Goal: Task Accomplishment & Management: Manage account settings

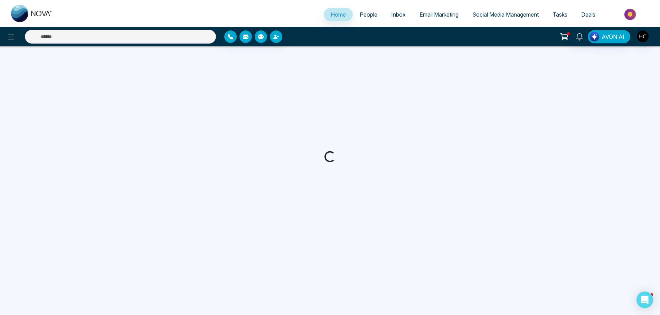
select select "*"
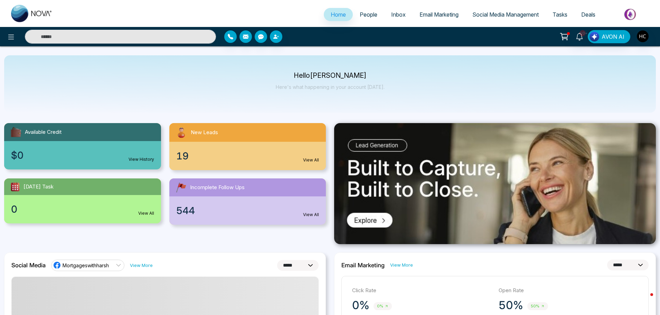
click at [361, 13] on span "People" at bounding box center [369, 14] width 18 height 7
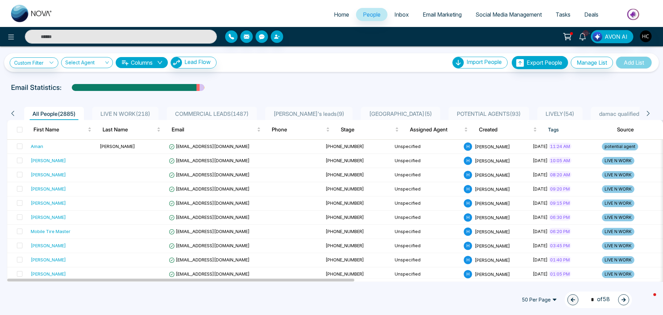
click at [79, 36] on input "text" at bounding box center [121, 37] width 192 height 14
click at [64, 33] on input "text" at bounding box center [121, 37] width 192 height 14
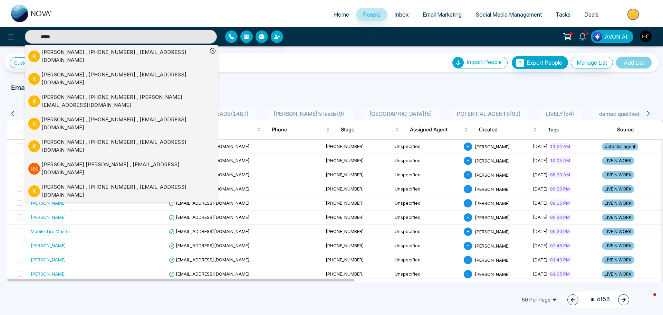
type input "*****"
click at [39, 53] on p "K" at bounding box center [34, 56] width 12 height 12
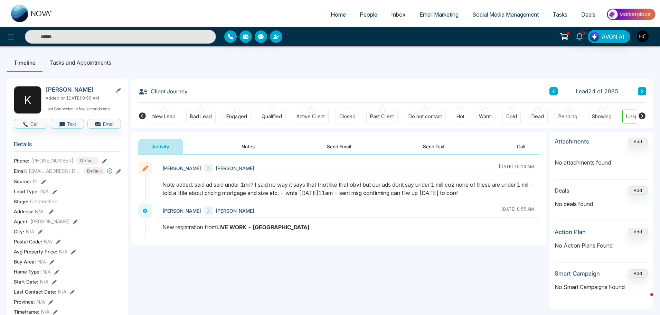
scroll to position [0, 21]
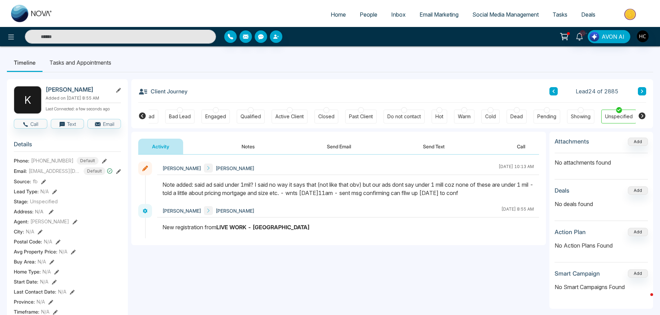
click at [243, 146] on button "Notes" at bounding box center [248, 146] width 41 height 16
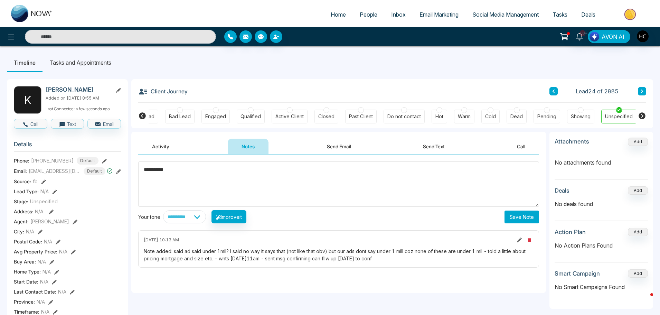
type textarea "**********"
click at [518, 214] on button "Save Note" at bounding box center [521, 216] width 35 height 13
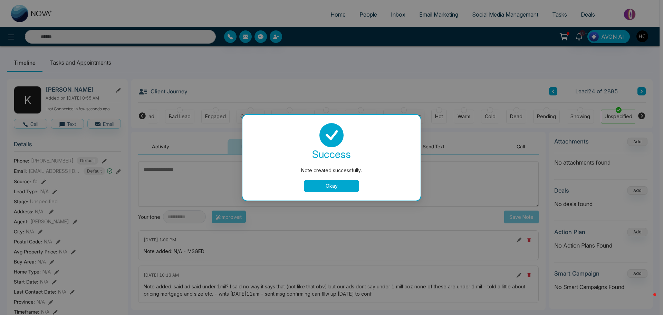
click at [340, 50] on div "Note created successfully. success Note created successfully. Okay" at bounding box center [331, 157] width 663 height 315
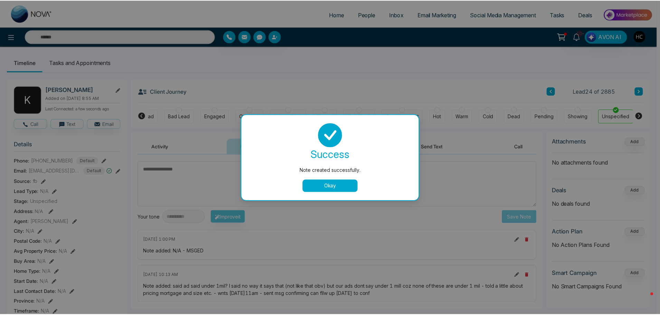
scroll to position [0, 18]
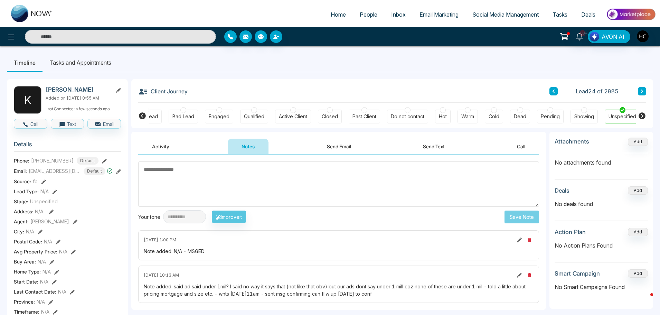
click at [361, 16] on span "People" at bounding box center [369, 14] width 18 height 7
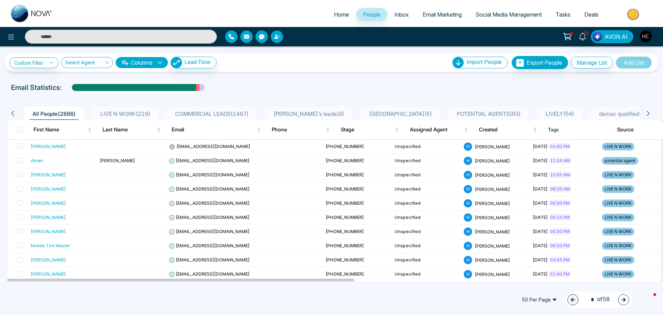
click at [133, 112] on span "LIVE N WORK ( 219 )" at bounding box center [125, 113] width 55 height 7
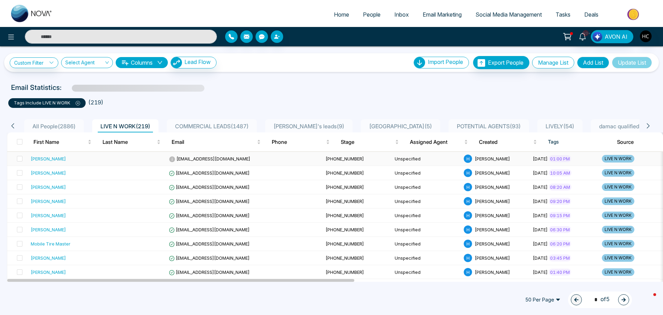
click at [72, 159] on div "Kiran Jassal" at bounding box center [63, 158] width 64 height 7
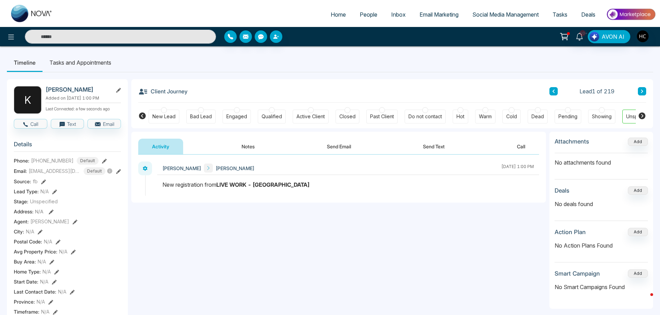
click at [245, 144] on button "Notes" at bounding box center [248, 146] width 41 height 16
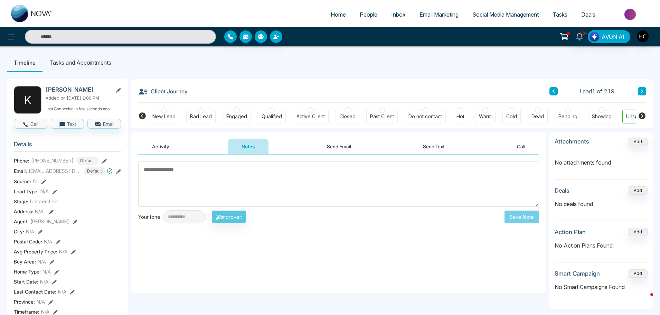
click at [169, 174] on textarea at bounding box center [338, 183] width 401 height 45
click at [173, 176] on textarea at bounding box center [338, 183] width 401 height 45
click at [183, 172] on textarea "*****" at bounding box center [338, 183] width 401 height 45
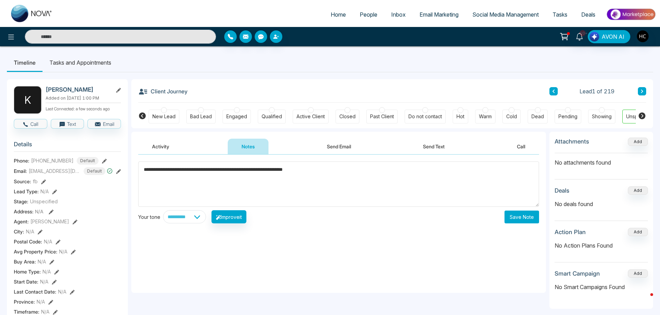
click at [336, 170] on textarea "**********" at bounding box center [338, 183] width 401 height 45
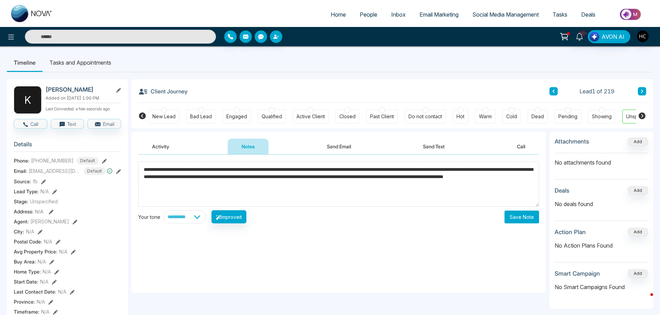
type textarea "**********"
click at [515, 214] on button "Save Note" at bounding box center [521, 216] width 35 height 13
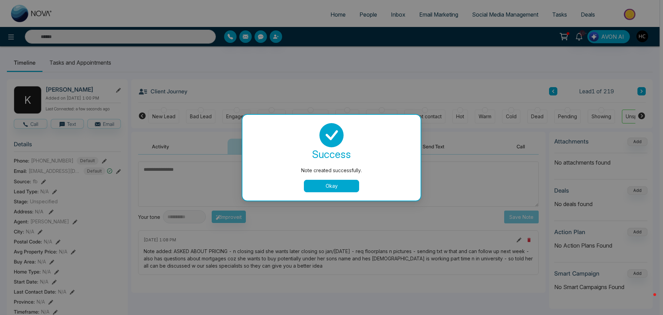
click at [348, 188] on button "Okay" at bounding box center [331, 186] width 55 height 12
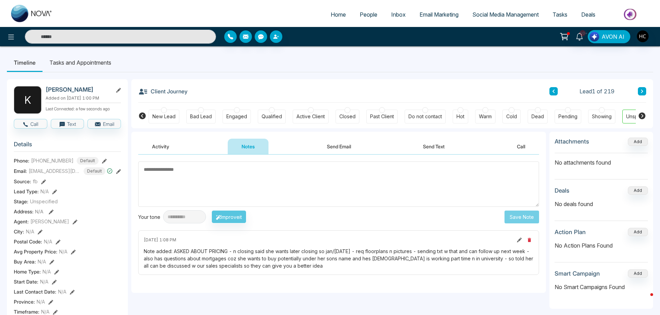
click at [363, 15] on span "People" at bounding box center [369, 14] width 18 height 7
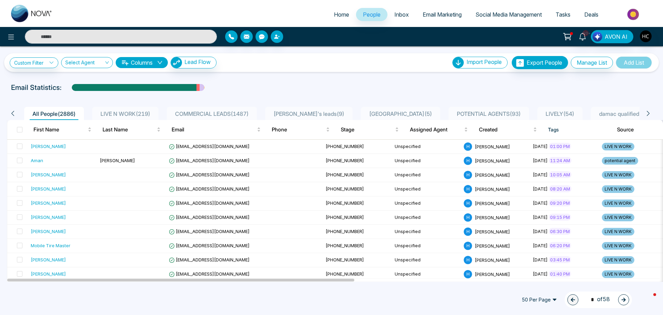
click at [95, 35] on input "text" at bounding box center [121, 37] width 192 height 14
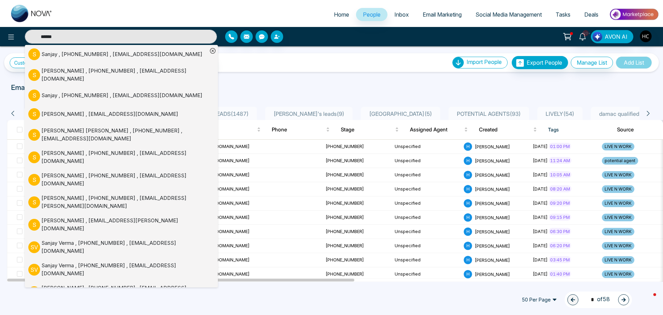
type input "******"
click at [114, 70] on div "Sanjay Arora , +14169189990 , arora.sanjay2021@gmail.com" at bounding box center [124, 75] width 166 height 16
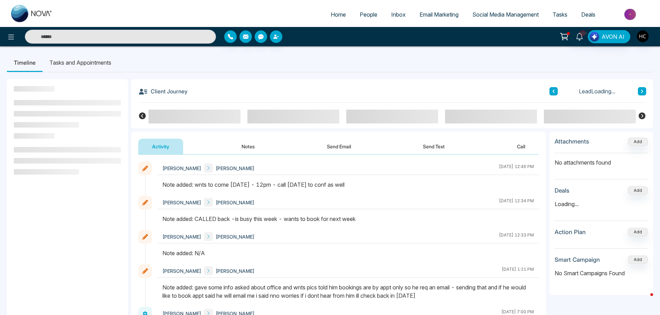
click at [242, 145] on button "Notes" at bounding box center [248, 146] width 41 height 16
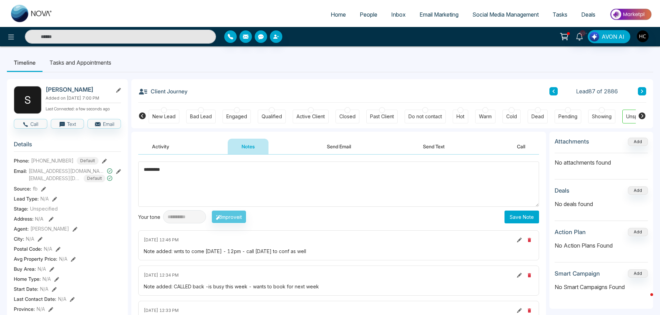
type textarea "*********"
click at [529, 217] on button "Save Note" at bounding box center [521, 216] width 35 height 13
click at [131, 40] on input "text" at bounding box center [120, 37] width 191 height 14
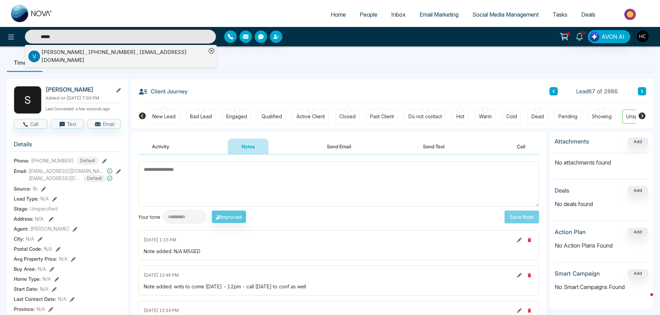
type input "*****"
click at [118, 56] on div "Vipul Patel , +12899522548 , vipulpatel8865@gmail.com" at bounding box center [123, 56] width 165 height 16
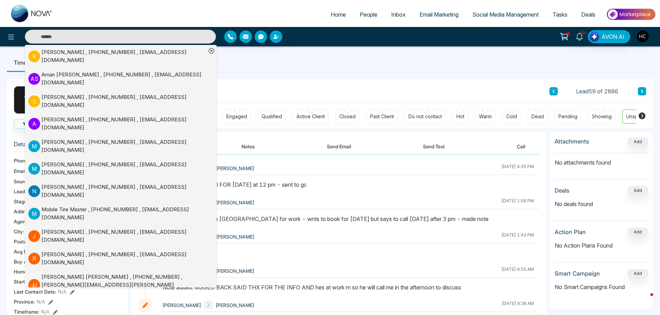
click at [258, 141] on button "Notes" at bounding box center [248, 146] width 41 height 16
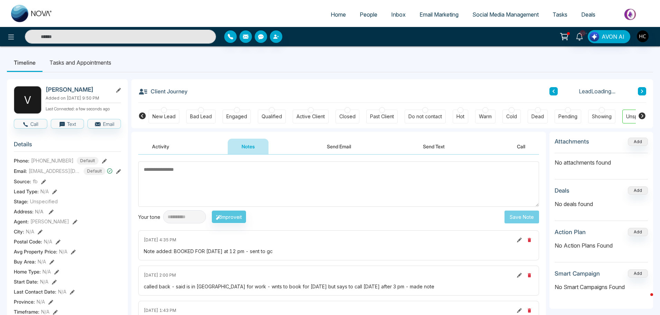
click at [107, 33] on input "text" at bounding box center [120, 37] width 191 height 14
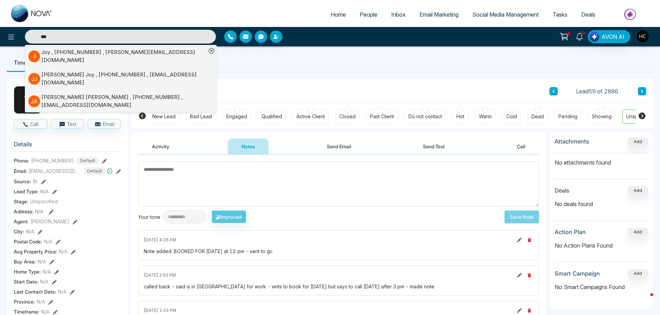
type input "***"
click at [122, 53] on div "Joy , +16475426554 , Srinjoy.2021@gmail.com" at bounding box center [123, 56] width 165 height 16
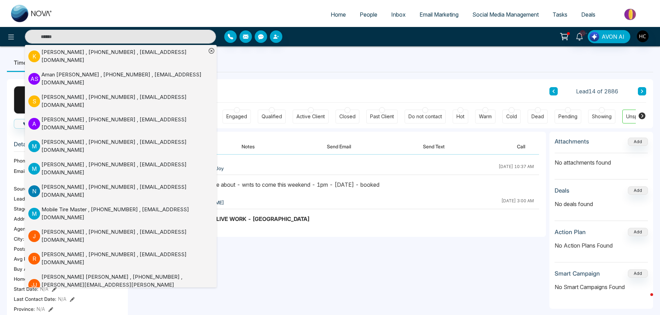
click at [267, 154] on div "Harsh Chawla Joy October 8 2025 | 10:37 AM Joy Harsh Chawla October 8 2025 | 3:…" at bounding box center [338, 195] width 414 height 82
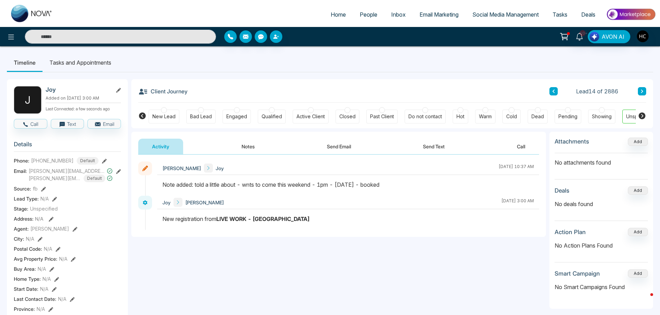
click at [252, 147] on button "Notes" at bounding box center [248, 146] width 41 height 16
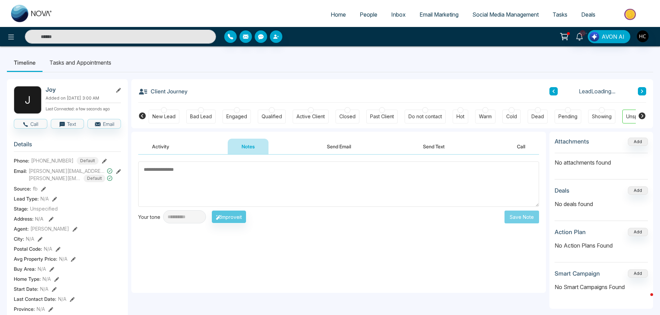
click at [273, 180] on textarea at bounding box center [338, 183] width 401 height 45
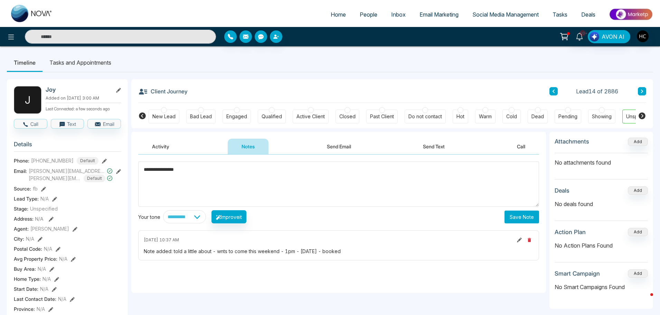
drag, startPoint x: 204, startPoint y: 172, endPoint x: 143, endPoint y: 175, distance: 60.9
click at [143, 175] on textarea "**********" at bounding box center [338, 183] width 401 height 45
click at [257, 179] on textarea "**********" at bounding box center [338, 183] width 401 height 45
type textarea "**********"
click at [518, 216] on button "Save Note" at bounding box center [521, 216] width 35 height 13
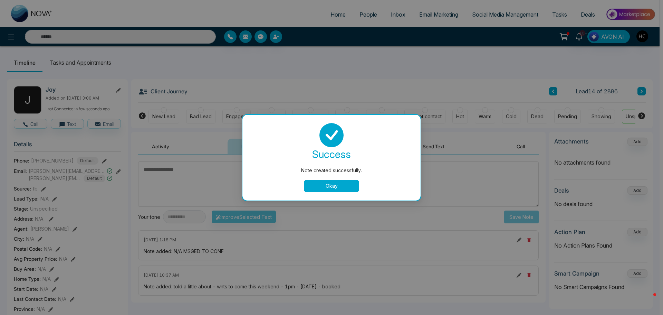
click at [369, 14] on div "Note created successfully. success Note created successfully. Okay" at bounding box center [331, 157] width 663 height 315
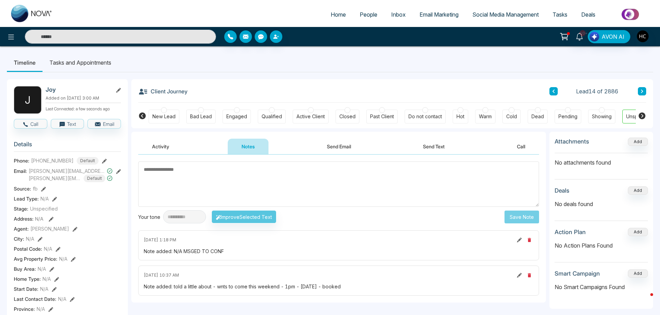
click at [369, 14] on span "People" at bounding box center [369, 14] width 18 height 7
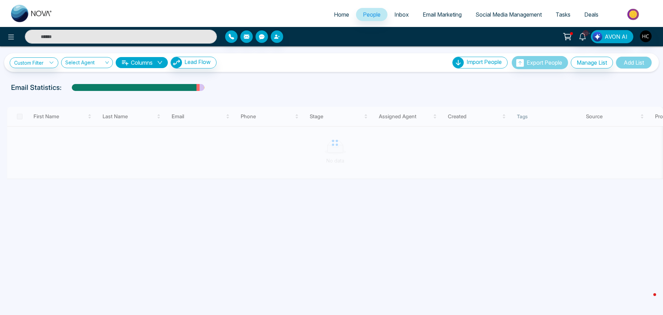
click at [121, 36] on input "text" at bounding box center [121, 37] width 192 height 14
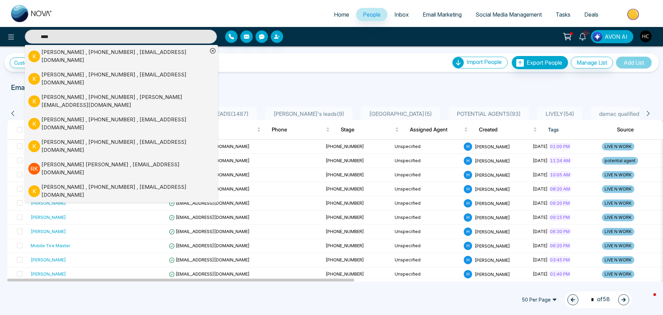
type input "****"
click at [150, 52] on div "Kamalpreet Singh , +16477725120 , kamal198324@gmail.com" at bounding box center [124, 56] width 166 height 16
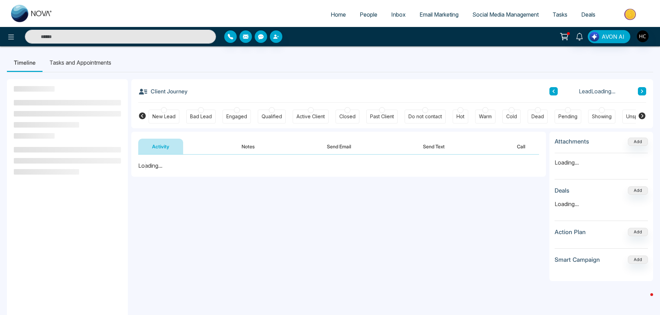
click at [237, 141] on button "Notes" at bounding box center [248, 146] width 41 height 16
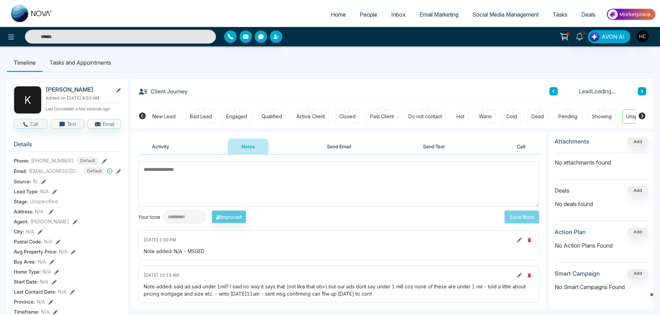
click at [521, 242] on button at bounding box center [519, 240] width 8 height 8
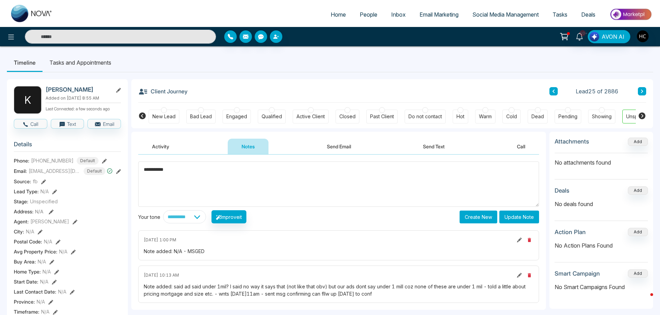
drag, startPoint x: 207, startPoint y: 166, endPoint x: 119, endPoint y: 165, distance: 87.4
paste textarea "******"
type textarea "**********"
click at [531, 219] on button "Update Note" at bounding box center [519, 216] width 40 height 13
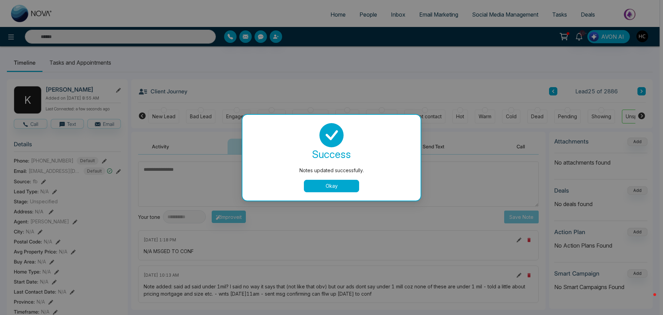
click at [344, 186] on button "Okay" at bounding box center [331, 186] width 55 height 12
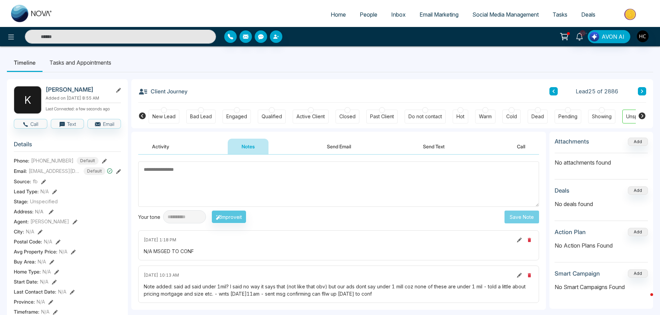
click at [156, 32] on input "text" at bounding box center [120, 37] width 191 height 14
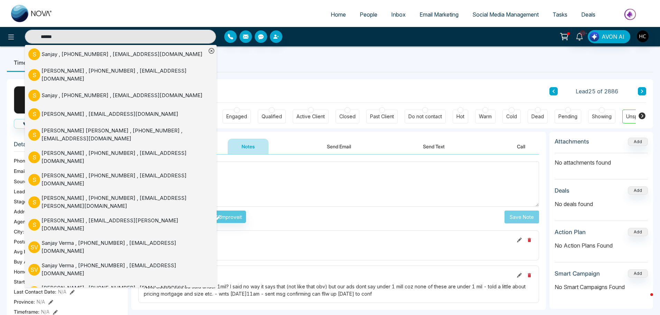
type input "******"
click at [149, 71] on div "Sanjay Arora , +14169189990 , arora.sanjay2021@gmail.com" at bounding box center [123, 75] width 165 height 16
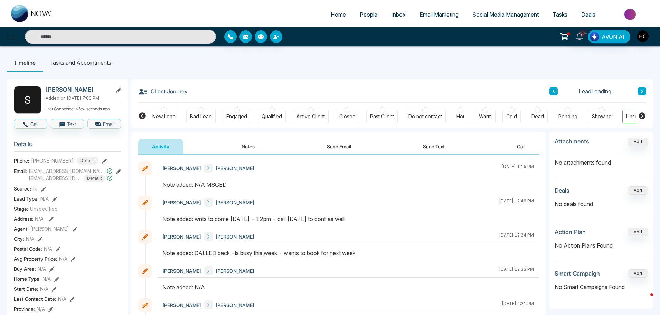
click at [240, 145] on button "Notes" at bounding box center [248, 146] width 41 height 16
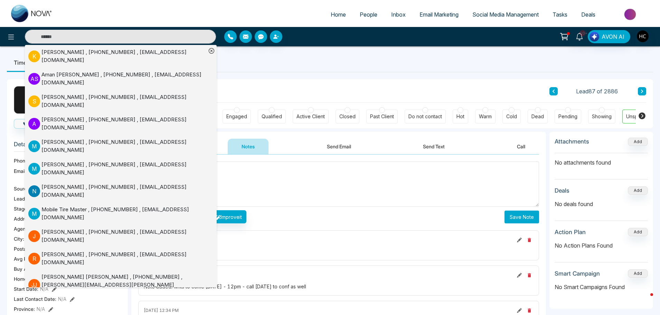
click at [281, 185] on textarea "**********" at bounding box center [338, 183] width 401 height 45
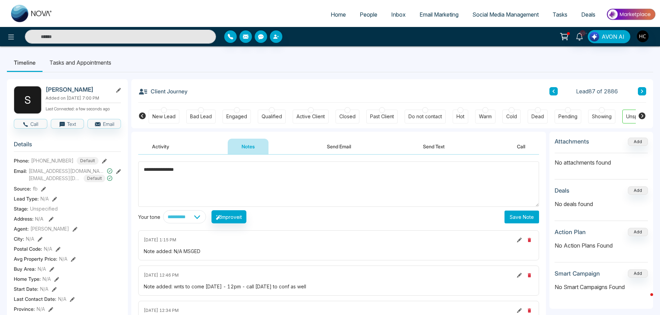
drag, startPoint x: 245, startPoint y: 175, endPoint x: 150, endPoint y: 164, distance: 95.2
click at [150, 164] on textarea "**********" at bounding box center [338, 183] width 401 height 45
type textarea "*"
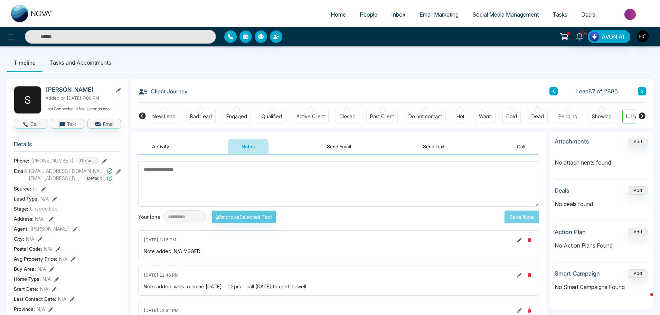
click at [517, 237] on icon at bounding box center [519, 239] width 5 height 5
drag, startPoint x: 301, startPoint y: 189, endPoint x: 149, endPoint y: 189, distance: 151.6
click at [149, 189] on textarea "*********" at bounding box center [338, 183] width 401 height 45
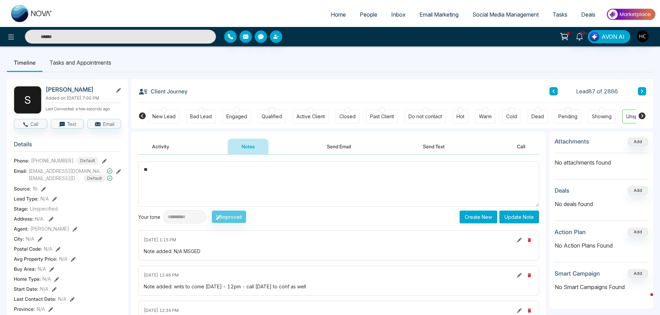
type textarea "*"
paste textarea "**********"
type textarea "**********"
click at [525, 219] on button "Update Note" at bounding box center [519, 216] width 40 height 13
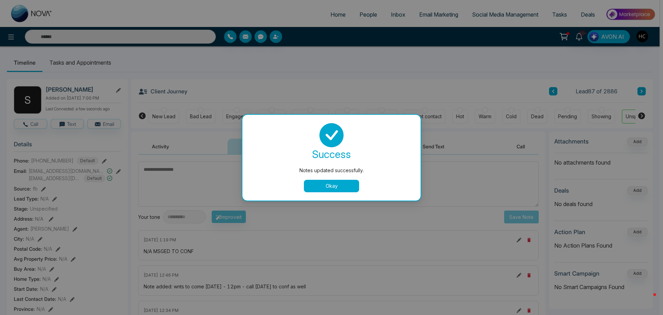
click at [346, 191] on button "Okay" at bounding box center [331, 186] width 55 height 12
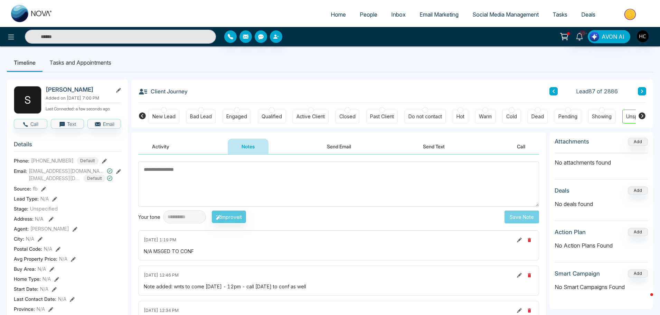
click at [366, 14] on span "People" at bounding box center [369, 14] width 18 height 7
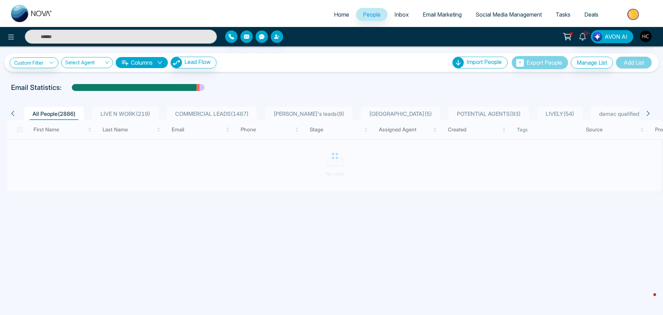
click at [157, 34] on input "text" at bounding box center [121, 37] width 192 height 14
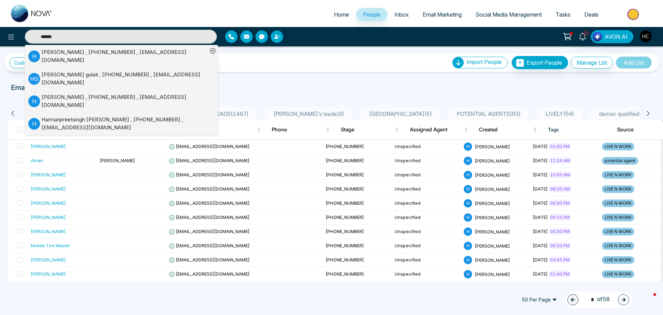
type input "******"
click at [134, 48] on li "H Harman Dhillon , +16472343125 , Hrmn8137@gmail.com" at bounding box center [117, 56] width 179 height 22
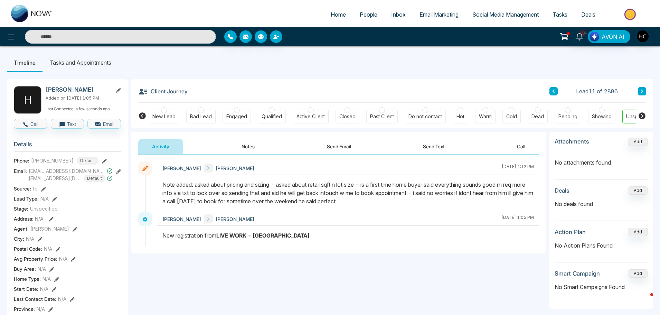
click at [251, 146] on button "Notes" at bounding box center [248, 146] width 41 height 16
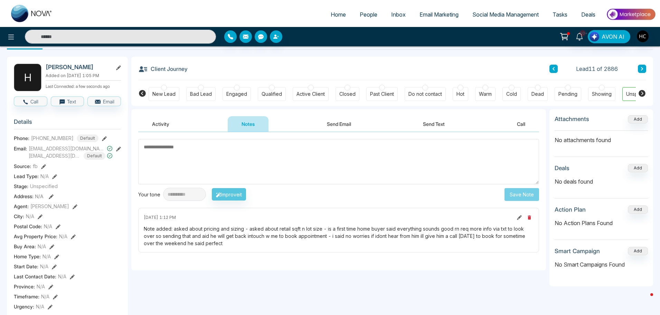
scroll to position [35, 0]
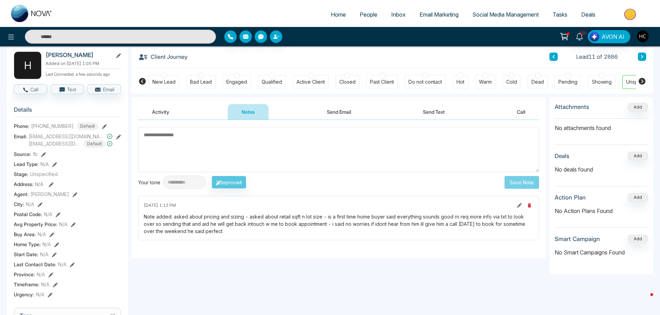
click at [209, 152] on textarea at bounding box center [338, 149] width 401 height 45
click at [180, 137] on textarea at bounding box center [338, 149] width 401 height 45
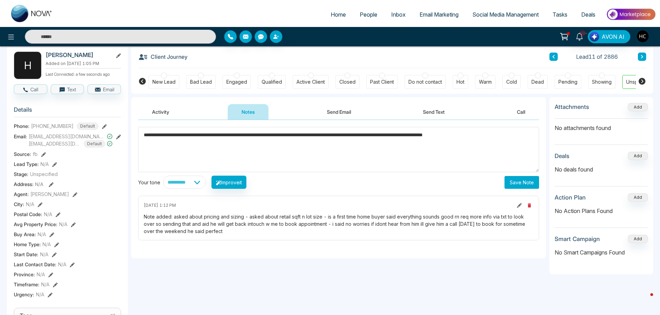
type textarea "**********"
click at [516, 180] on button "Save Note" at bounding box center [521, 182] width 35 height 13
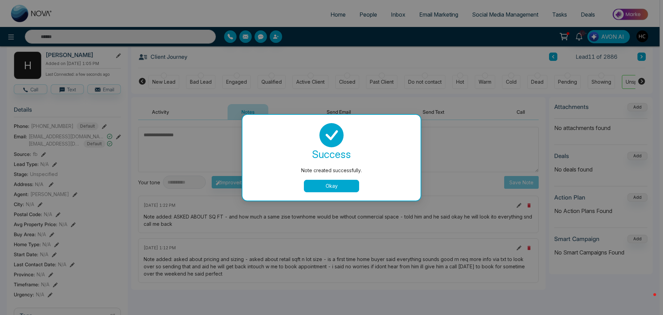
click at [324, 183] on button "Okay" at bounding box center [331, 186] width 55 height 12
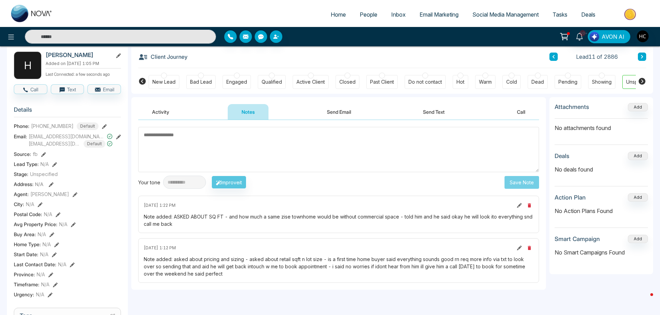
click at [364, 19] on link "People" at bounding box center [368, 14] width 31 height 13
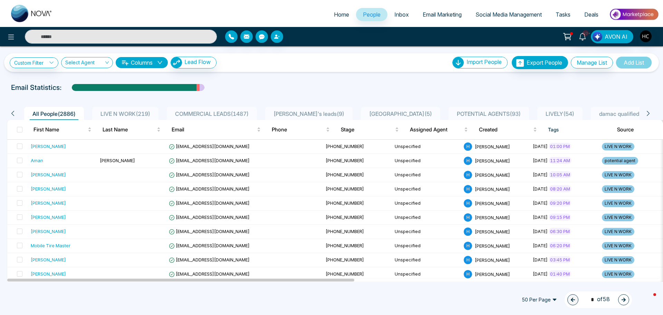
click at [181, 39] on input "text" at bounding box center [121, 37] width 192 height 14
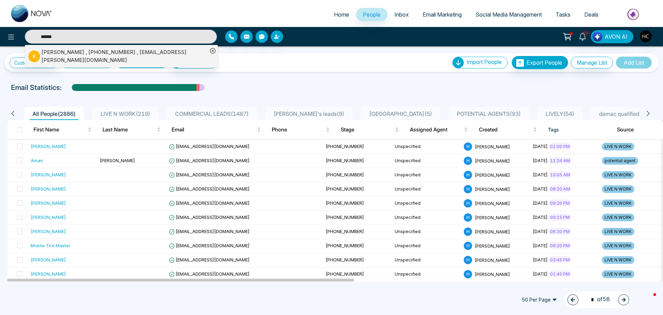
type input "******"
click at [115, 57] on div "Kannan Kasi , +16477105132 , kannan.kasinathan@ibm.com" at bounding box center [124, 56] width 166 height 16
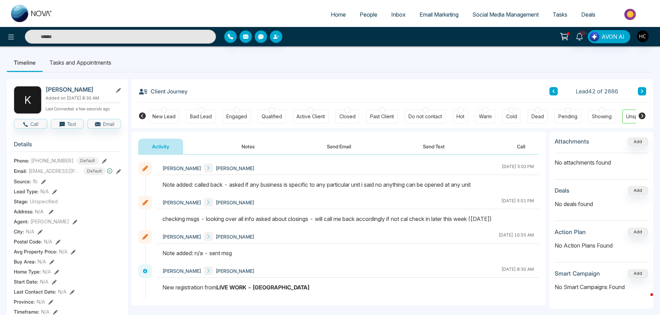
click at [258, 148] on button "Notes" at bounding box center [248, 146] width 41 height 16
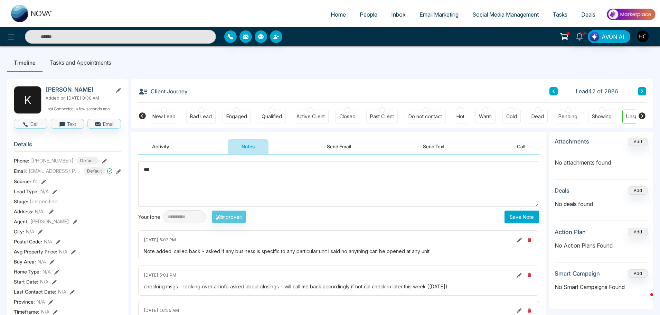
type textarea "***"
click at [520, 215] on button "Save Note" at bounding box center [521, 216] width 35 height 13
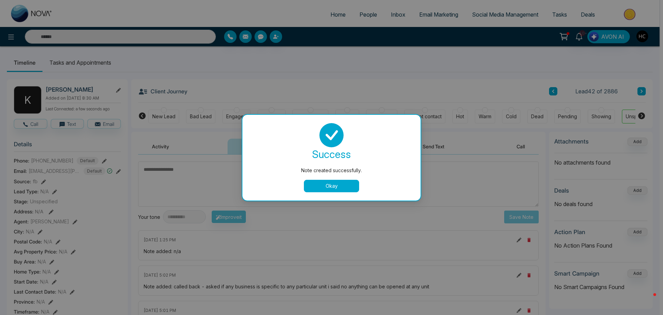
click at [348, 189] on button "Okay" at bounding box center [331, 186] width 55 height 12
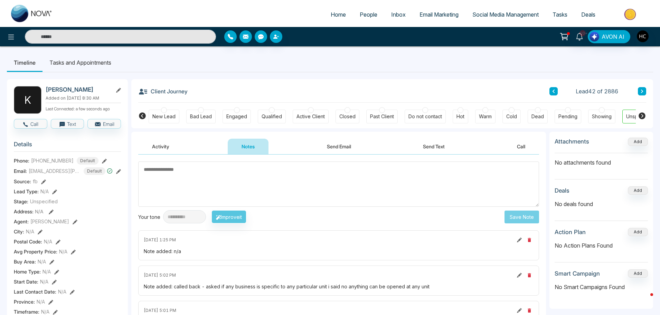
click at [363, 13] on span "People" at bounding box center [369, 14] width 18 height 7
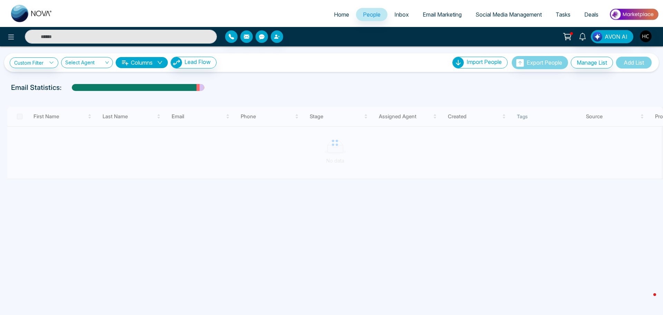
click at [168, 38] on input "text" at bounding box center [121, 37] width 192 height 14
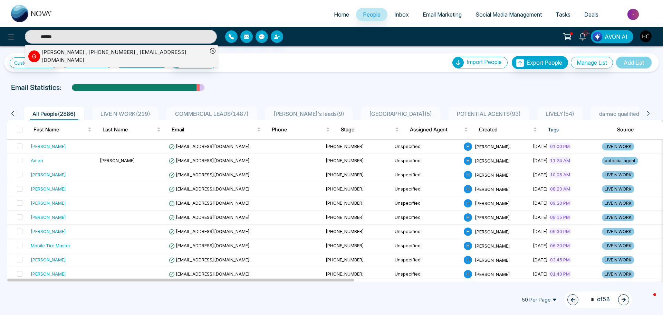
type input "******"
click at [151, 58] on div "Guryadav Dhillon , +16476290040 , guryadavsingh@gmail.com" at bounding box center [124, 56] width 166 height 16
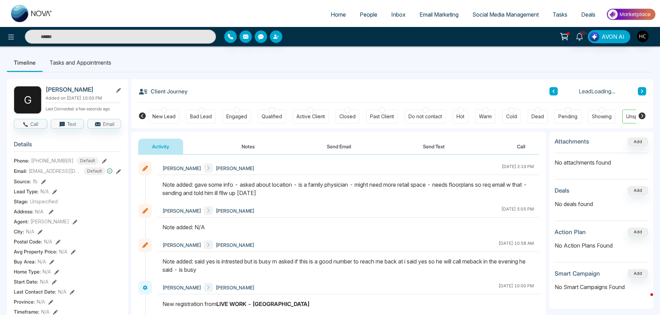
click at [246, 150] on button "Notes" at bounding box center [248, 146] width 41 height 16
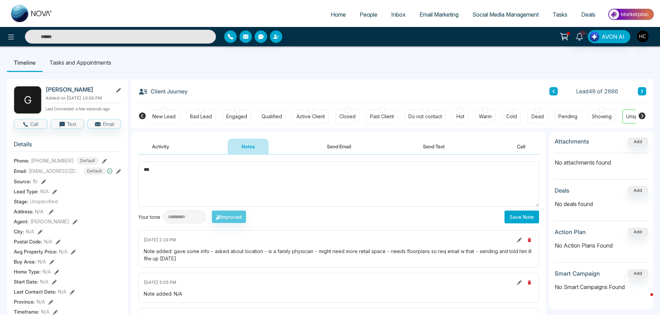
type textarea "***"
click at [516, 210] on button "Save Note" at bounding box center [521, 216] width 35 height 13
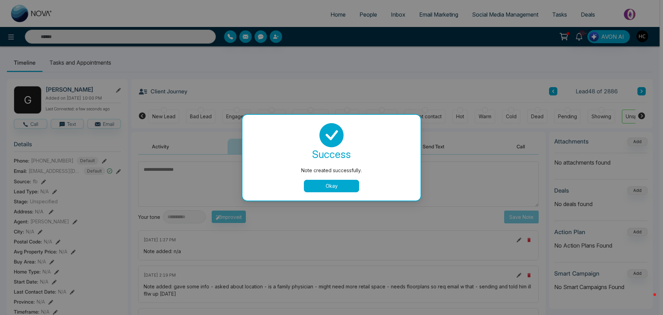
click at [348, 184] on button "Okay" at bounding box center [331, 186] width 55 height 12
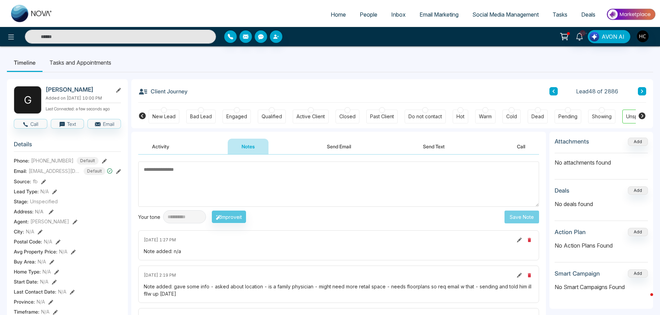
click at [360, 17] on span "People" at bounding box center [369, 14] width 18 height 7
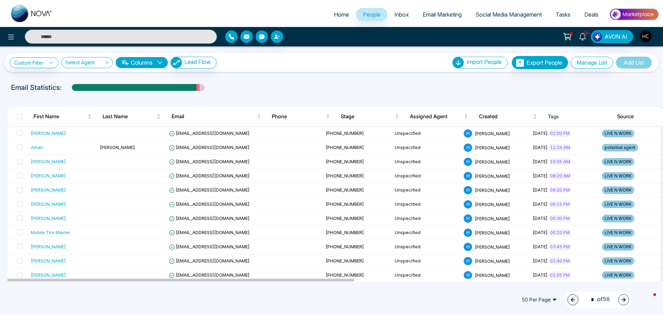
click at [179, 35] on input "text" at bounding box center [121, 37] width 192 height 14
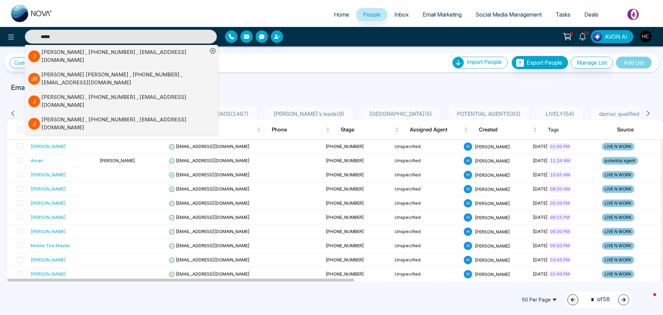
type input "*****"
click at [124, 54] on div "Jamal Khan , +14372270222 , jamaltech23@gmail.com" at bounding box center [124, 56] width 166 height 16
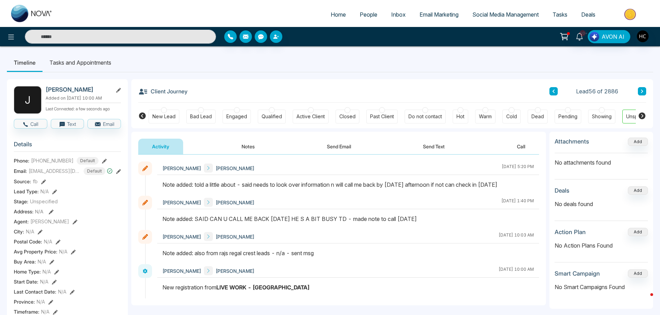
click at [248, 148] on button "Notes" at bounding box center [248, 146] width 41 height 16
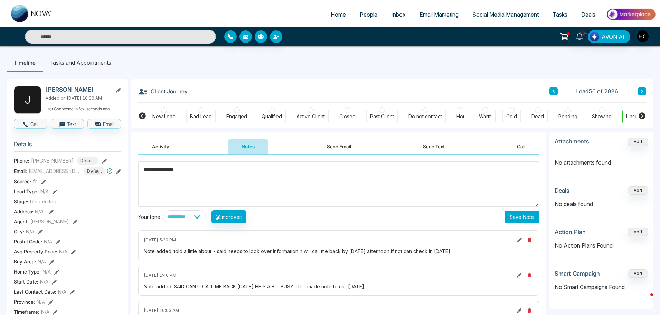
drag, startPoint x: 195, startPoint y: 171, endPoint x: 156, endPoint y: 170, distance: 39.0
click at [156, 170] on textarea "**********" at bounding box center [338, 183] width 401 height 45
type textarea "***"
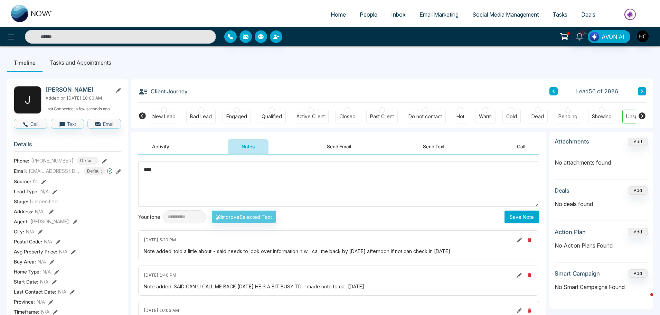
click at [521, 219] on button "Save Note" at bounding box center [521, 216] width 35 height 13
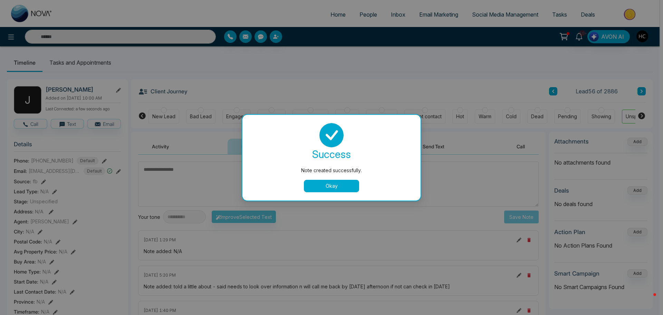
click at [349, 184] on button "Okay" at bounding box center [331, 186] width 55 height 12
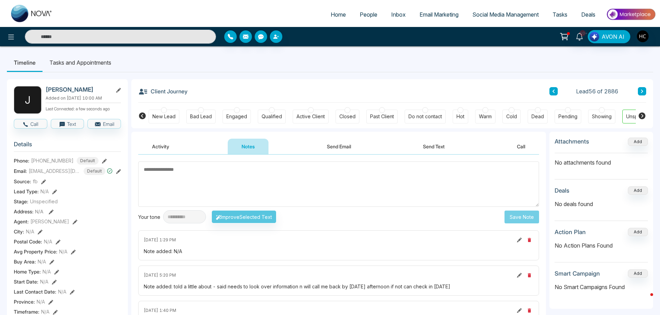
click at [362, 9] on link "People" at bounding box center [368, 14] width 31 height 13
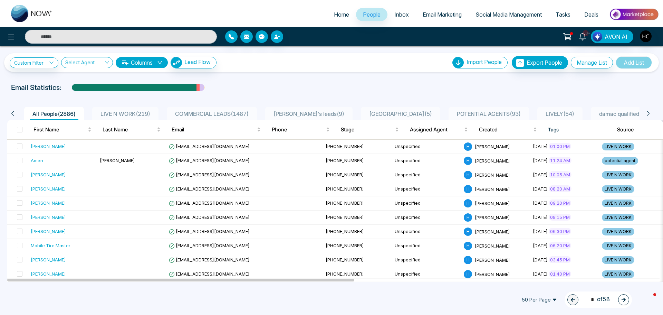
click at [134, 111] on span "LIVE N WORK ( 219 )" at bounding box center [125, 113] width 55 height 7
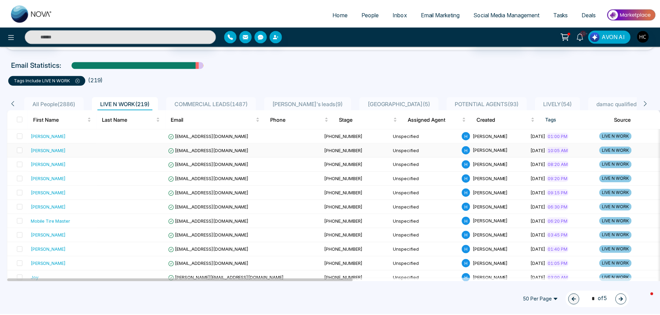
scroll to position [35, 0]
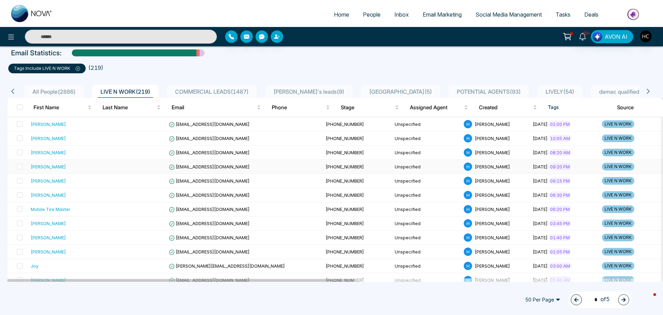
click at [148, 169] on td at bounding box center [131, 167] width 69 height 14
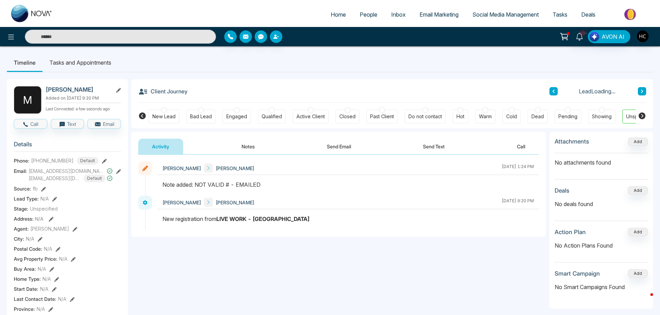
click at [642, 88] on button at bounding box center [642, 91] width 8 height 8
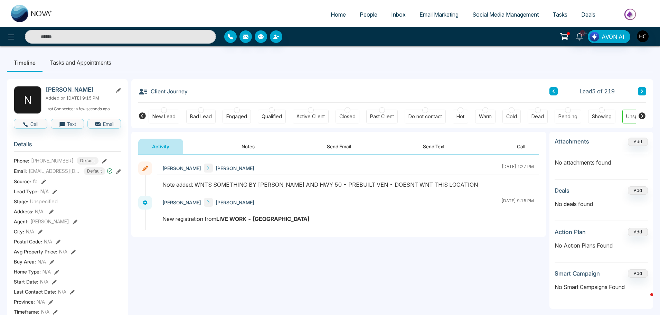
click at [641, 89] on icon at bounding box center [641, 91] width 3 height 4
click at [236, 144] on button "Notes" at bounding box center [248, 146] width 41 height 16
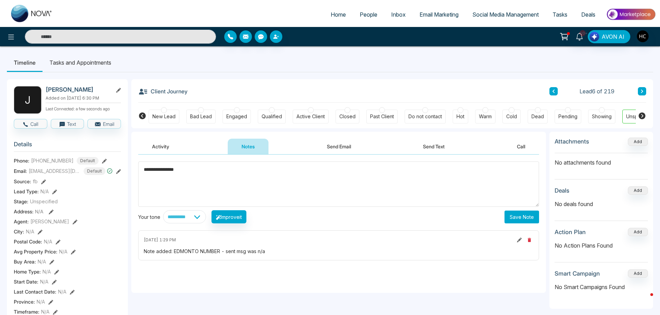
drag, startPoint x: 198, startPoint y: 171, endPoint x: 155, endPoint y: 169, distance: 43.6
click at [155, 169] on textarea "**********" at bounding box center [338, 183] width 401 height 45
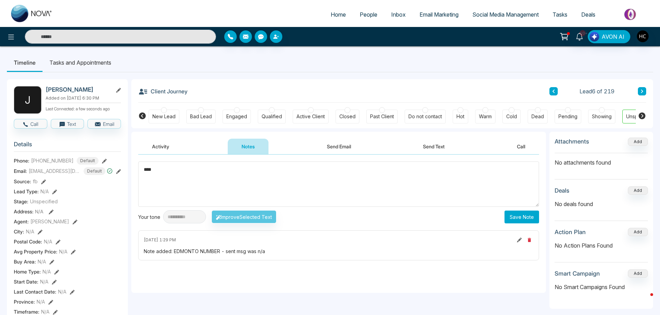
drag, startPoint x: 161, startPoint y: 166, endPoint x: 132, endPoint y: 170, distance: 28.6
click at [132, 170] on div "**********" at bounding box center [338, 223] width 414 height 138
click at [192, 170] on textarea "***" at bounding box center [338, 183] width 401 height 45
type textarea "***"
click at [515, 212] on button "Save Note" at bounding box center [521, 216] width 35 height 13
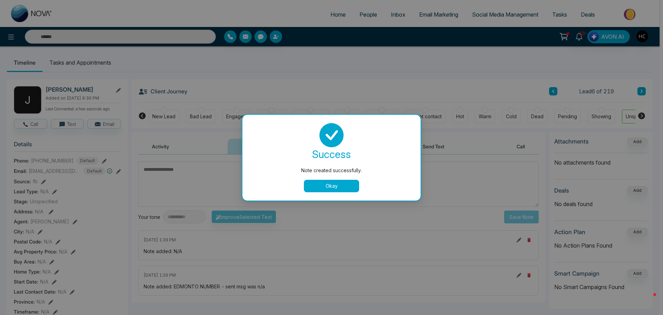
click at [348, 191] on button "Okay" at bounding box center [331, 186] width 55 height 12
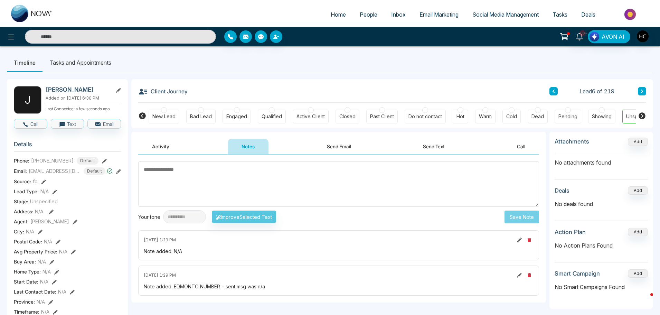
click at [641, 90] on icon at bounding box center [641, 91] width 3 height 4
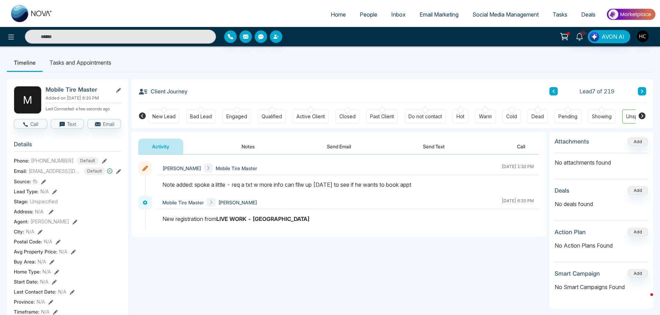
click at [253, 152] on button "Notes" at bounding box center [248, 146] width 41 height 16
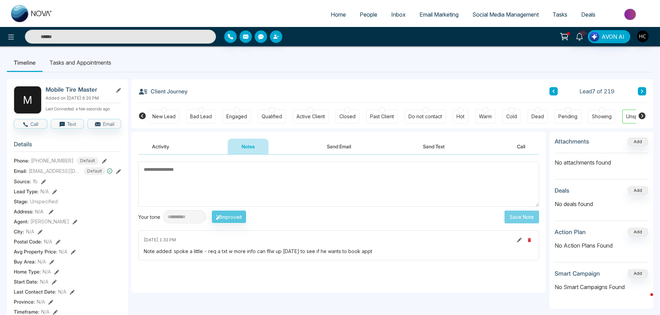
click at [187, 179] on textarea at bounding box center [338, 183] width 401 height 45
type textarea "**********"
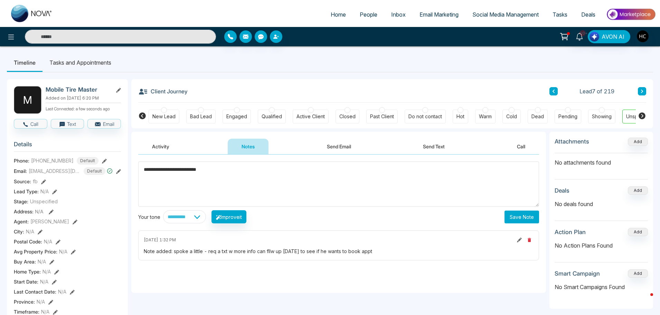
click at [514, 217] on button "Save Note" at bounding box center [521, 216] width 35 height 13
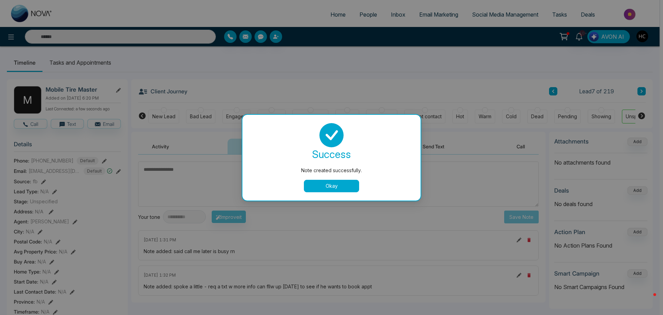
click at [347, 186] on button "Okay" at bounding box center [331, 186] width 55 height 12
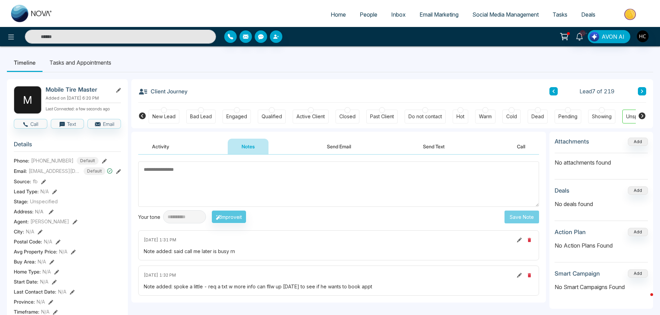
click at [642, 93] on icon at bounding box center [641, 91] width 3 height 4
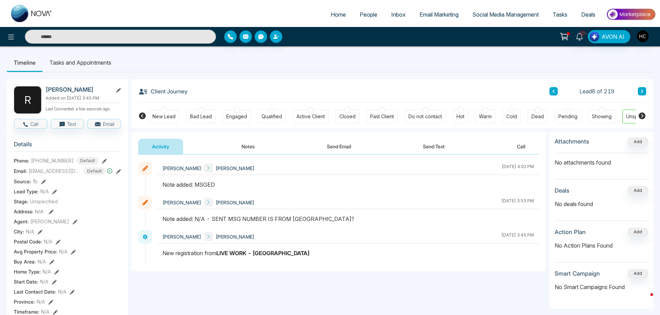
click at [258, 140] on button "Notes" at bounding box center [248, 146] width 41 height 16
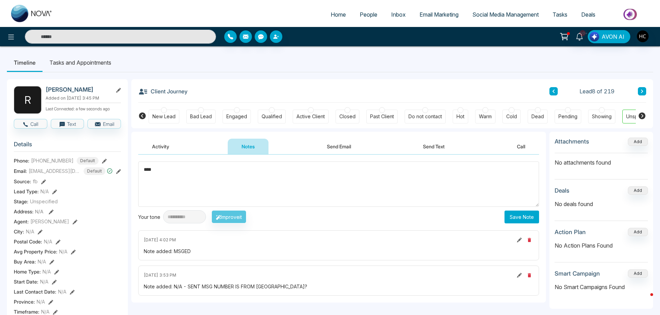
type textarea "***"
click at [525, 211] on button "Save Note" at bounding box center [521, 216] width 35 height 13
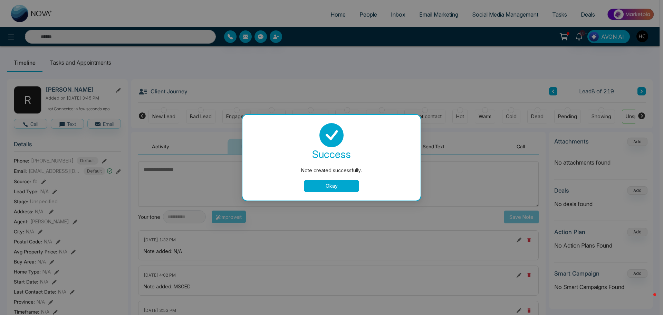
click at [355, 184] on button "Okay" at bounding box center [331, 186] width 55 height 12
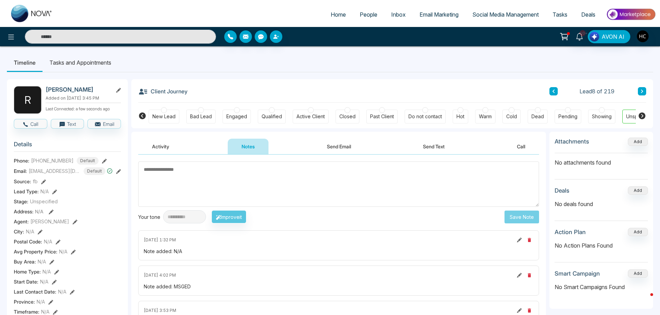
click at [644, 95] on button at bounding box center [642, 91] width 8 height 8
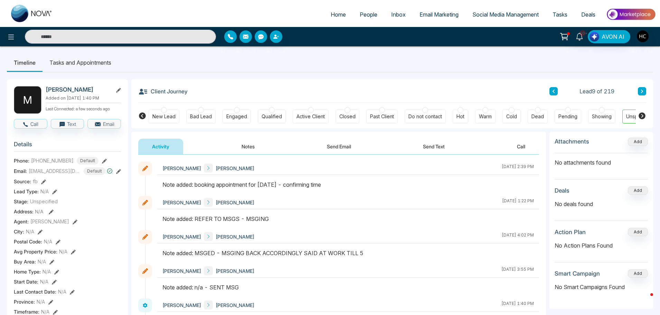
click at [239, 146] on button "Notes" at bounding box center [248, 146] width 41 height 16
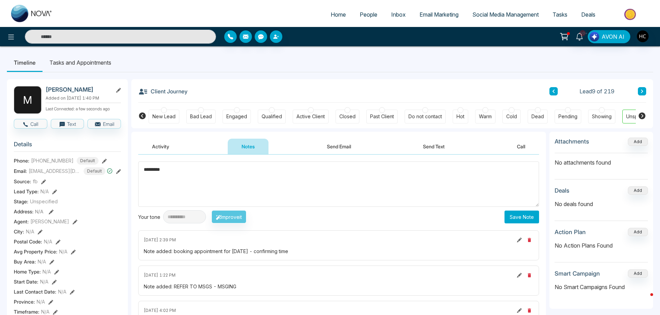
type textarea "*********"
click at [534, 215] on button "Save Note" at bounding box center [521, 216] width 35 height 13
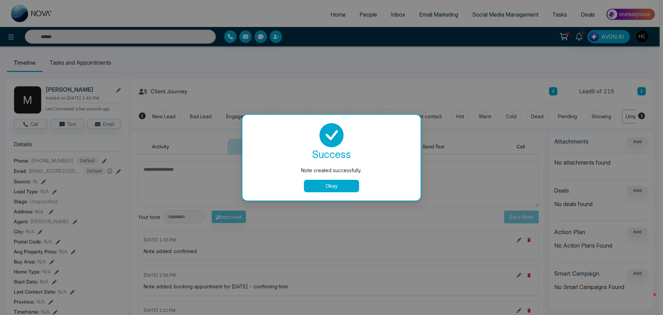
click at [326, 179] on div "success Note created successfully. Okay" at bounding box center [332, 157] width 162 height 69
click at [325, 182] on button "Okay" at bounding box center [331, 186] width 55 height 12
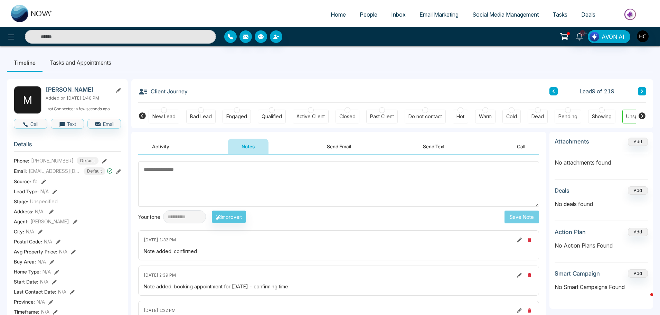
click at [642, 89] on icon at bounding box center [641, 91] width 3 height 4
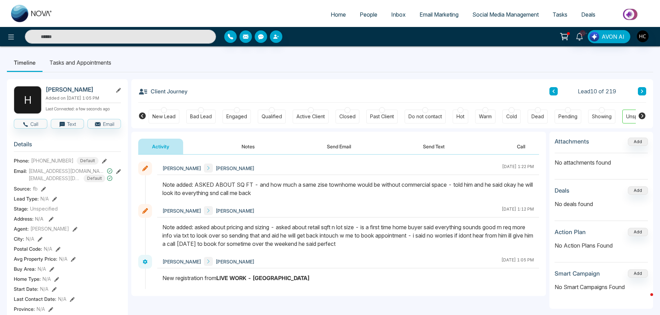
click at [645, 93] on button at bounding box center [642, 91] width 8 height 8
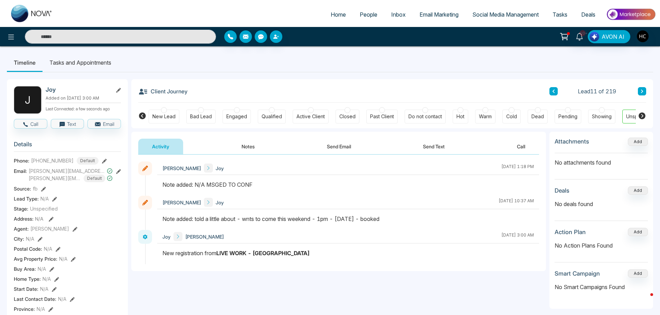
click at [642, 89] on icon at bounding box center [641, 91] width 3 height 4
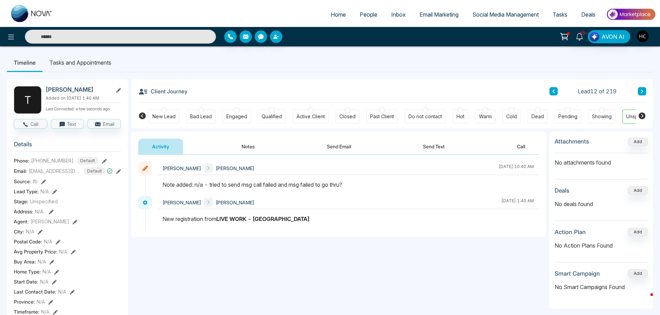
click at [257, 148] on button "Notes" at bounding box center [248, 146] width 41 height 16
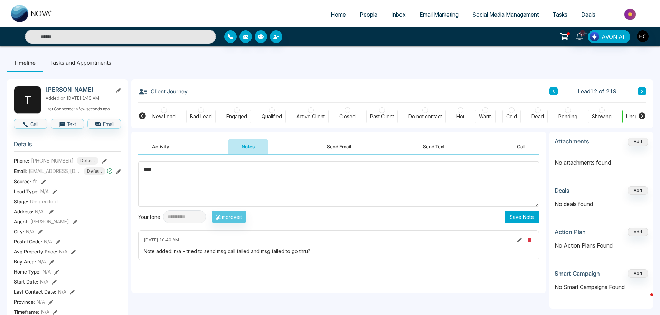
type textarea "***"
click at [518, 212] on button "Save Note" at bounding box center [521, 216] width 35 height 13
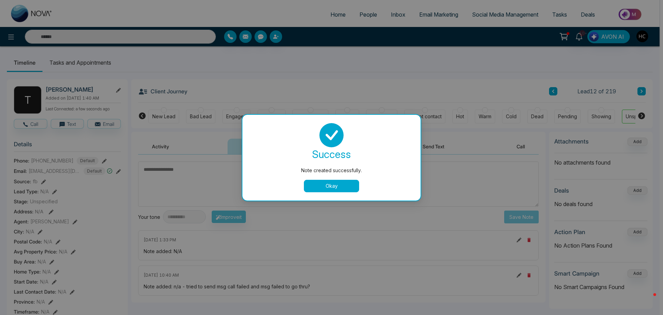
click at [327, 189] on button "Okay" at bounding box center [331, 186] width 55 height 12
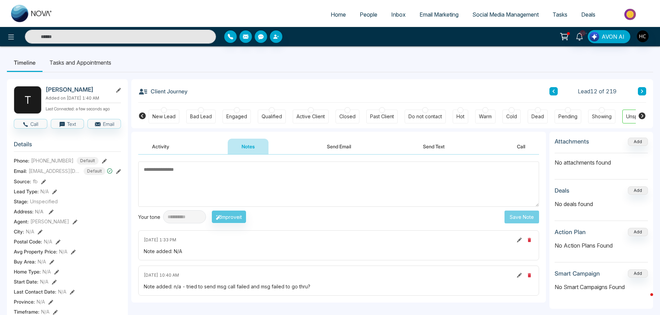
click at [639, 91] on button at bounding box center [642, 91] width 8 height 8
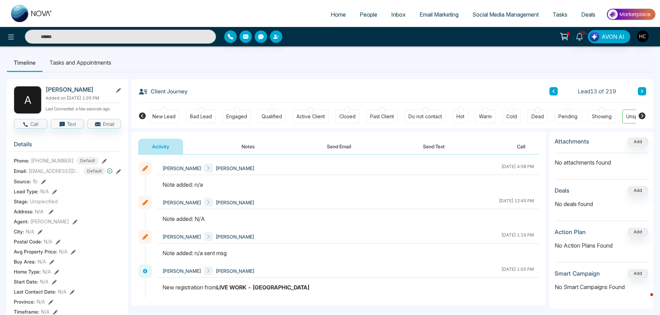
click at [258, 149] on button "Notes" at bounding box center [248, 146] width 41 height 16
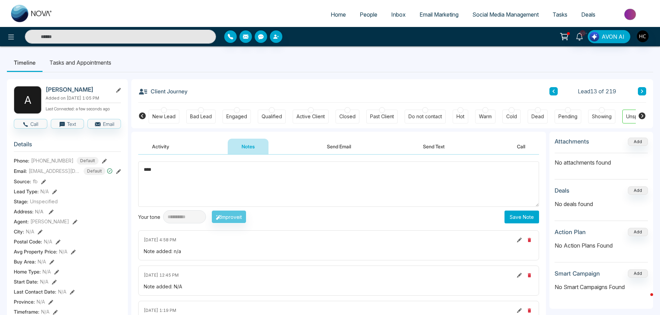
type textarea "***"
click at [520, 213] on button "Save Note" at bounding box center [521, 216] width 35 height 13
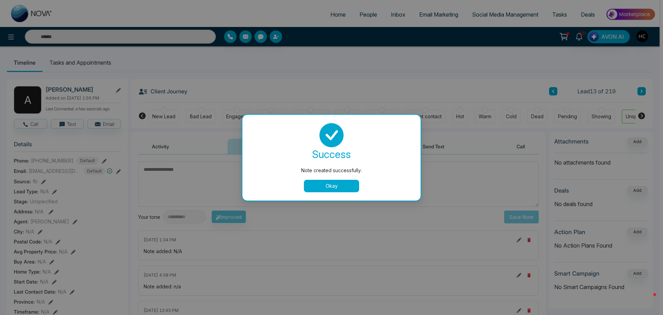
click at [336, 182] on button "Okay" at bounding box center [331, 186] width 55 height 12
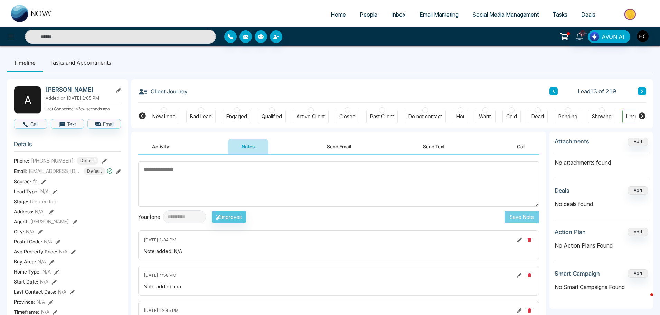
click at [644, 86] on div "Client Journey Lead 13 of 219" at bounding box center [392, 90] width 508 height 23
click at [639, 88] on button at bounding box center [642, 91] width 8 height 8
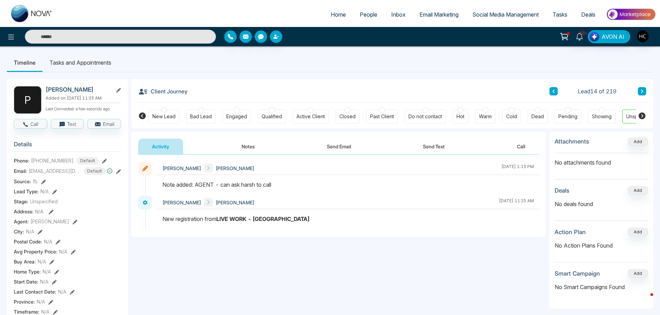
click at [645, 91] on button at bounding box center [642, 91] width 8 height 8
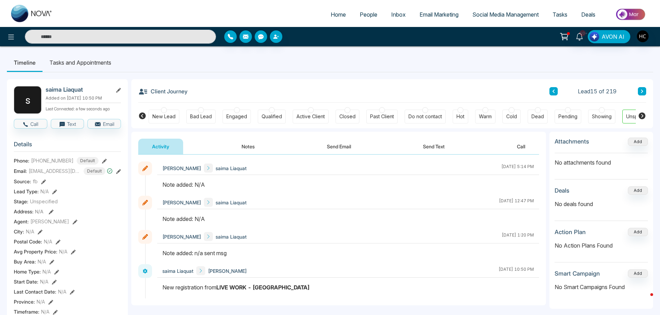
click at [252, 148] on button "Notes" at bounding box center [248, 146] width 41 height 16
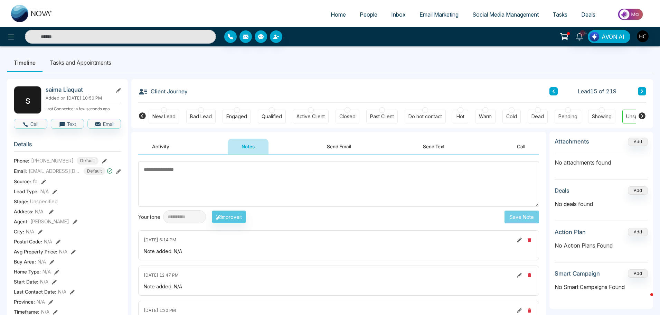
click at [282, 197] on textarea at bounding box center [338, 183] width 401 height 45
type textarea "***"
click at [525, 210] on button "Save Note" at bounding box center [521, 216] width 35 height 13
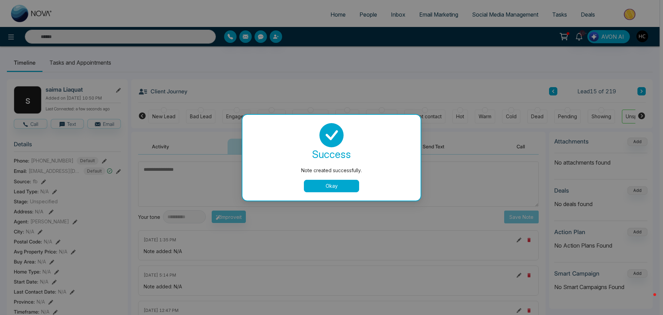
click at [616, 79] on div "Note created successfully. success Note created successfully. Okay" at bounding box center [331, 157] width 663 height 315
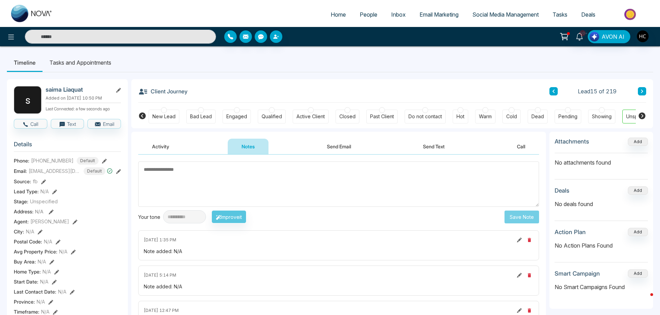
click at [643, 91] on icon at bounding box center [641, 91] width 3 height 4
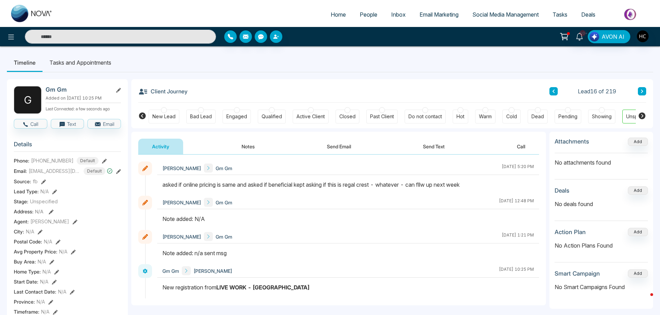
click at [256, 147] on button "Notes" at bounding box center [248, 146] width 41 height 16
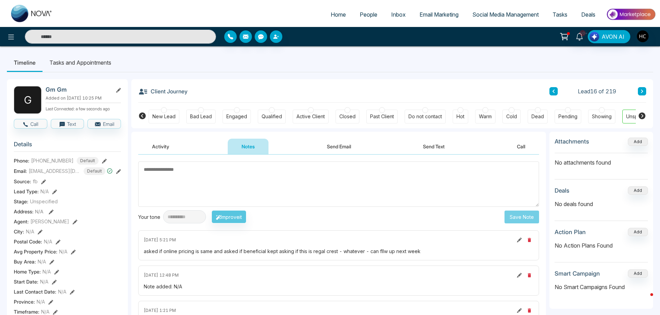
click at [638, 94] on button at bounding box center [642, 91] width 8 height 8
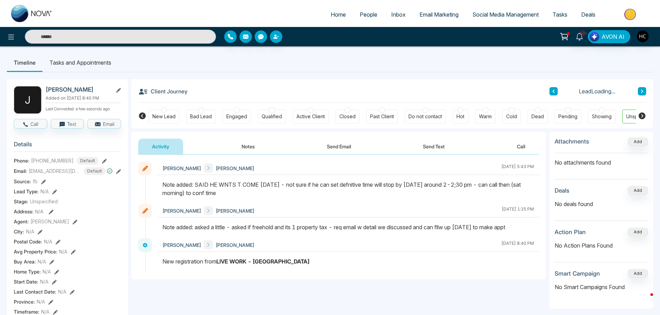
click at [253, 147] on button "Notes" at bounding box center [248, 146] width 41 height 16
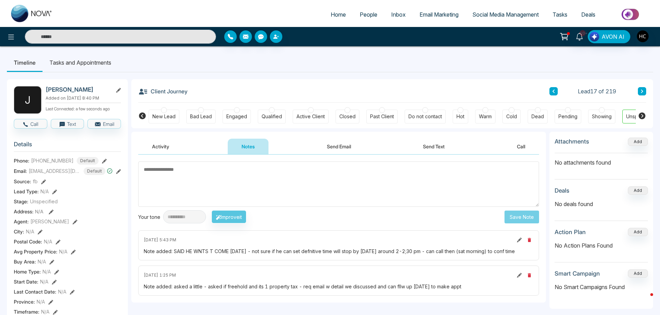
click at [643, 91] on icon at bounding box center [641, 91] width 3 height 4
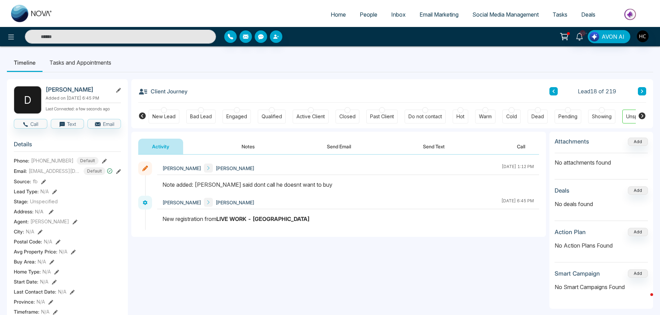
click at [638, 90] on button at bounding box center [642, 91] width 8 height 8
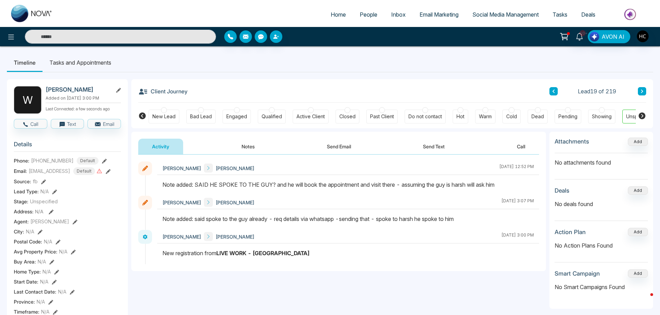
click at [640, 92] on icon at bounding box center [641, 91] width 3 height 4
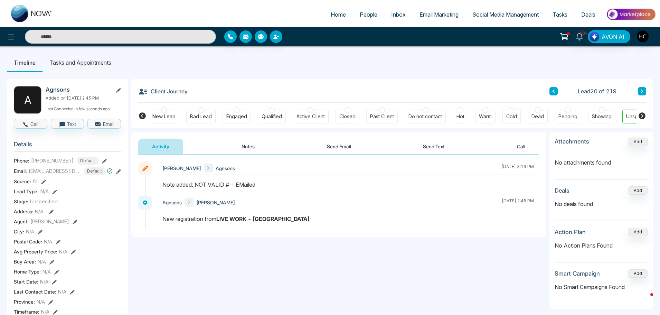
click at [637, 91] on div "Lead 20 of 219" at bounding box center [597, 91] width 97 height 8
click at [643, 90] on icon at bounding box center [641, 91] width 3 height 4
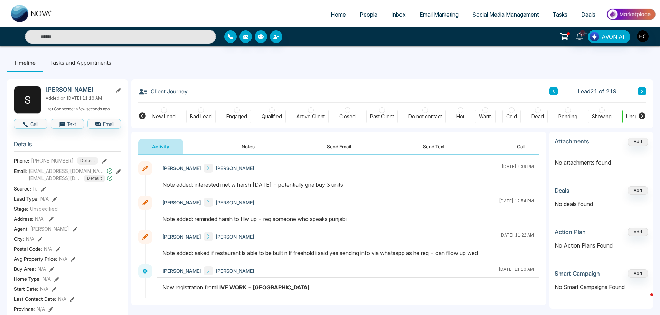
click at [647, 90] on div "Client Journey Lead 21 of 219 New Lead Bad Lead Engaged Qualified Active Client…" at bounding box center [391, 103] width 521 height 49
click at [645, 90] on button at bounding box center [642, 91] width 8 height 8
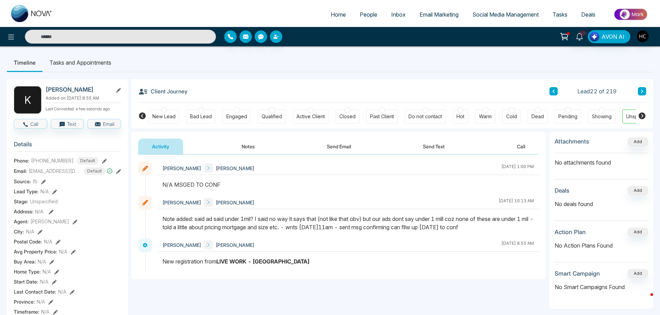
click at [641, 89] on button at bounding box center [642, 91] width 8 height 8
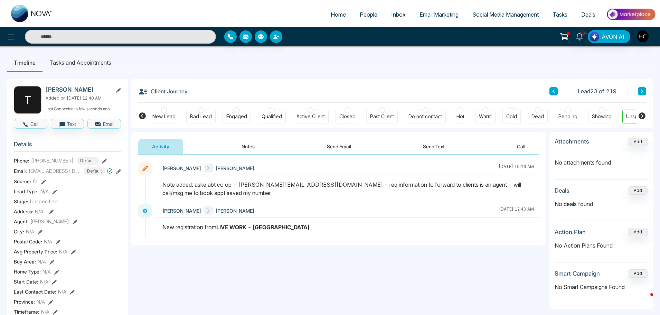
click at [638, 92] on button at bounding box center [642, 91] width 8 height 8
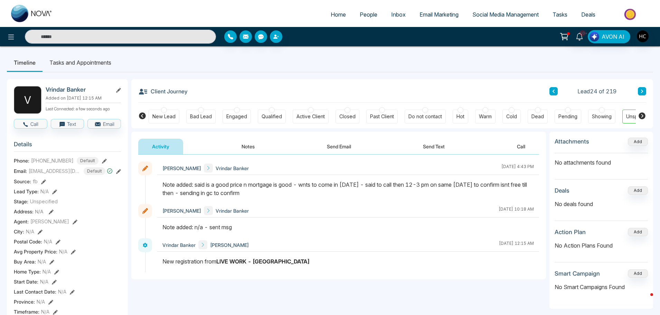
click at [644, 87] on button at bounding box center [642, 91] width 8 height 8
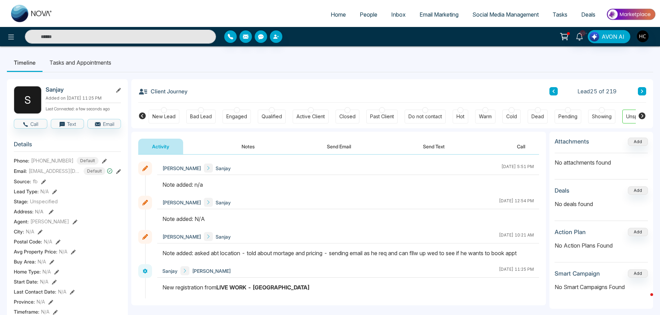
click at [238, 146] on button "Notes" at bounding box center [248, 146] width 41 height 16
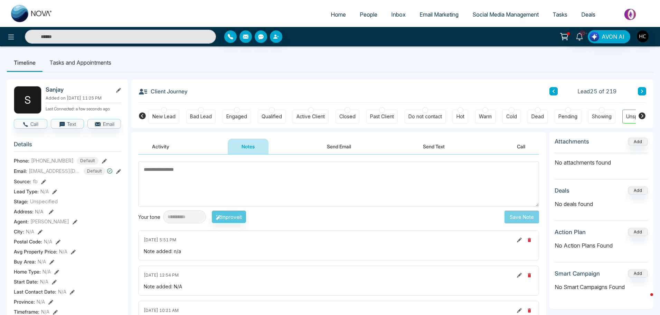
click at [216, 180] on textarea at bounding box center [338, 183] width 401 height 45
type textarea "***"
click at [527, 219] on button "Save Note" at bounding box center [521, 216] width 35 height 13
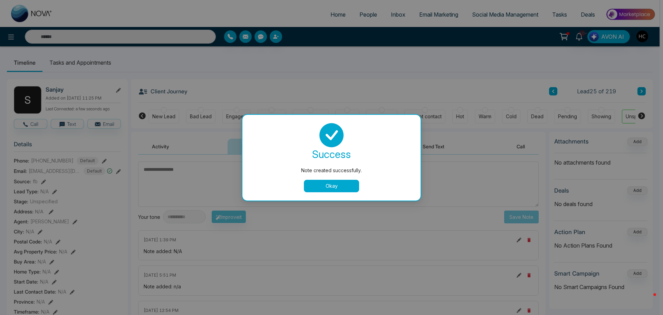
click at [336, 176] on div "success Note created successfully. Okay" at bounding box center [332, 157] width 162 height 69
click at [336, 181] on button "Okay" at bounding box center [331, 186] width 55 height 12
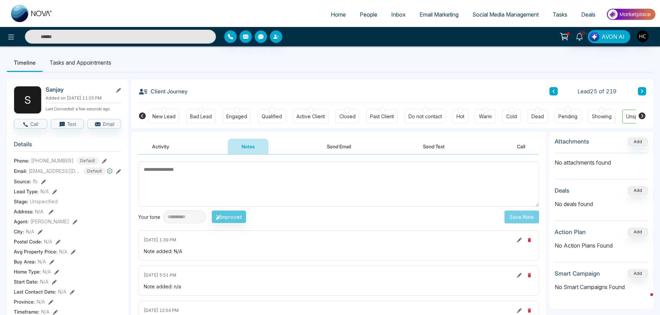
click at [641, 89] on icon at bounding box center [641, 91] width 3 height 4
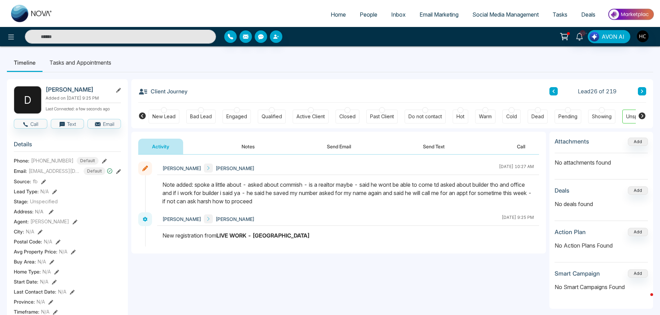
click at [642, 90] on icon at bounding box center [642, 90] width 2 height 3
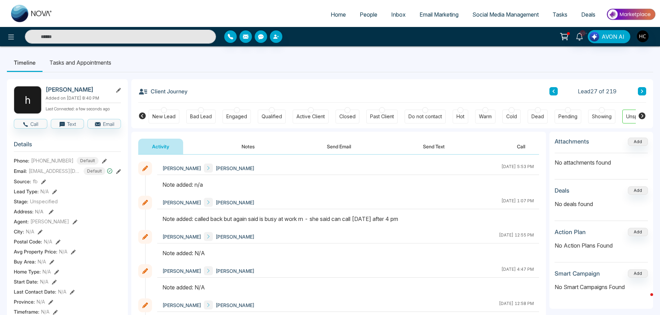
click at [246, 142] on button "Notes" at bounding box center [248, 146] width 41 height 16
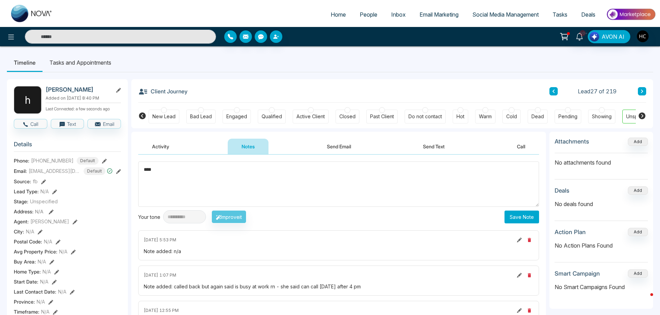
type textarea "***"
click at [530, 216] on button "Save Note" at bounding box center [521, 216] width 35 height 13
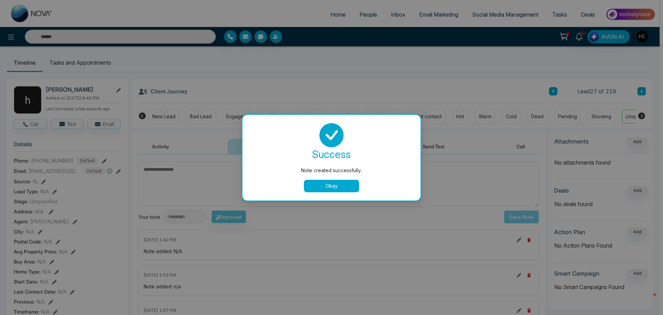
click at [345, 181] on button "Okay" at bounding box center [331, 186] width 55 height 12
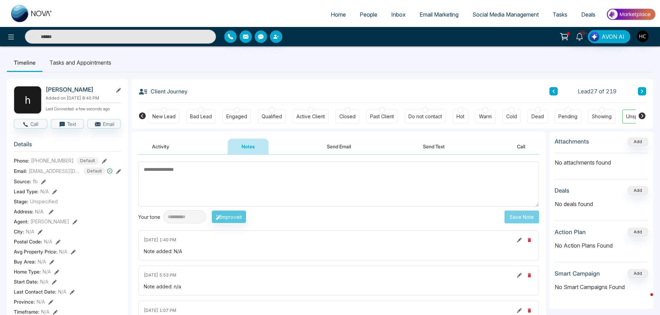
click at [641, 94] on button at bounding box center [642, 91] width 8 height 8
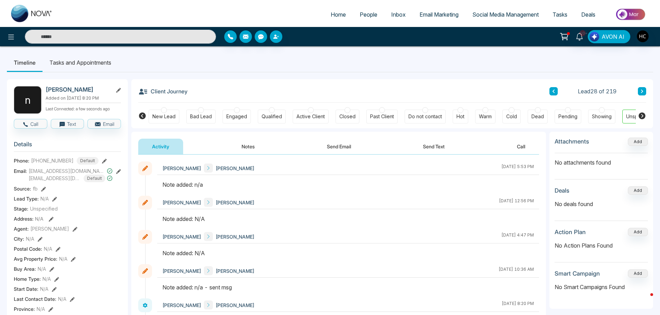
click at [242, 144] on button "Notes" at bounding box center [248, 146] width 41 height 16
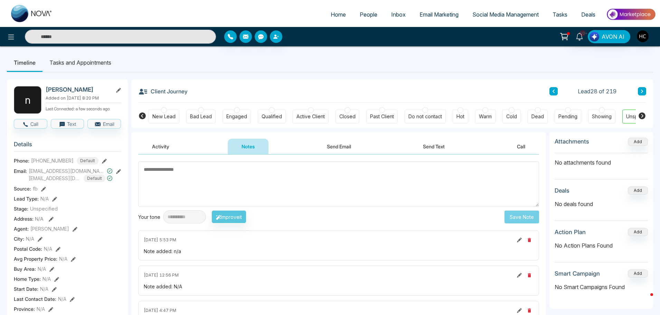
click at [288, 173] on textarea at bounding box center [338, 183] width 401 height 45
paste textarea "**********"
type textarea "**********"
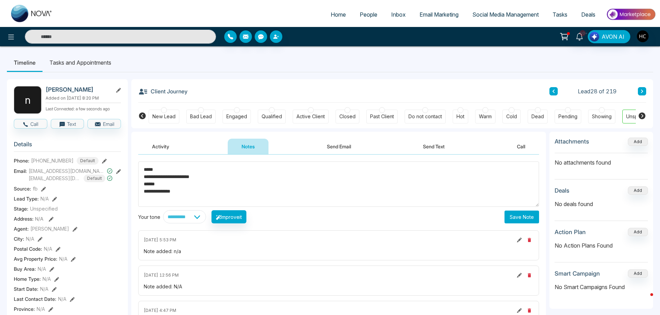
drag, startPoint x: 198, startPoint y: 198, endPoint x: 130, endPoint y: 160, distance: 78.1
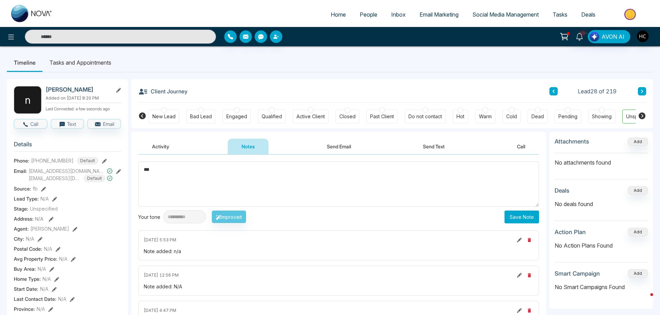
drag, startPoint x: 152, startPoint y: 174, endPoint x: 144, endPoint y: 176, distance: 7.9
click at [144, 176] on textarea "***" at bounding box center [338, 183] width 401 height 45
click at [228, 173] on textarea "***" at bounding box center [338, 183] width 401 height 45
type textarea "***"
click at [534, 217] on button "Save Note" at bounding box center [521, 216] width 35 height 13
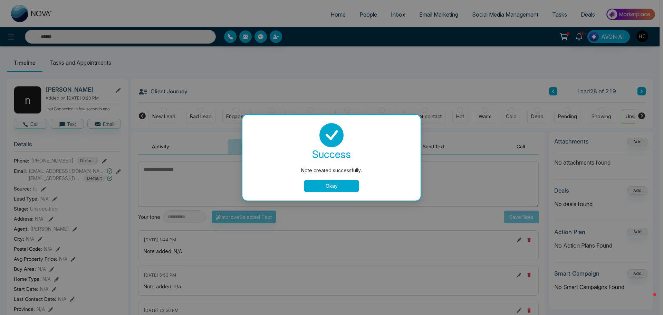
click at [408, 185] on div "Okay" at bounding box center [332, 186] width 162 height 12
drag, startPoint x: 324, startPoint y: 190, endPoint x: 488, endPoint y: 167, distance: 165.6
click at [324, 189] on button "Okay" at bounding box center [331, 186] width 55 height 12
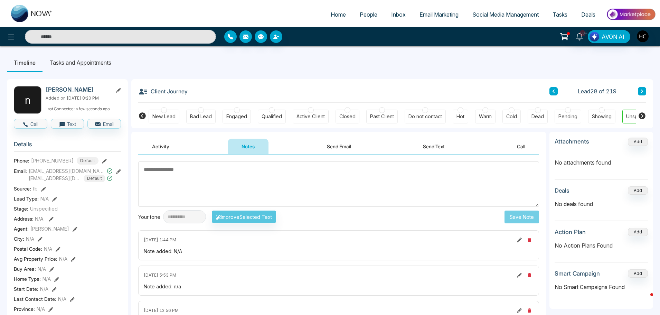
click at [637, 90] on div "Lead 28 of 219" at bounding box center [597, 91] width 97 height 8
click at [640, 90] on icon at bounding box center [641, 91] width 3 height 4
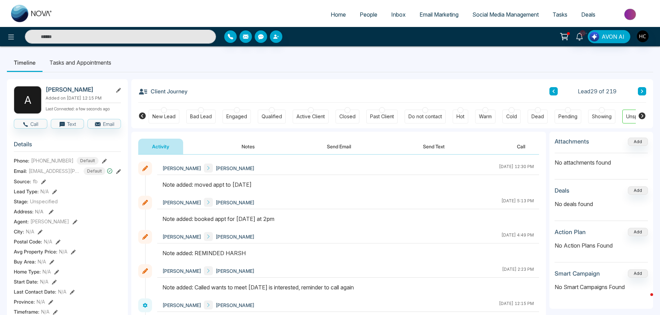
click at [250, 144] on button "Notes" at bounding box center [248, 146] width 41 height 16
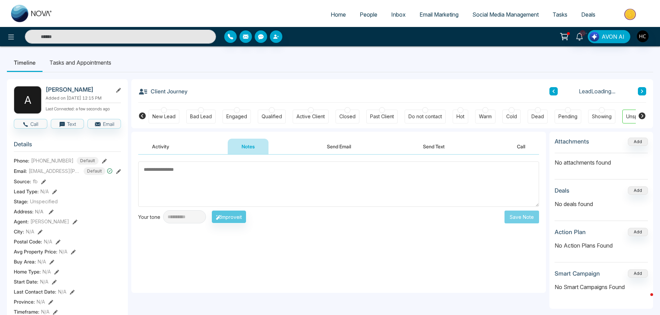
click at [641, 87] on button at bounding box center [642, 91] width 8 height 8
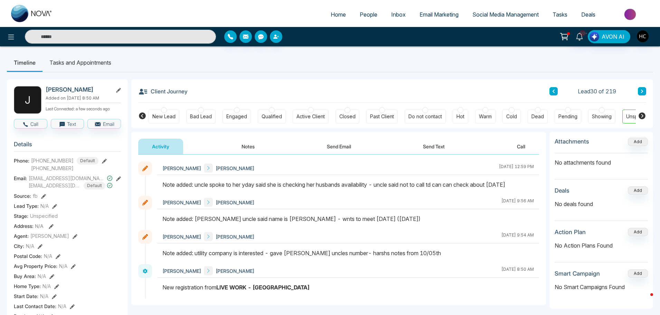
click at [641, 88] on button at bounding box center [642, 91] width 8 height 8
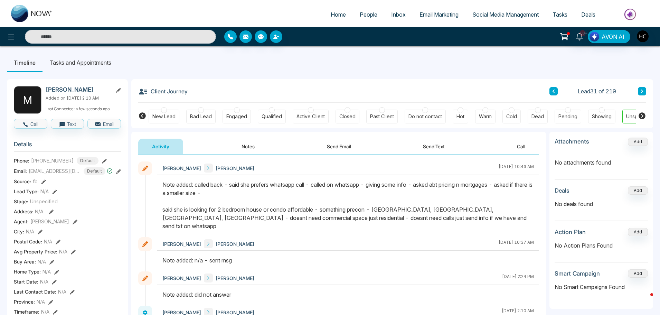
click at [643, 92] on icon at bounding box center [641, 91] width 3 height 4
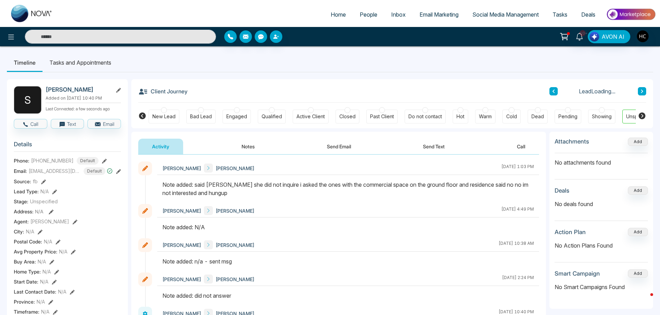
click at [256, 148] on button "Notes" at bounding box center [248, 146] width 41 height 16
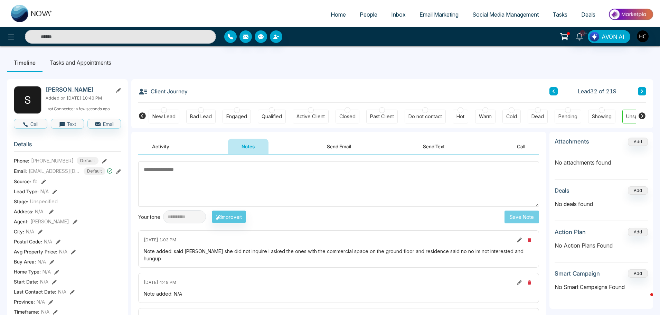
click at [640, 91] on button at bounding box center [642, 91] width 8 height 8
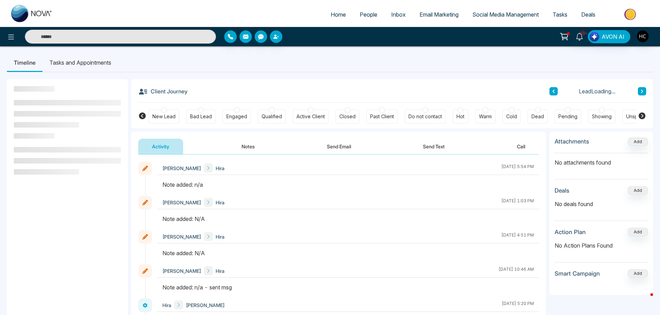
click at [266, 152] on button "Notes" at bounding box center [248, 146] width 41 height 16
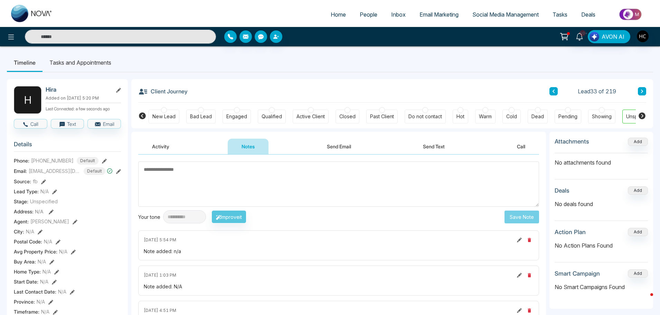
click at [213, 169] on textarea at bounding box center [338, 183] width 401 height 45
click at [237, 189] on textarea at bounding box center [338, 183] width 401 height 45
paste textarea "***"
type textarea "***"
click at [515, 215] on button "Save Note" at bounding box center [521, 216] width 35 height 13
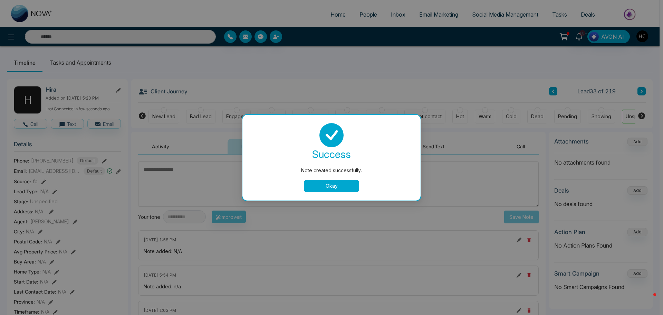
click at [337, 183] on button "Okay" at bounding box center [331, 186] width 55 height 12
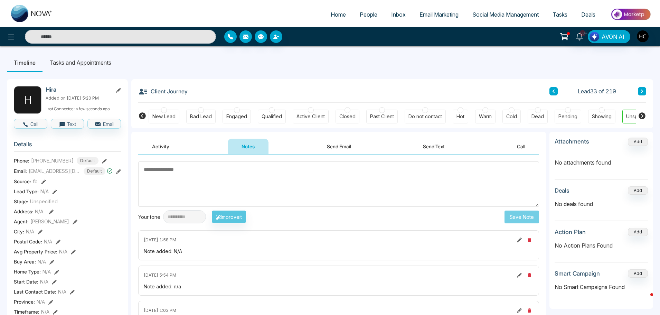
click at [643, 93] on button at bounding box center [642, 91] width 8 height 8
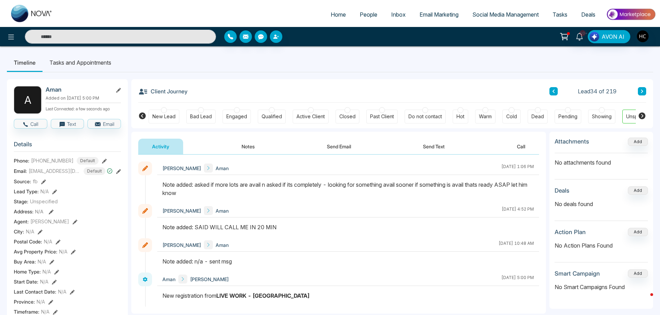
click at [638, 89] on button at bounding box center [642, 91] width 8 height 8
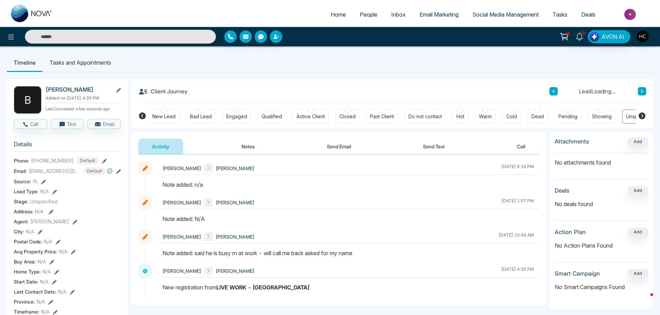
click at [249, 143] on button "Notes" at bounding box center [248, 146] width 41 height 16
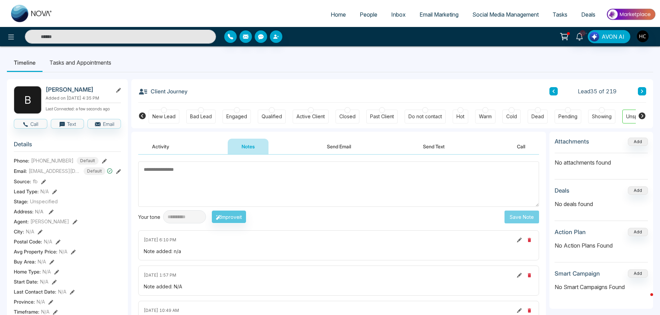
click at [322, 188] on textarea at bounding box center [338, 183] width 401 height 45
click at [210, 183] on textarea at bounding box center [338, 183] width 401 height 45
click at [124, 44] on div "10+ AVON AI" at bounding box center [330, 36] width 660 height 19
click at [123, 37] on input "text" at bounding box center [120, 37] width 191 height 14
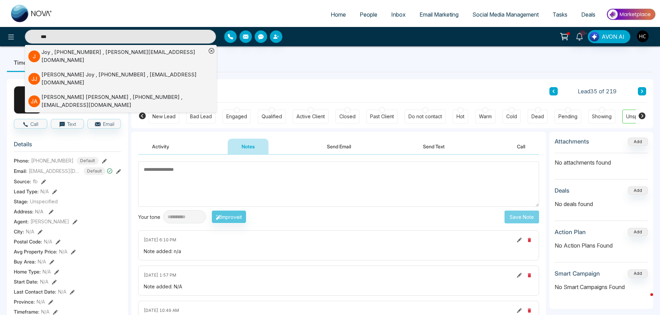
type input "***"
click at [99, 52] on div "Joy , +16475426554 , Srinjoy.2021@gmail.com" at bounding box center [123, 56] width 165 height 16
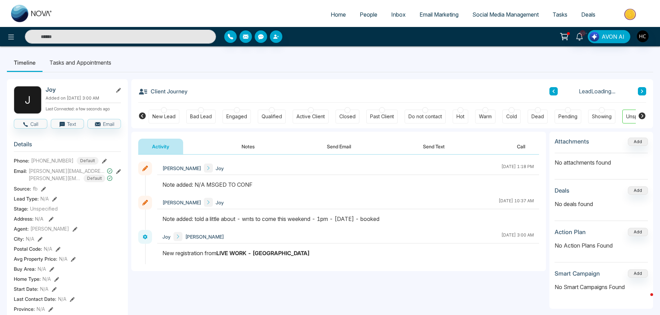
click at [242, 146] on button "Notes" at bounding box center [248, 146] width 41 height 16
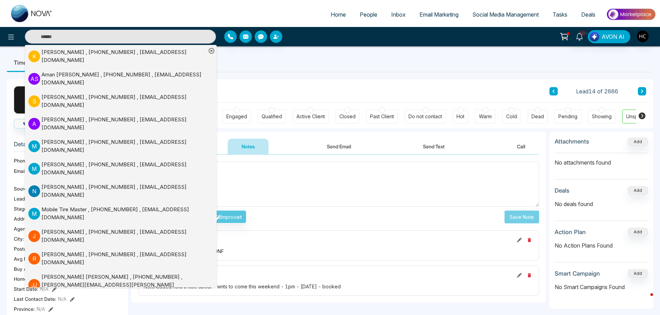
click at [258, 179] on textarea at bounding box center [338, 183] width 401 height 45
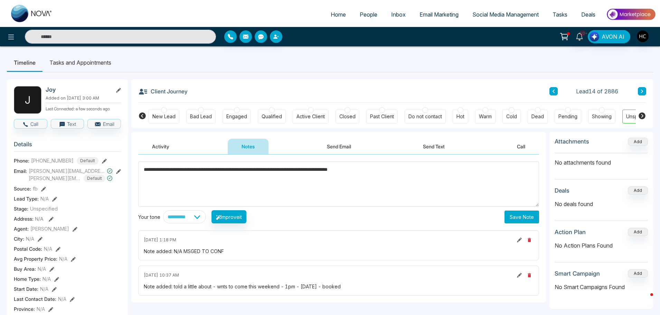
type textarea "**********"
click at [512, 216] on button "Save Note" at bounding box center [521, 216] width 35 height 13
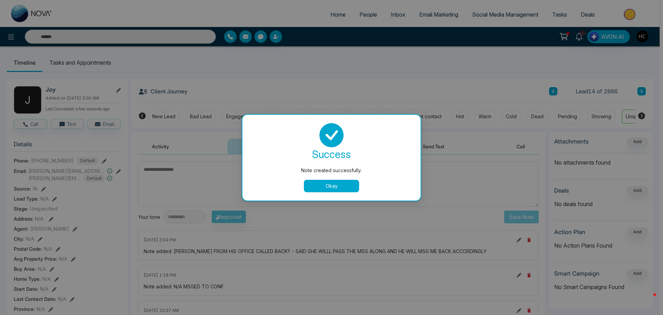
click at [355, 184] on button "Okay" at bounding box center [331, 186] width 55 height 12
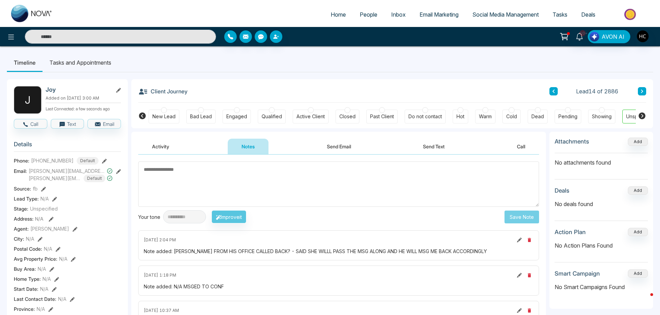
click at [368, 14] on span "People" at bounding box center [369, 14] width 18 height 7
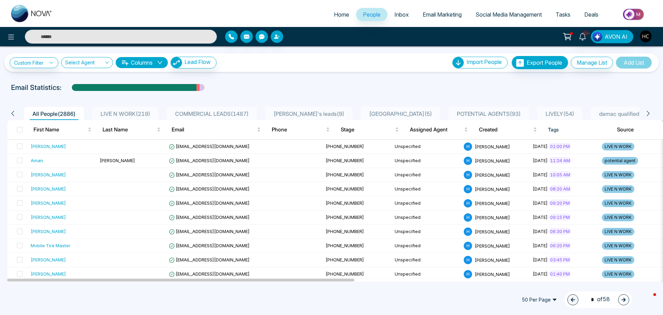
click at [133, 111] on span "LIVE N WORK ( 219 )" at bounding box center [125, 113] width 55 height 7
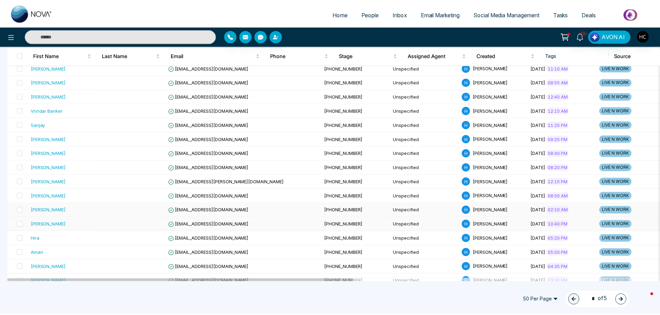
scroll to position [380, 0]
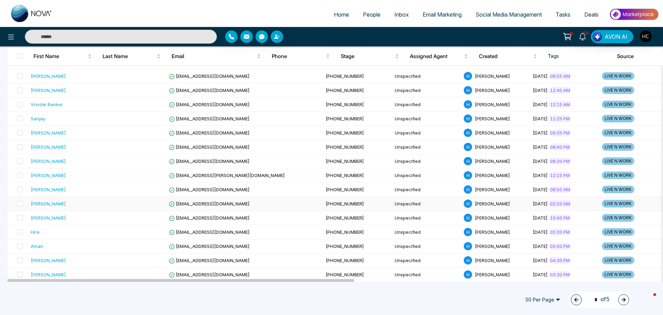
click at [61, 203] on div "Mankirat kaur" at bounding box center [63, 203] width 64 height 7
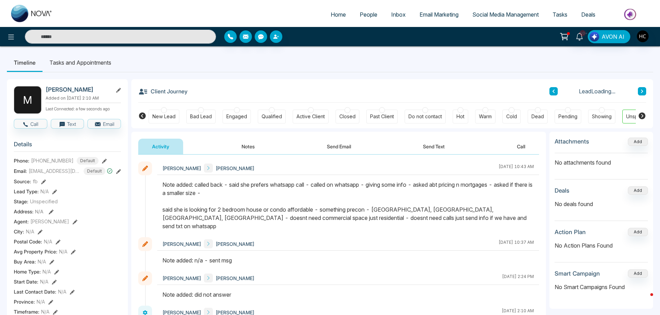
click at [640, 94] on button at bounding box center [642, 91] width 8 height 8
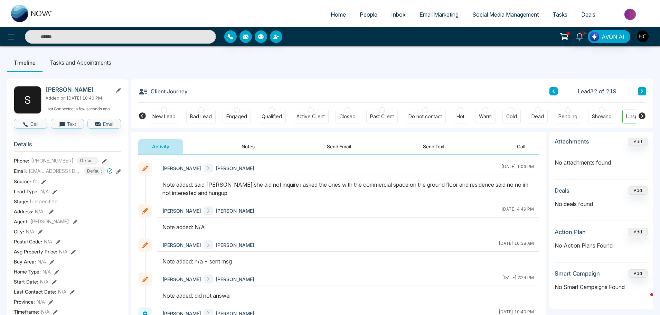
click at [640, 90] on button at bounding box center [642, 91] width 8 height 8
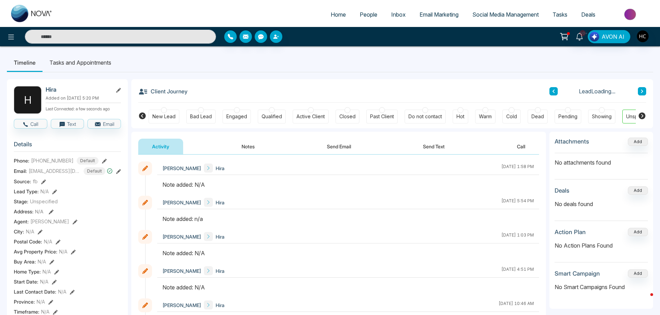
click at [252, 147] on button "Notes" at bounding box center [248, 146] width 41 height 16
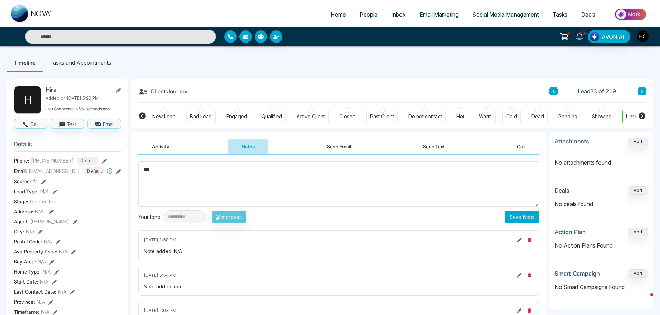
type textarea "***"
click at [507, 215] on button "Save Note" at bounding box center [521, 216] width 35 height 13
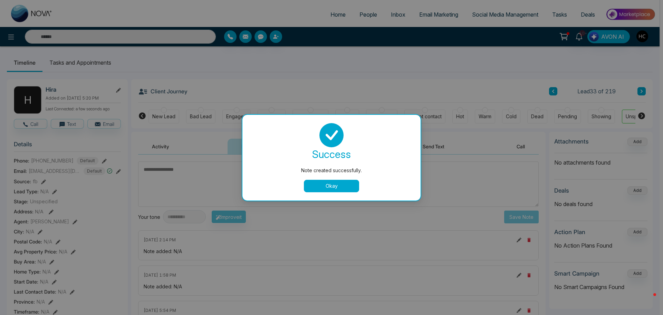
click at [333, 185] on button "Okay" at bounding box center [331, 186] width 55 height 12
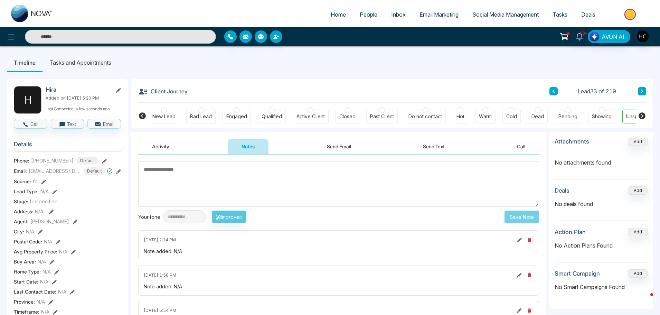
click at [643, 92] on icon at bounding box center [641, 91] width 3 height 4
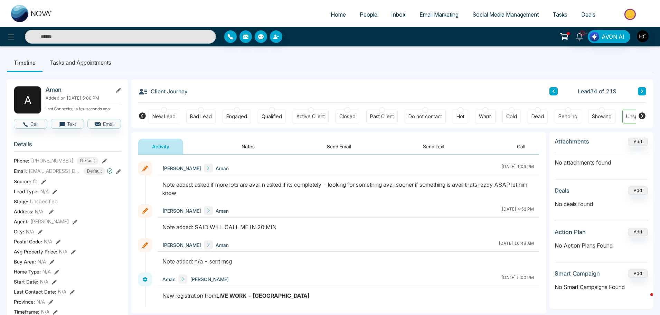
click at [644, 93] on button at bounding box center [642, 91] width 8 height 8
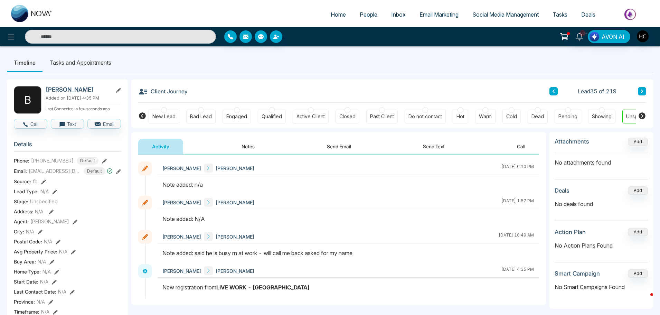
click at [248, 143] on button "Notes" at bounding box center [248, 146] width 41 height 16
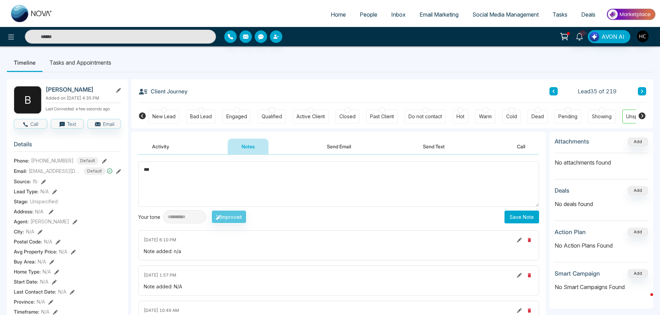
type textarea "***"
click at [521, 213] on button "Save Note" at bounding box center [521, 216] width 35 height 13
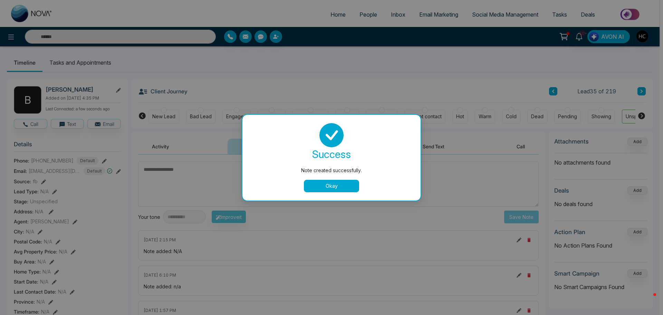
click at [335, 181] on button "Okay" at bounding box center [331, 186] width 55 height 12
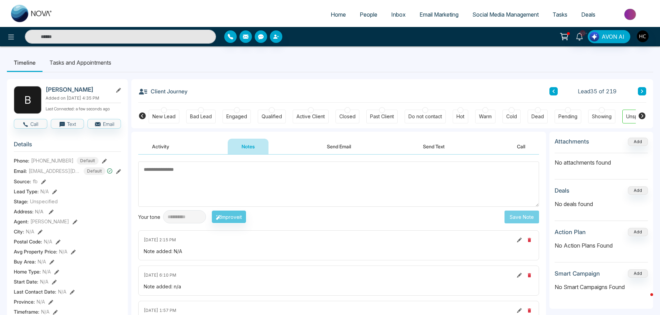
click at [640, 93] on button at bounding box center [642, 91] width 8 height 8
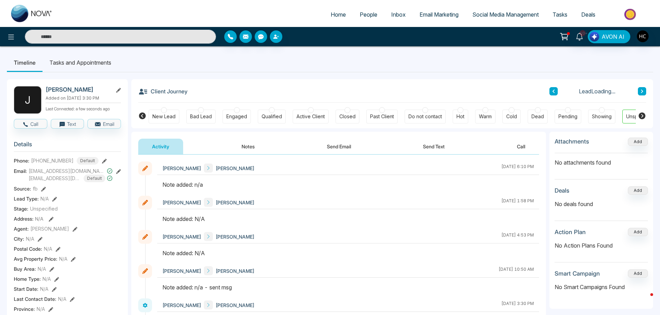
click at [259, 145] on button "Notes" at bounding box center [248, 146] width 41 height 16
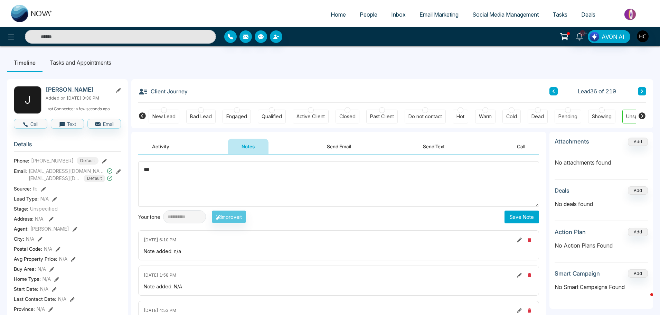
type textarea "***"
click at [512, 222] on button "Save Note" at bounding box center [521, 216] width 35 height 13
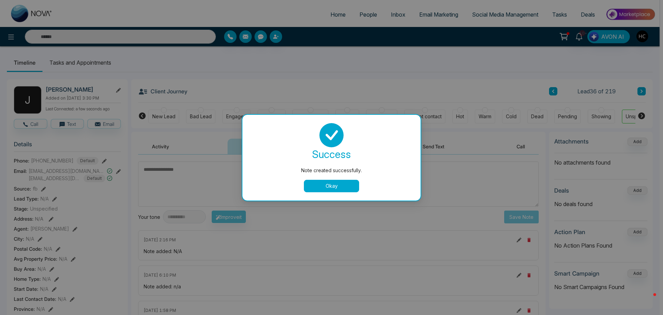
click at [324, 183] on button "Okay" at bounding box center [331, 186] width 55 height 12
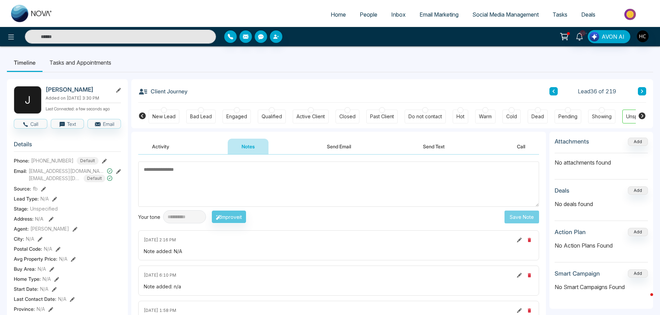
click at [643, 90] on icon at bounding box center [641, 91] width 3 height 4
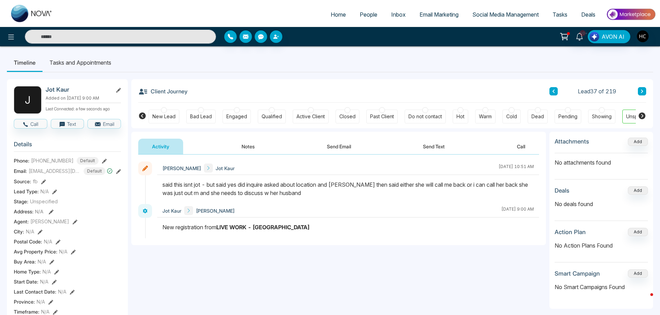
click at [639, 89] on button at bounding box center [642, 91] width 8 height 8
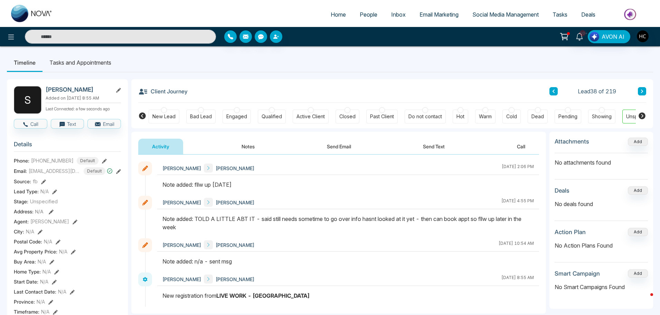
click at [250, 144] on button "Notes" at bounding box center [248, 146] width 41 height 16
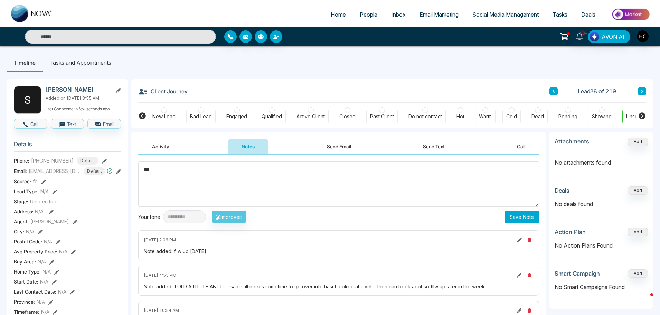
type textarea "***"
click at [523, 220] on button "Save Note" at bounding box center [521, 216] width 35 height 13
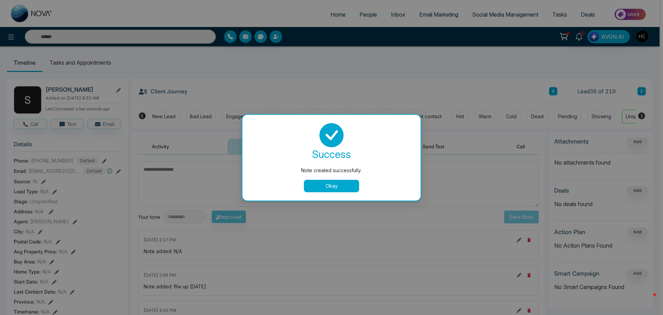
click at [351, 187] on button "Okay" at bounding box center [331, 186] width 55 height 12
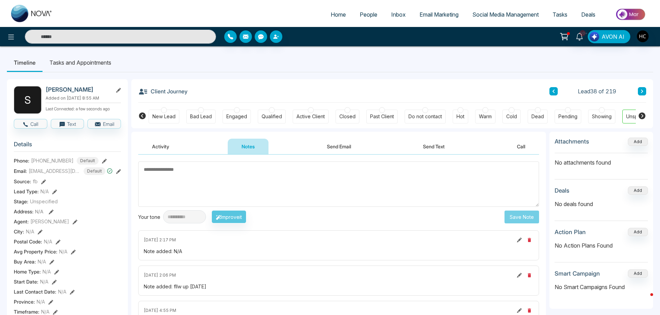
click at [641, 89] on icon at bounding box center [641, 91] width 3 height 4
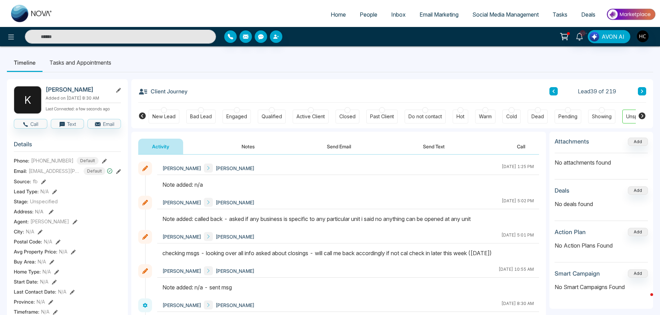
click at [636, 93] on div "Lead 39 of 219" at bounding box center [597, 91] width 97 height 8
click at [639, 91] on button at bounding box center [642, 91] width 8 height 8
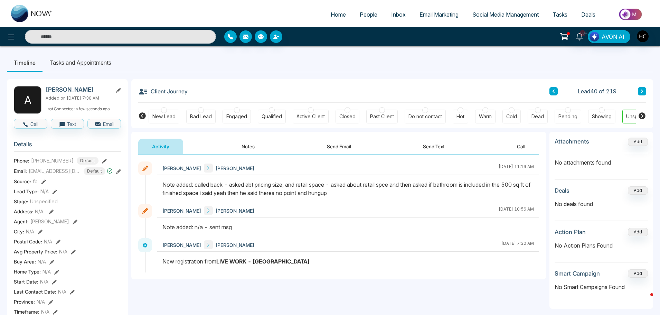
click at [645, 90] on button at bounding box center [642, 91] width 8 height 8
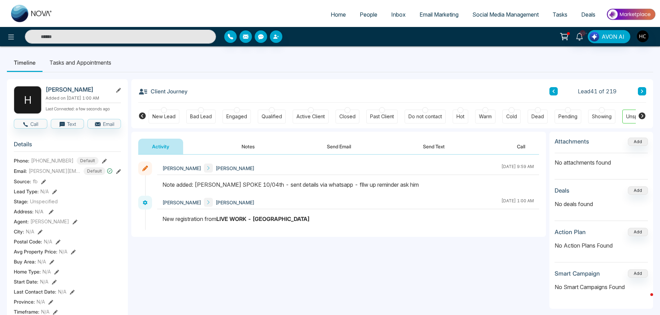
click at [639, 90] on button at bounding box center [642, 91] width 8 height 8
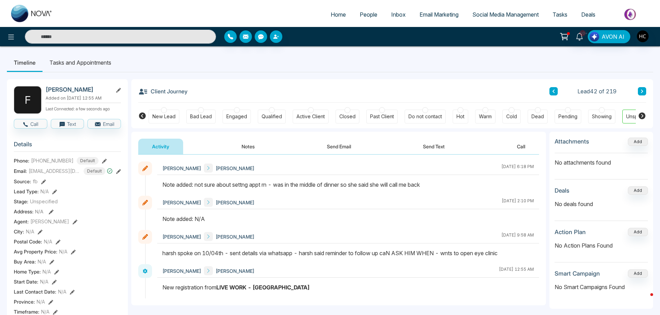
click at [641, 92] on icon at bounding box center [642, 90] width 2 height 3
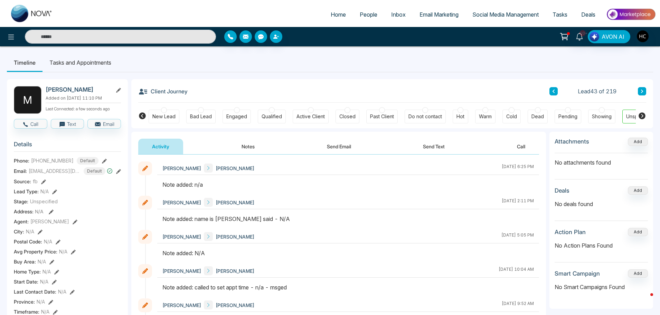
click at [255, 145] on button "Notes" at bounding box center [248, 146] width 41 height 16
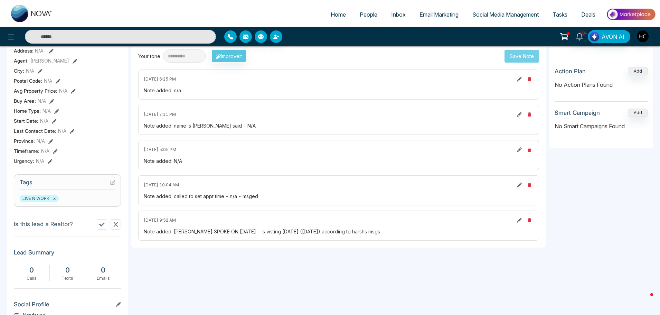
scroll to position [173, 0]
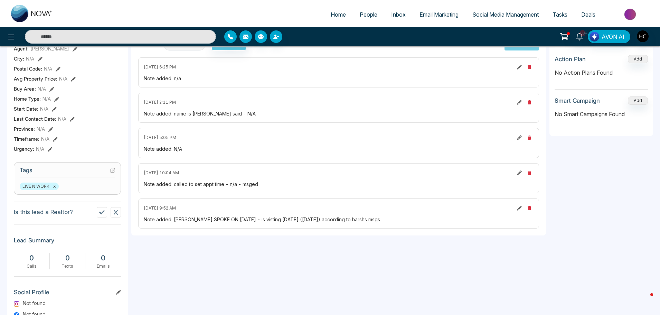
click at [486, 264] on div "**********" at bounding box center [338, 181] width 414 height 445
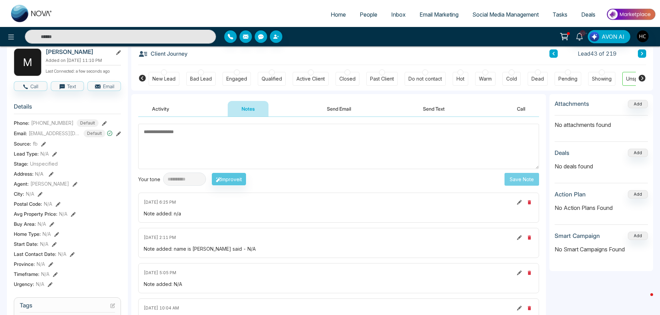
scroll to position [0, 0]
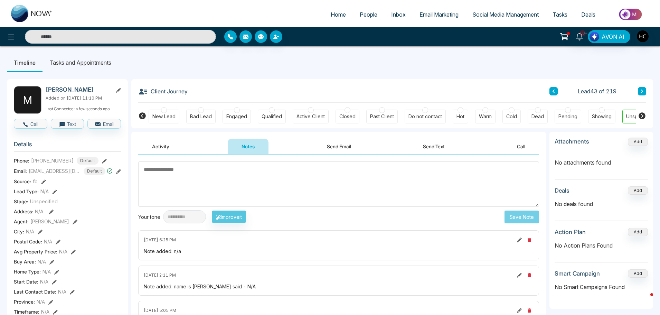
click at [196, 188] on textarea at bounding box center [338, 183] width 401 height 45
type textarea "*"
click at [248, 175] on textarea "**********" at bounding box center [338, 183] width 401 height 45
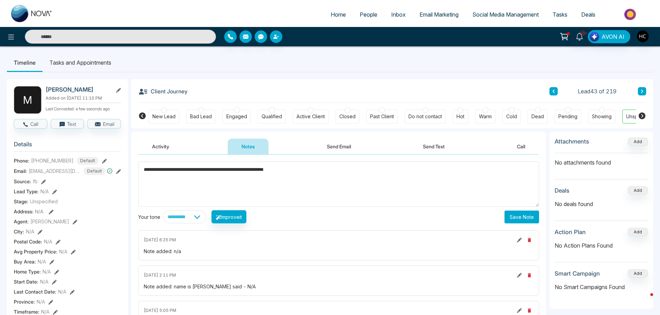
click at [332, 171] on textarea "**********" at bounding box center [338, 183] width 401 height 45
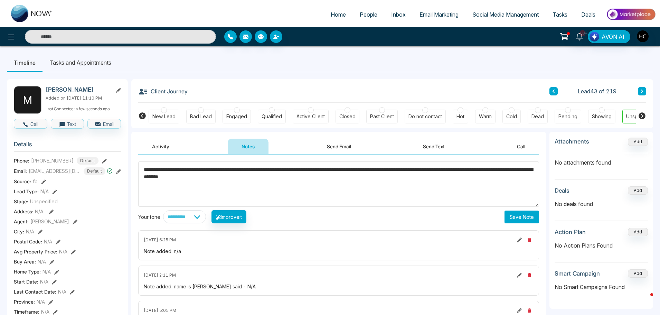
type textarea "**********"
click at [525, 211] on button "Save Note" at bounding box center [521, 216] width 35 height 13
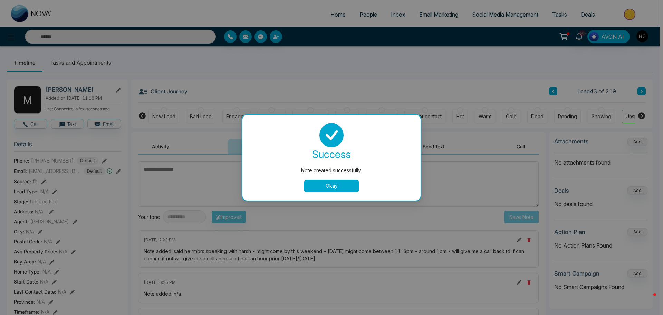
click at [341, 183] on button "Okay" at bounding box center [331, 186] width 55 height 12
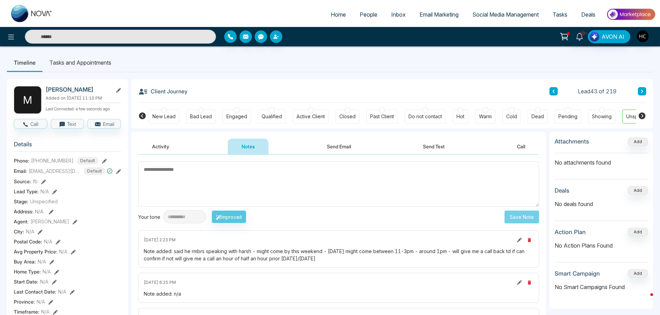
click at [638, 91] on button at bounding box center [642, 91] width 8 height 8
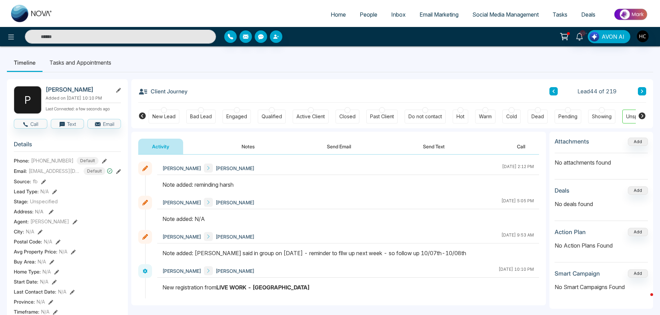
click at [643, 95] on button at bounding box center [642, 91] width 8 height 8
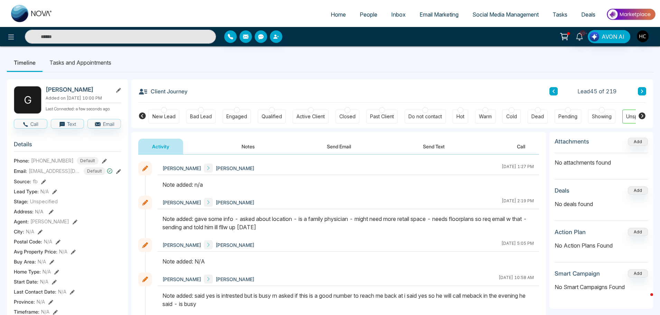
click at [638, 90] on button at bounding box center [642, 91] width 8 height 8
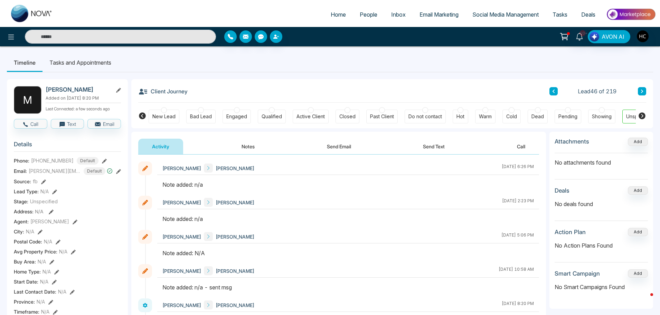
click at [243, 148] on button "Notes" at bounding box center [248, 146] width 41 height 16
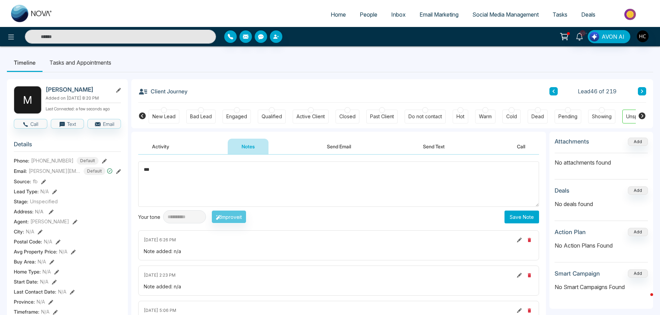
type textarea "***"
click at [521, 215] on button "Save Note" at bounding box center [521, 216] width 35 height 13
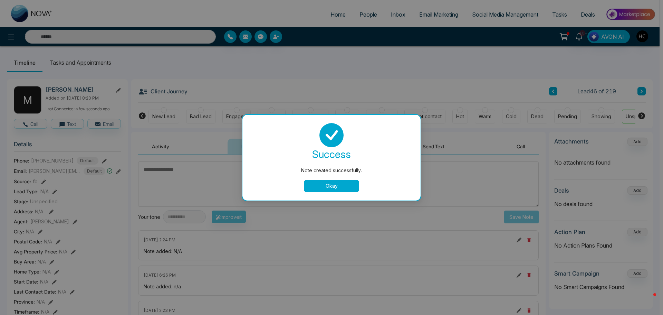
click at [344, 184] on button "Okay" at bounding box center [331, 186] width 55 height 12
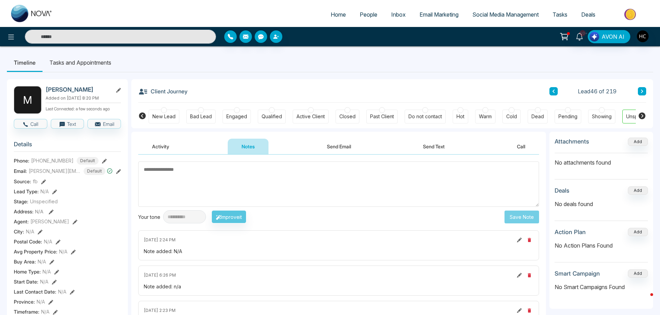
click at [639, 91] on button at bounding box center [642, 91] width 8 height 8
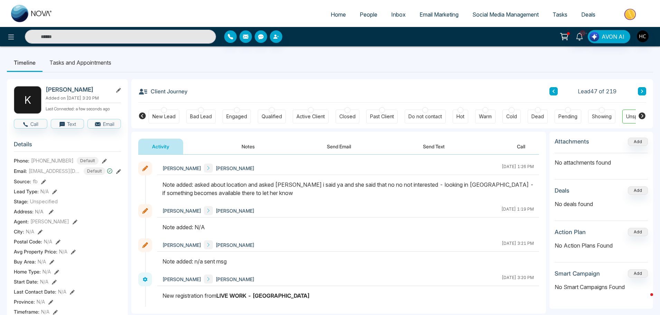
click at [639, 92] on button at bounding box center [642, 91] width 8 height 8
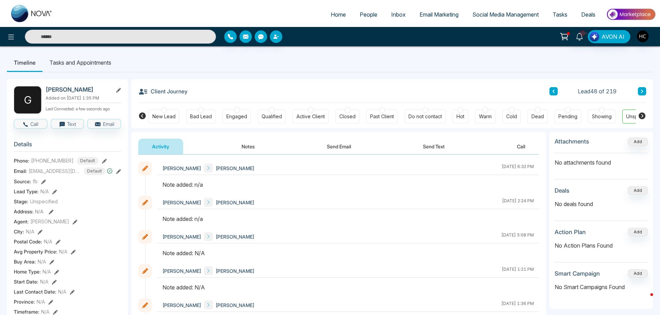
click at [253, 150] on button "Notes" at bounding box center [248, 146] width 41 height 16
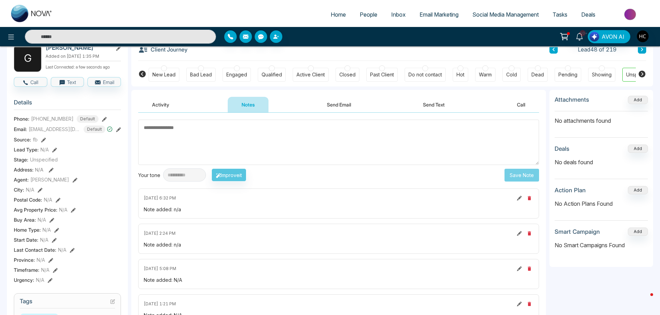
scroll to position [34, 0]
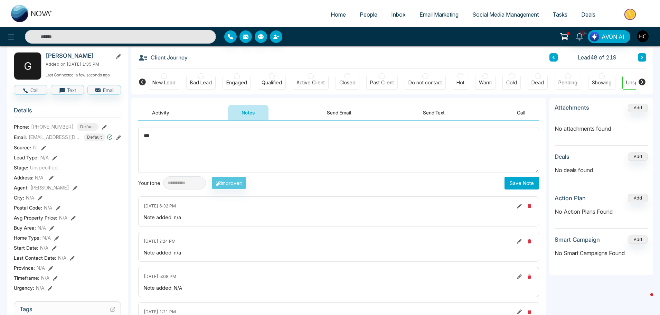
type textarea "***"
click at [523, 183] on button "Save Note" at bounding box center [521, 182] width 35 height 13
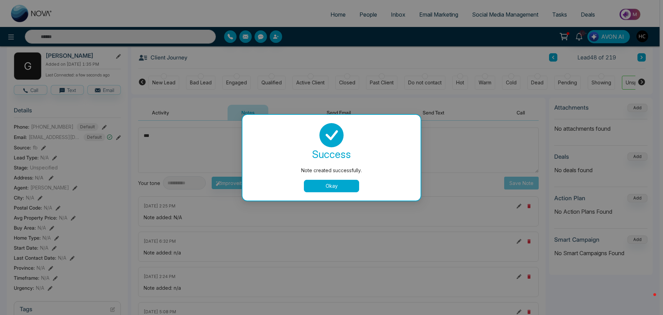
click at [324, 184] on button "Okay" at bounding box center [331, 186] width 55 height 12
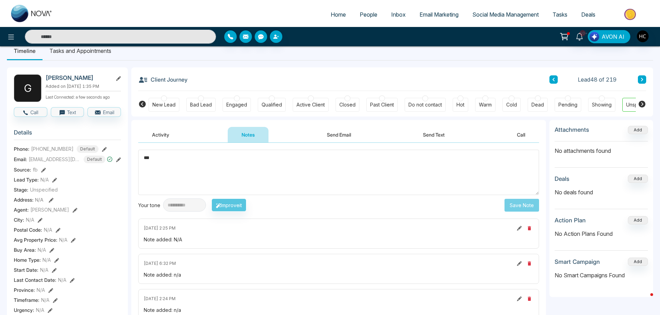
scroll to position [0, 0]
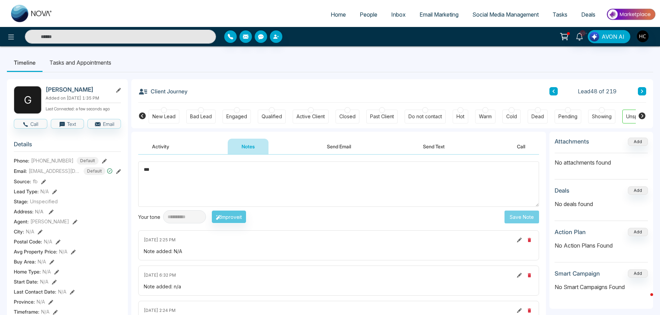
click at [642, 93] on icon at bounding box center [641, 91] width 3 height 4
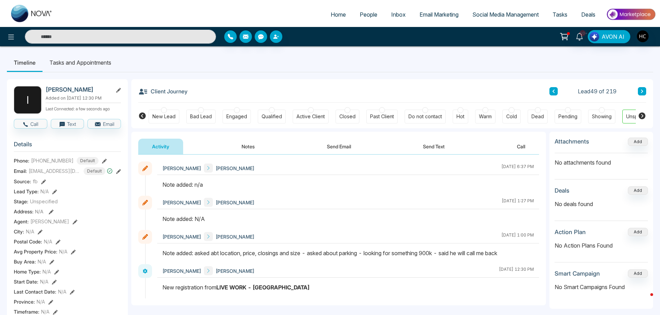
click at [249, 146] on button "Notes" at bounding box center [248, 146] width 41 height 16
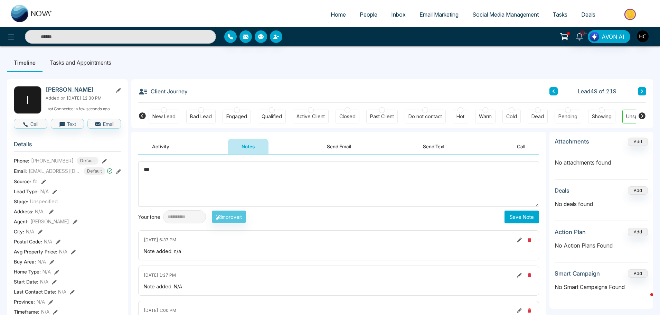
type textarea "***"
click at [518, 216] on button "Save Note" at bounding box center [521, 216] width 35 height 13
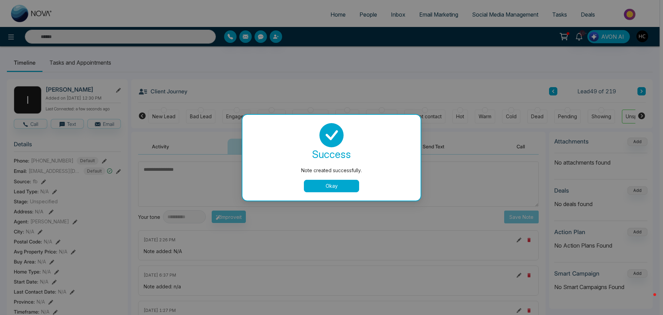
click at [336, 187] on button "Okay" at bounding box center [331, 186] width 55 height 12
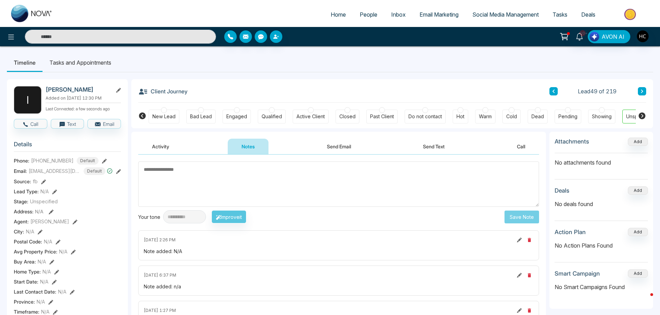
click at [644, 88] on button at bounding box center [642, 91] width 8 height 8
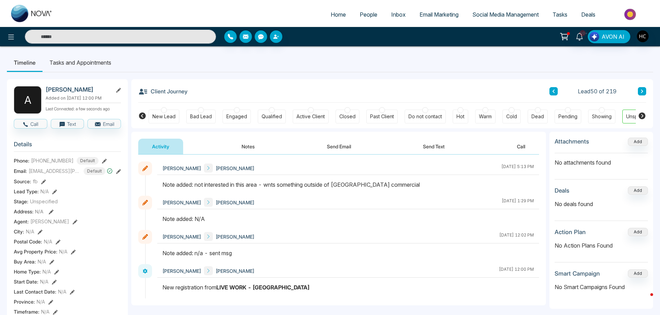
click at [639, 89] on button at bounding box center [642, 91] width 8 height 8
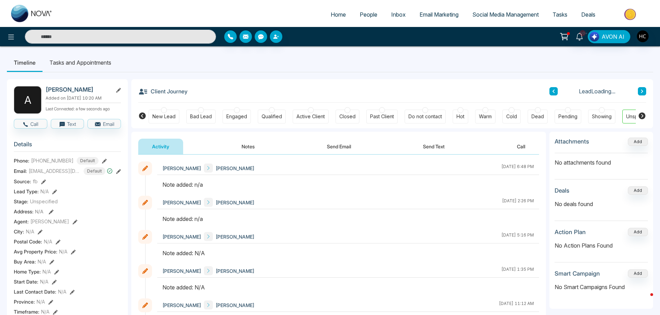
click at [257, 143] on button "Notes" at bounding box center [248, 146] width 41 height 16
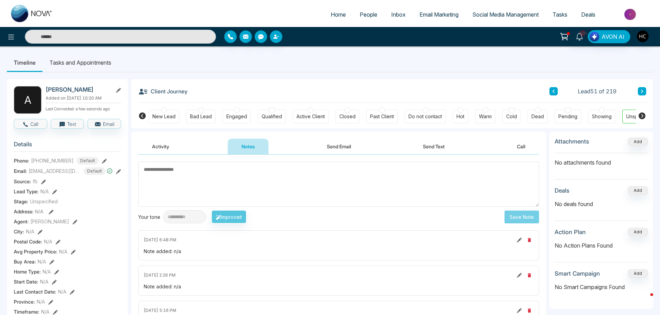
click at [553, 93] on icon at bounding box center [553, 91] width 3 height 4
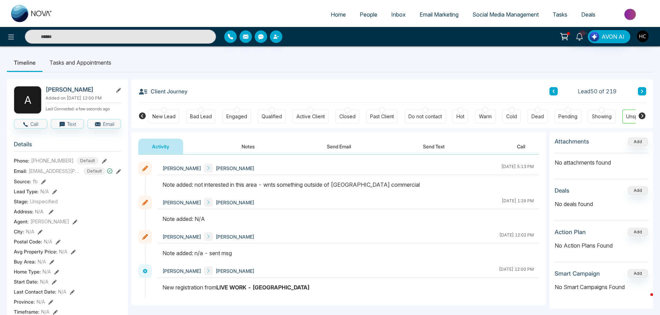
click at [554, 93] on icon at bounding box center [553, 91] width 3 height 4
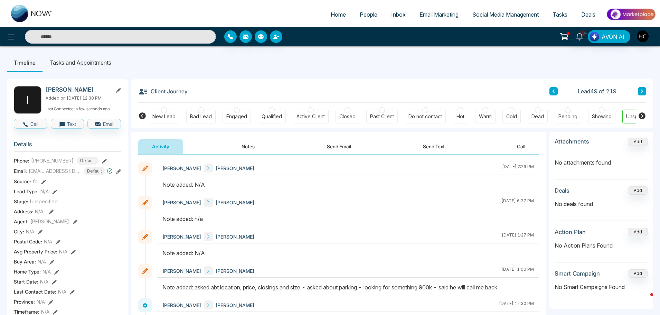
click at [250, 146] on button "Notes" at bounding box center [248, 146] width 41 height 16
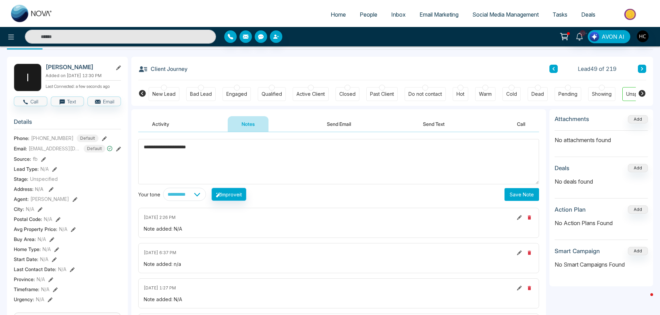
scroll to position [35, 0]
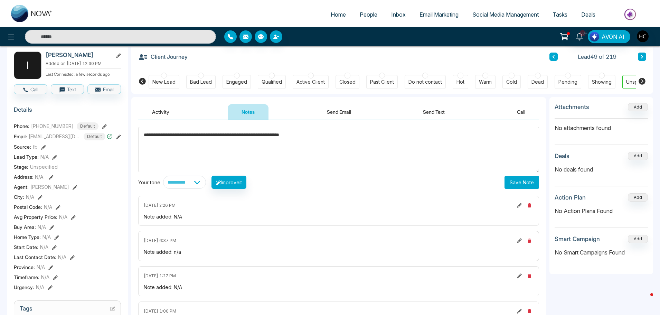
click at [267, 136] on textarea "**********" at bounding box center [338, 149] width 401 height 45
click at [355, 136] on textarea "**********" at bounding box center [338, 149] width 401 height 45
click at [357, 137] on textarea "**********" at bounding box center [338, 149] width 401 height 45
click at [481, 135] on textarea "**********" at bounding box center [338, 149] width 401 height 45
type textarea "**********"
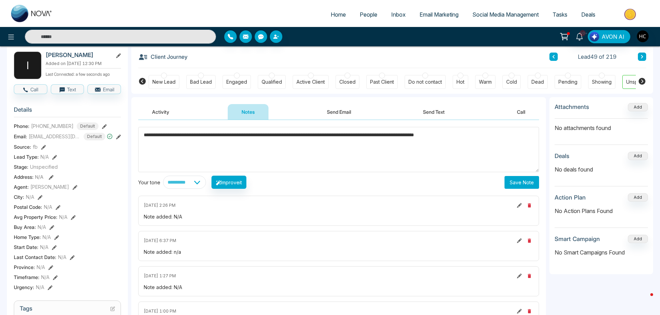
click at [518, 184] on button "Save Note" at bounding box center [521, 182] width 35 height 13
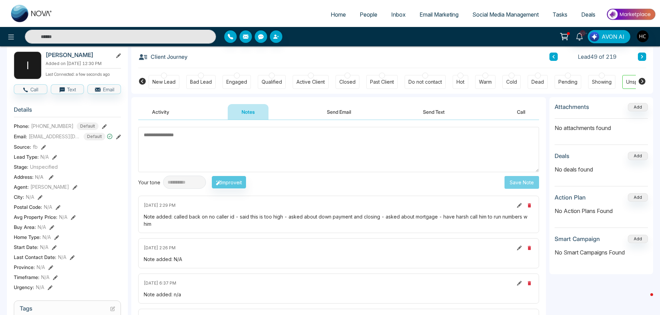
drag, startPoint x: 627, startPoint y: 59, endPoint x: 645, endPoint y: 57, distance: 17.4
click at [631, 60] on div "Lead 49 of 219" at bounding box center [597, 56] width 97 height 8
click at [647, 56] on div "Client Journey Lead 49 of 219 New Lead Bad Lead Engaged Qualified Active Client…" at bounding box center [391, 69] width 521 height 49
click at [643, 55] on icon at bounding box center [641, 57] width 3 height 4
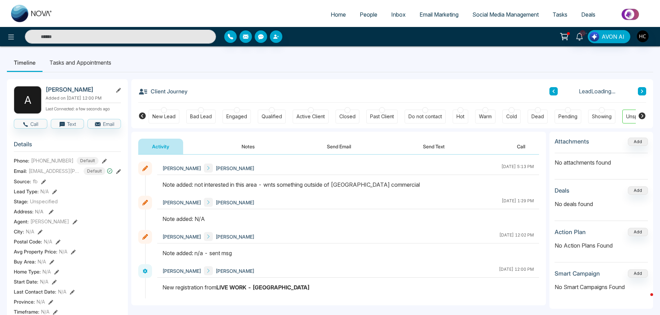
click at [643, 85] on div "Client Journey Lead Loading..." at bounding box center [392, 90] width 508 height 23
click at [643, 93] on button at bounding box center [642, 91] width 8 height 8
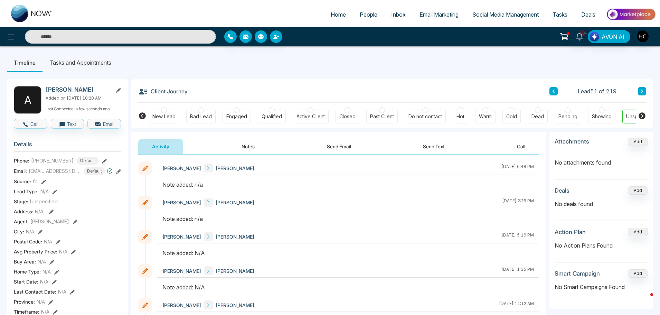
click at [250, 144] on button "Notes" at bounding box center [248, 146] width 41 height 16
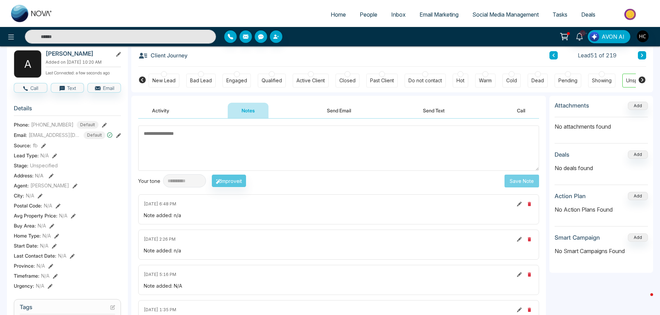
scroll to position [34, 0]
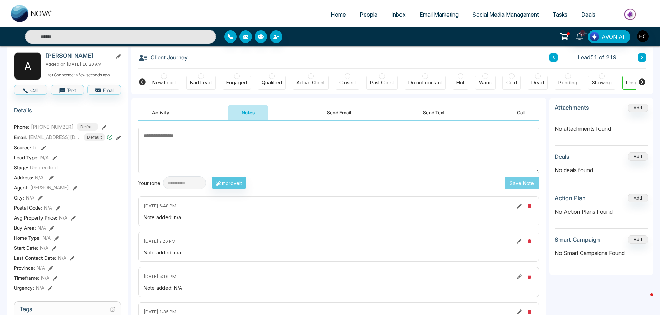
click at [200, 148] on textarea at bounding box center [338, 149] width 401 height 45
type textarea "***"
click at [527, 182] on button "Save Note" at bounding box center [521, 182] width 35 height 13
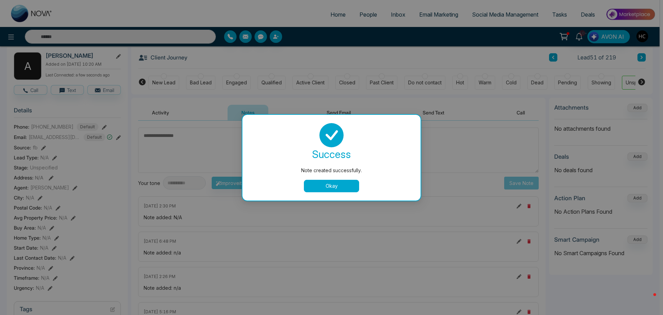
click at [645, 59] on div "Note created successfully. success Note created successfully. Okay" at bounding box center [331, 157] width 663 height 315
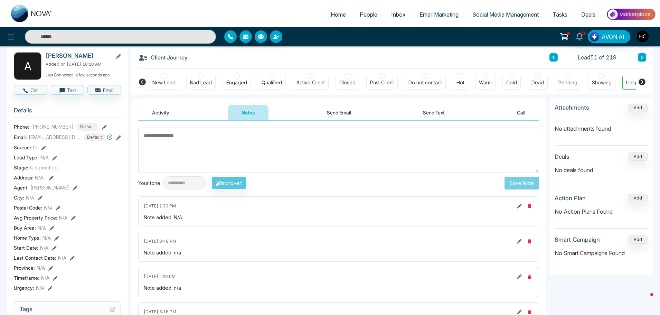
click at [639, 56] on button at bounding box center [642, 57] width 8 height 8
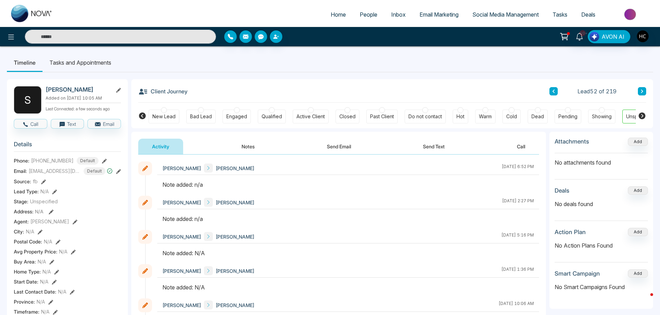
click at [245, 149] on button "Notes" at bounding box center [248, 146] width 41 height 16
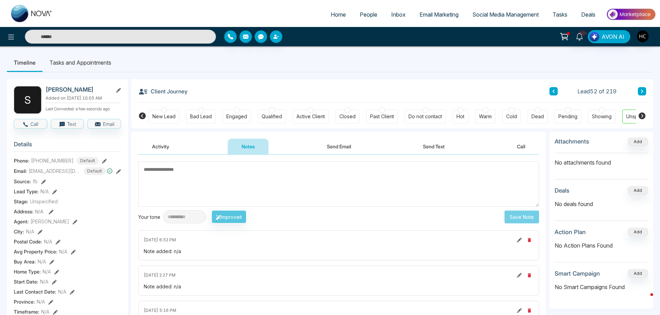
click at [196, 173] on textarea at bounding box center [338, 183] width 401 height 45
paste textarea "***"
type textarea "***"
click at [526, 214] on button "Save Note" at bounding box center [521, 216] width 35 height 13
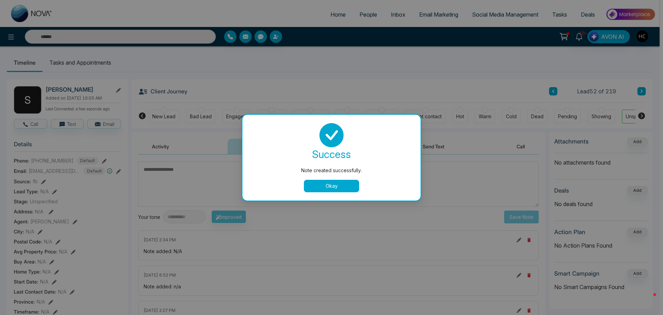
click at [340, 184] on button "Okay" at bounding box center [331, 186] width 55 height 12
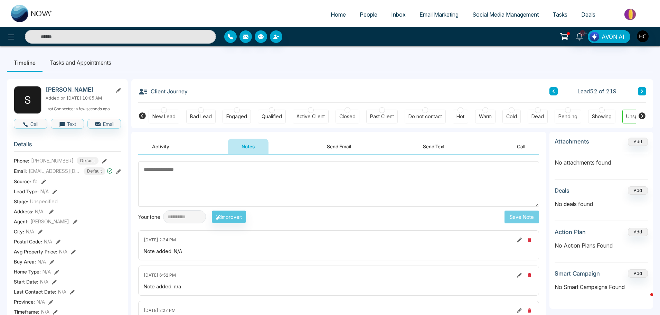
click at [649, 93] on div "Client Journey Lead 52 of 219 New Lead Bad Lead Engaged Qualified Active Client…" at bounding box center [391, 103] width 521 height 49
click at [642, 93] on icon at bounding box center [641, 91] width 3 height 4
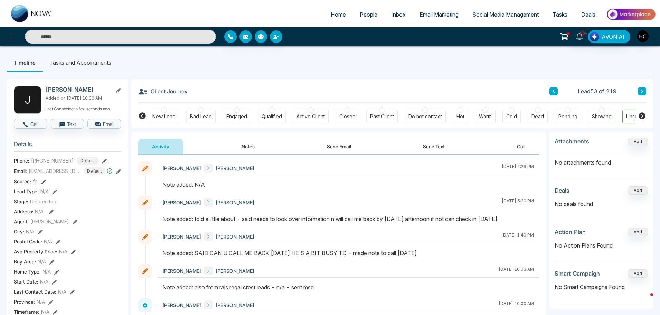
click at [641, 89] on icon at bounding box center [641, 91] width 3 height 4
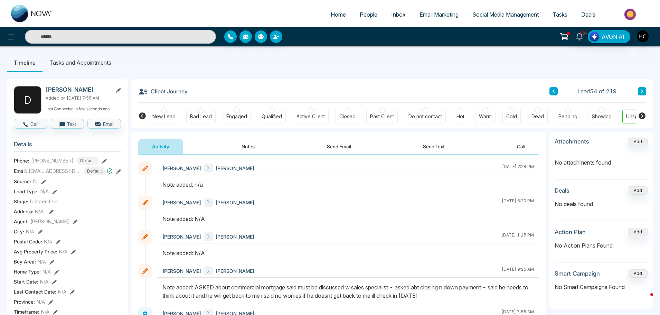
click at [241, 144] on button "Notes" at bounding box center [248, 146] width 41 height 16
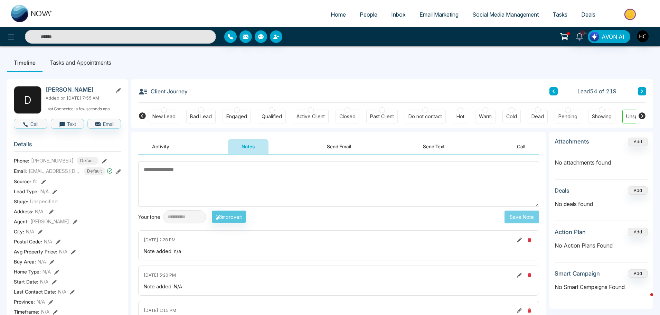
click at [226, 176] on textarea at bounding box center [338, 183] width 401 height 45
click at [186, 171] on textarea at bounding box center [338, 183] width 401 height 45
type textarea "***"
click at [531, 216] on button "Save Note" at bounding box center [521, 216] width 35 height 13
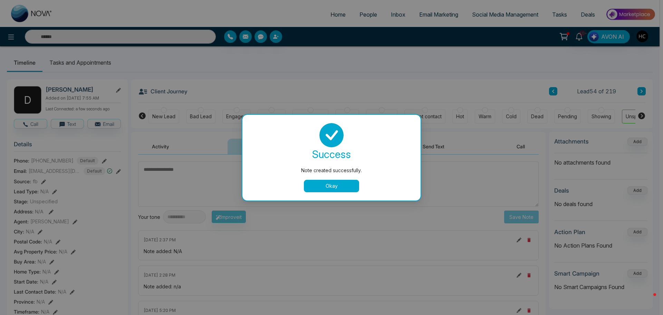
click at [611, 71] on div "Note created successfully. success Note created successfully. Okay" at bounding box center [331, 157] width 663 height 315
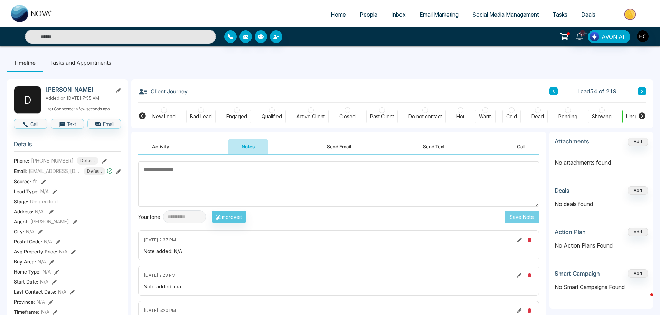
click at [642, 90] on icon at bounding box center [642, 90] width 2 height 3
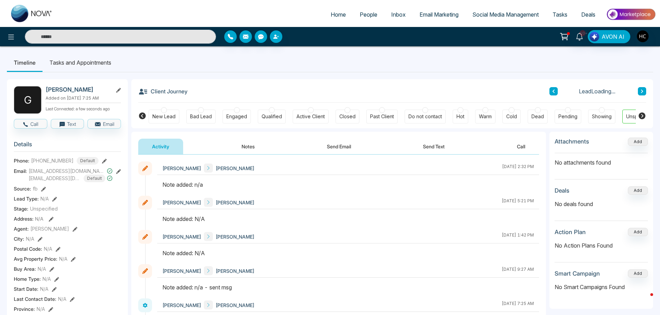
click at [260, 146] on button "Notes" at bounding box center [248, 146] width 41 height 16
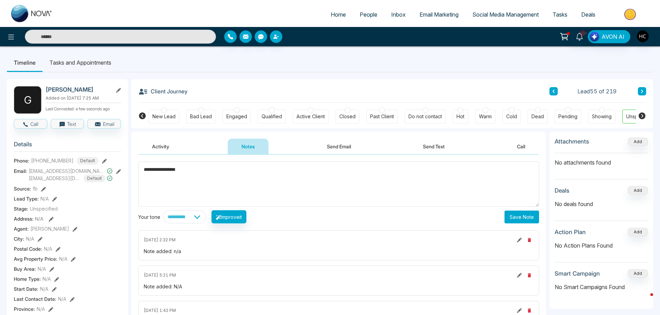
type textarea "**********"
click at [523, 218] on button "Save Note" at bounding box center [521, 216] width 35 height 13
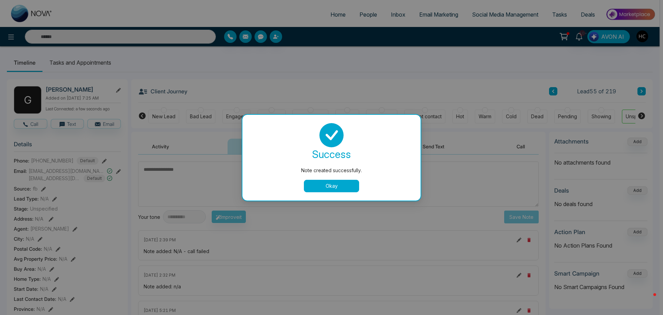
click at [348, 184] on button "Okay" at bounding box center [331, 186] width 55 height 12
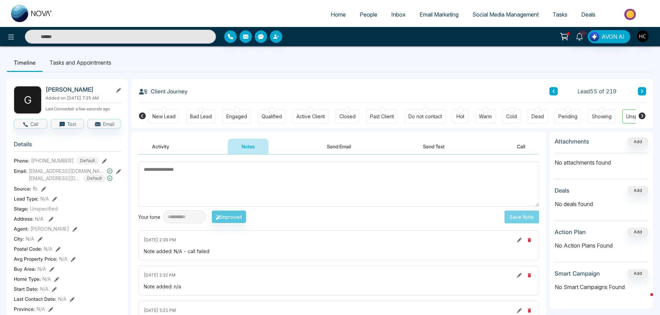
click at [642, 94] on button at bounding box center [642, 91] width 8 height 8
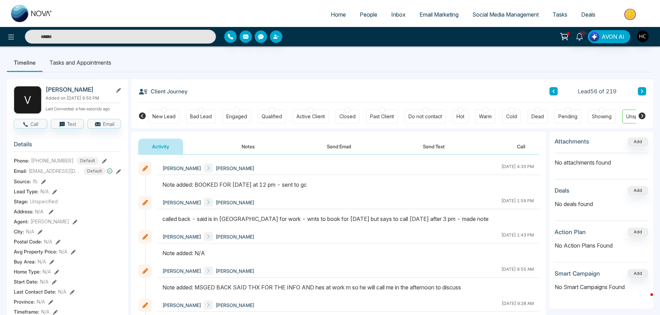
click at [642, 88] on button at bounding box center [642, 91] width 8 height 8
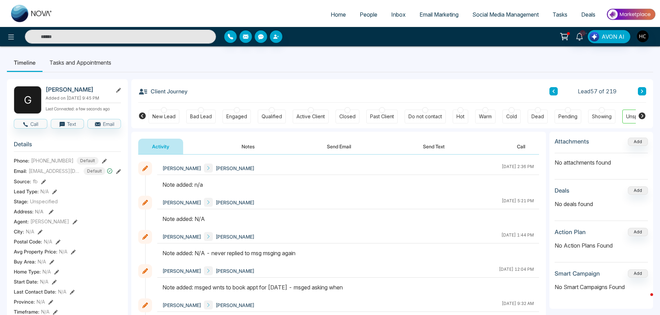
click at [244, 145] on button "Notes" at bounding box center [248, 146] width 41 height 16
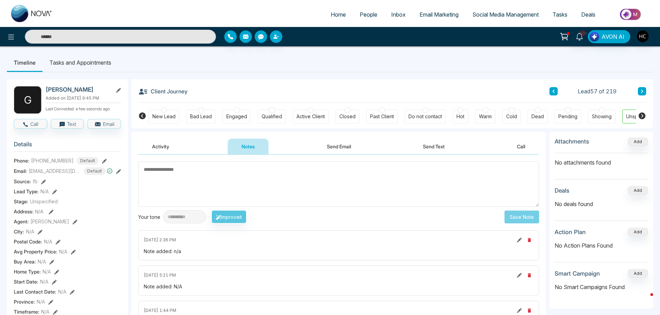
click at [266, 172] on textarea at bounding box center [338, 183] width 401 height 45
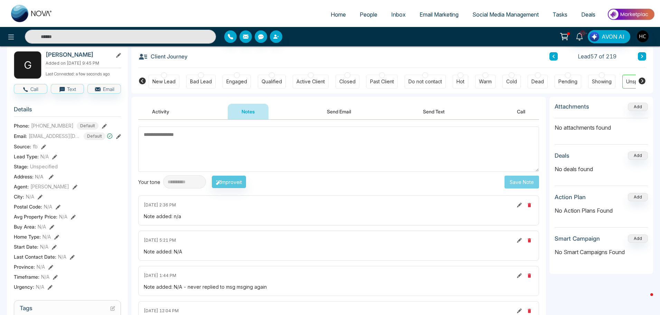
scroll to position [35, 0]
type textarea "***"
click at [518, 184] on button "Save Note" at bounding box center [521, 182] width 35 height 13
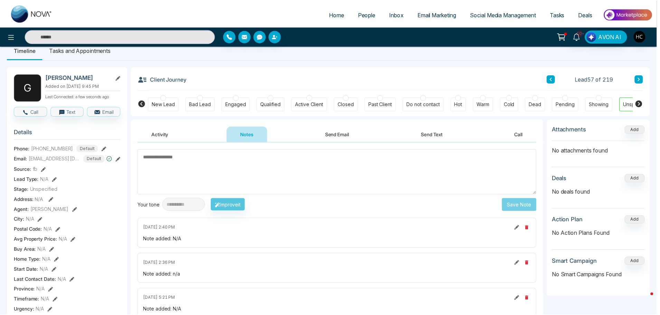
scroll to position [0, 0]
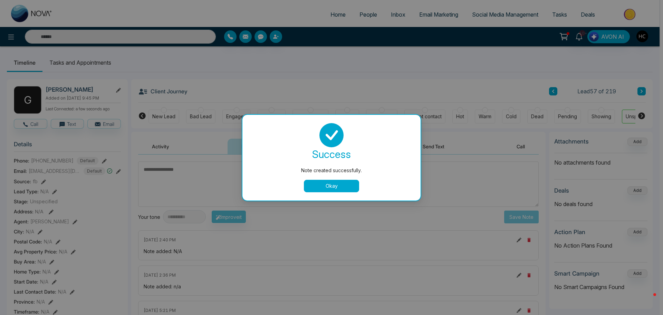
click at [318, 183] on button "Okay" at bounding box center [331, 186] width 55 height 12
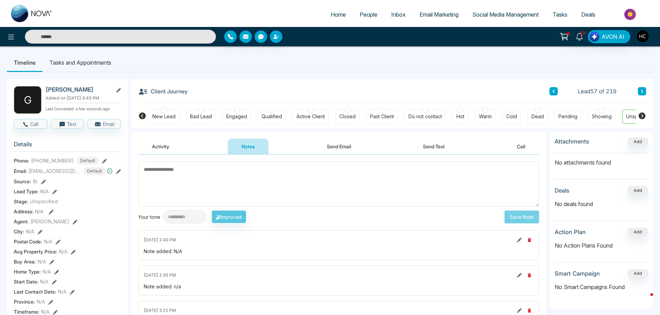
click at [642, 89] on button at bounding box center [642, 91] width 8 height 8
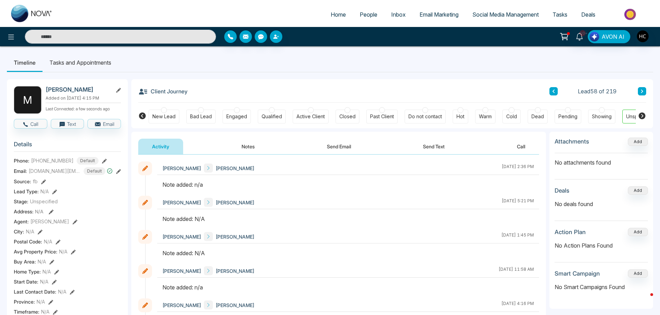
click at [253, 150] on button "Notes" at bounding box center [248, 146] width 41 height 16
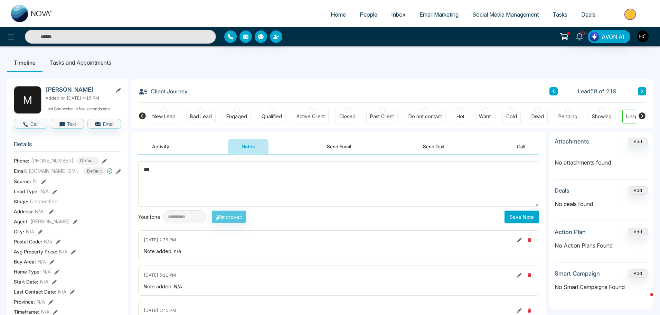
type textarea "***"
click at [522, 213] on button "Save Note" at bounding box center [521, 216] width 35 height 13
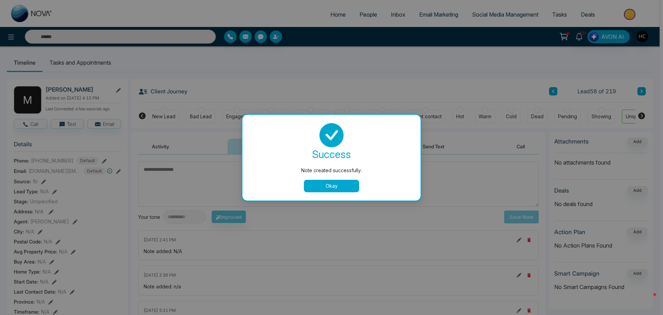
click at [334, 186] on button "Okay" at bounding box center [331, 186] width 55 height 12
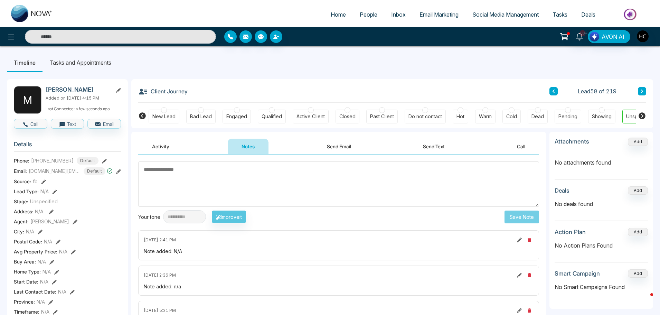
click at [643, 89] on icon at bounding box center [641, 91] width 3 height 4
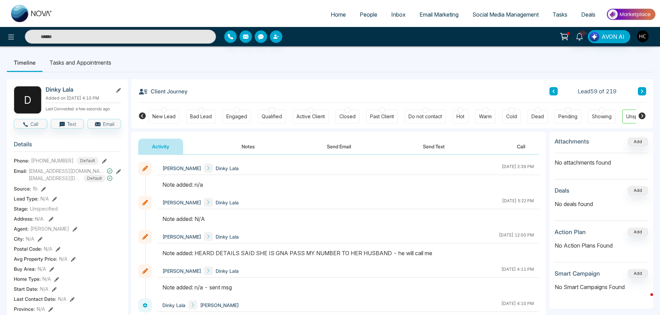
click at [246, 143] on button "Notes" at bounding box center [248, 146] width 41 height 16
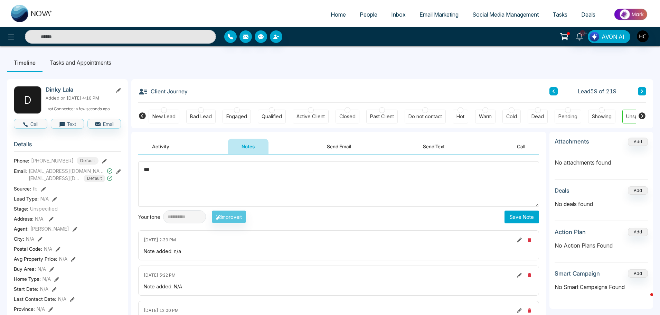
type textarea "***"
click at [511, 218] on button "Save Note" at bounding box center [521, 216] width 35 height 13
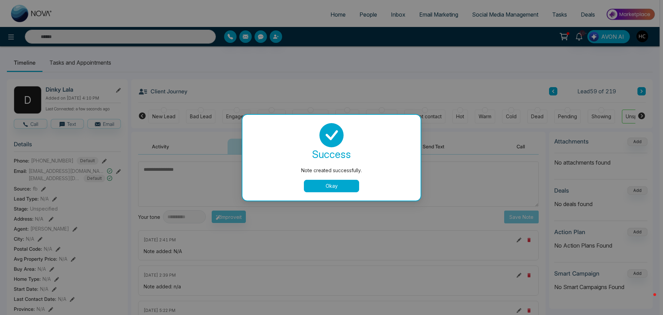
drag, startPoint x: 456, startPoint y: 66, endPoint x: 462, endPoint y: 78, distance: 13.8
click at [456, 68] on div "Note created successfully. success Note created successfully. Okay" at bounding box center [331, 157] width 663 height 315
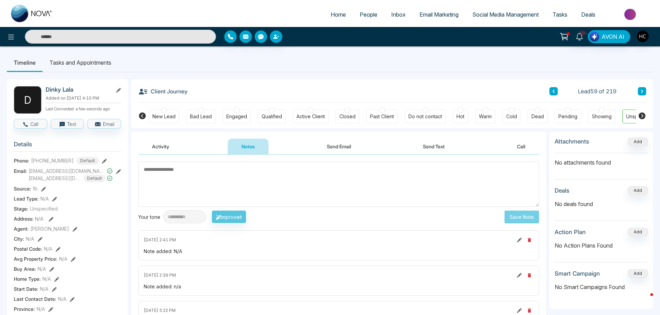
click at [643, 90] on button at bounding box center [642, 91] width 8 height 8
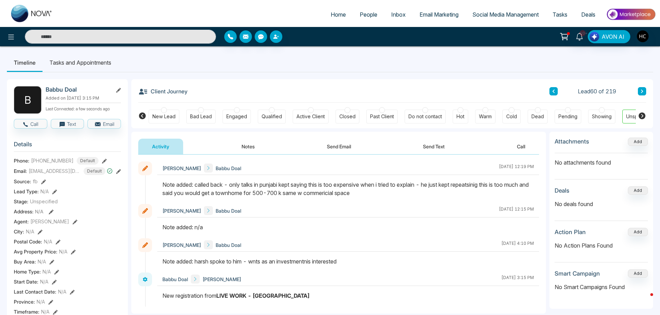
click at [641, 92] on icon at bounding box center [641, 91] width 3 height 4
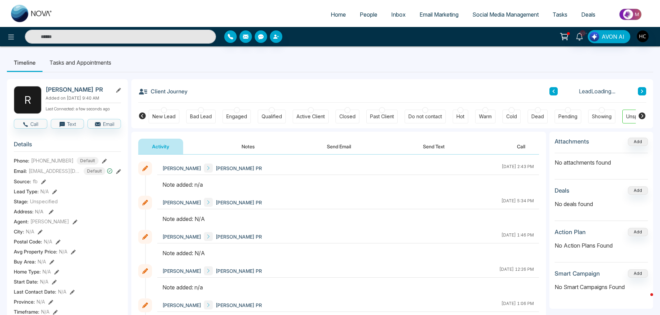
click at [257, 149] on button "Notes" at bounding box center [248, 146] width 41 height 16
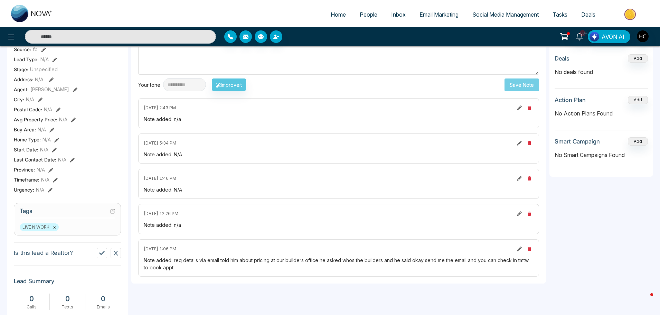
scroll to position [69, 0]
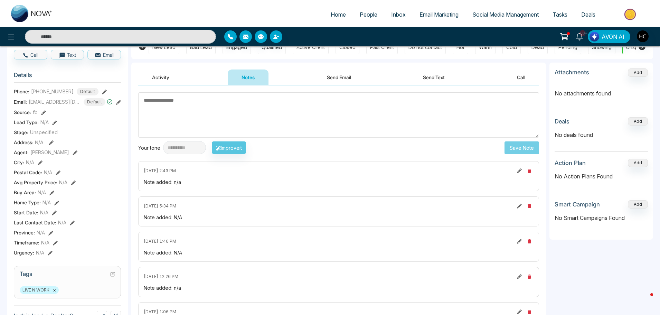
click at [285, 127] on textarea at bounding box center [338, 114] width 401 height 45
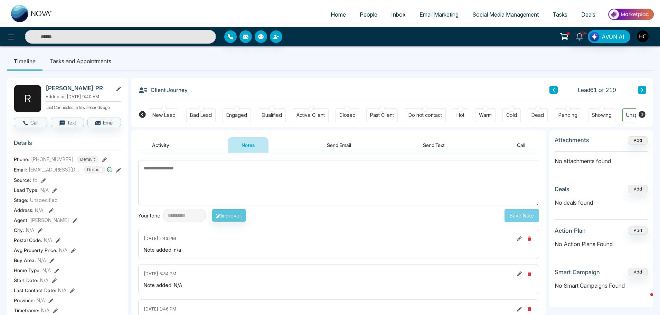
scroll to position [0, 0]
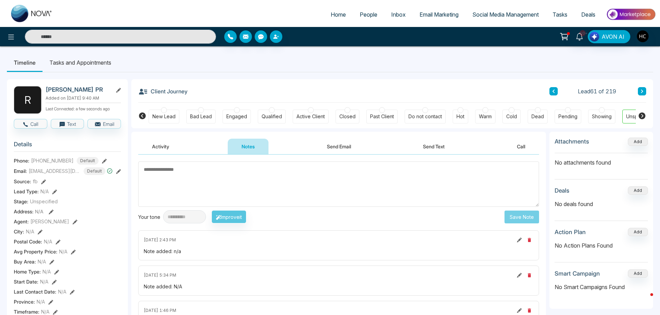
click at [266, 185] on textarea at bounding box center [338, 183] width 401 height 45
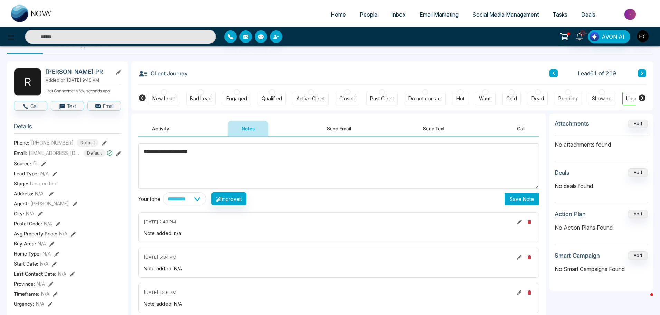
scroll to position [35, 0]
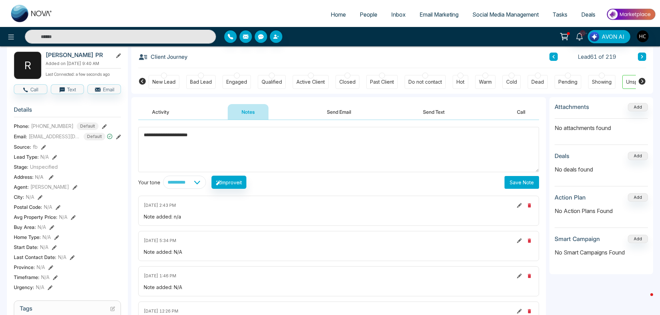
click at [238, 151] on textarea "**********" at bounding box center [338, 149] width 401 height 45
click at [221, 135] on textarea "**********" at bounding box center [338, 149] width 401 height 45
click at [242, 137] on textarea "**********" at bounding box center [338, 149] width 401 height 45
click at [348, 135] on textarea "**********" at bounding box center [338, 149] width 401 height 45
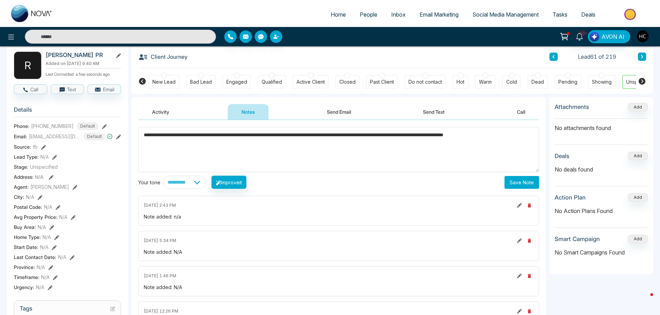
click at [395, 136] on textarea "**********" at bounding box center [338, 149] width 401 height 45
click at [394, 137] on textarea "**********" at bounding box center [338, 149] width 401 height 45
click at [531, 135] on textarea "**********" at bounding box center [338, 149] width 401 height 45
type textarea "**********"
click at [524, 188] on button "Save Note" at bounding box center [521, 182] width 35 height 13
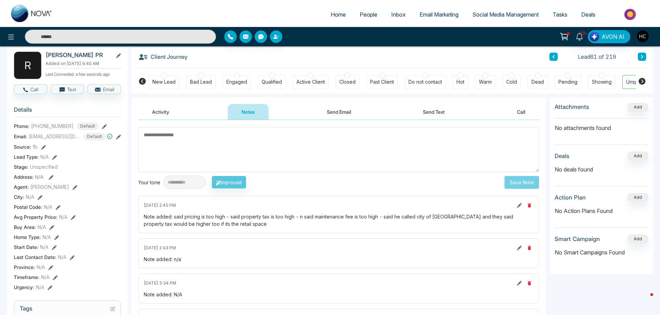
click at [489, 142] on textarea at bounding box center [338, 149] width 401 height 45
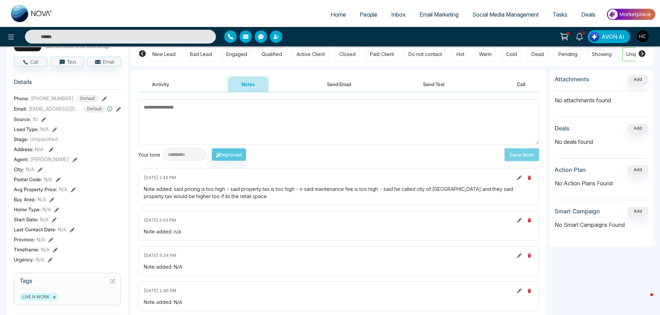
scroll to position [34, 0]
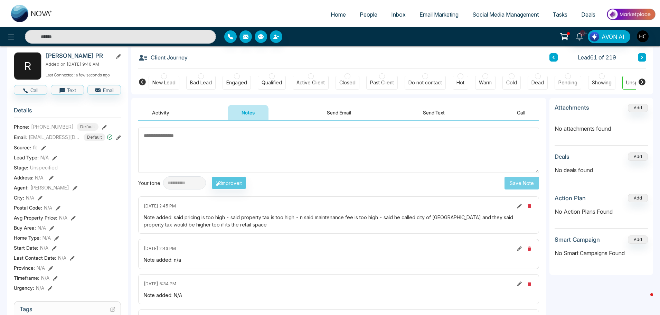
click at [204, 143] on textarea at bounding box center [338, 149] width 401 height 45
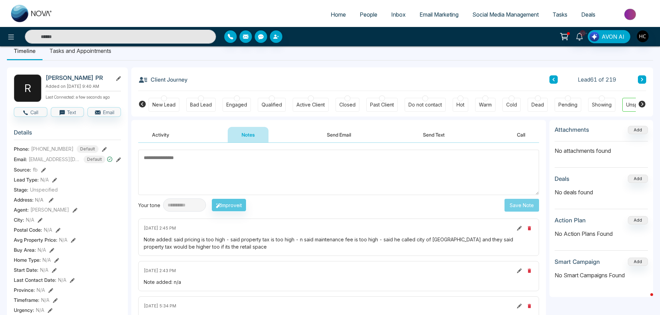
scroll to position [0, 0]
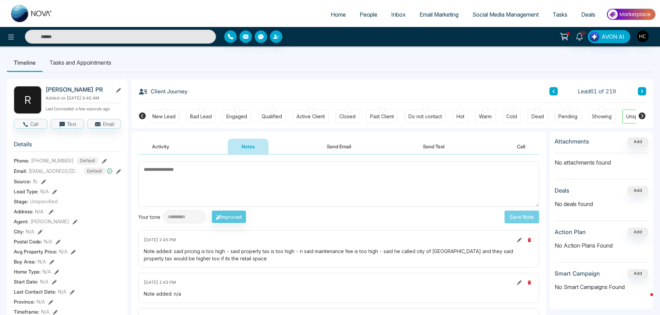
click at [641, 89] on button at bounding box center [642, 91] width 8 height 8
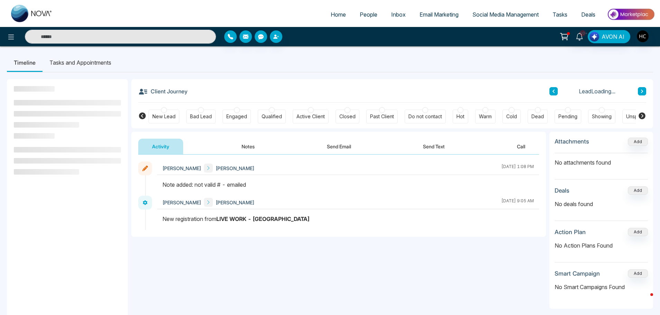
click at [253, 143] on button "Notes" at bounding box center [248, 146] width 41 height 16
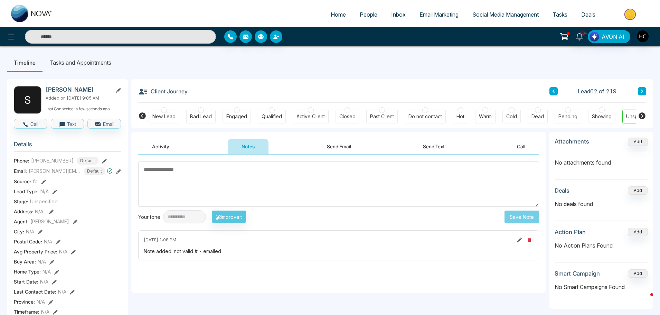
click at [639, 90] on button at bounding box center [642, 91] width 8 height 8
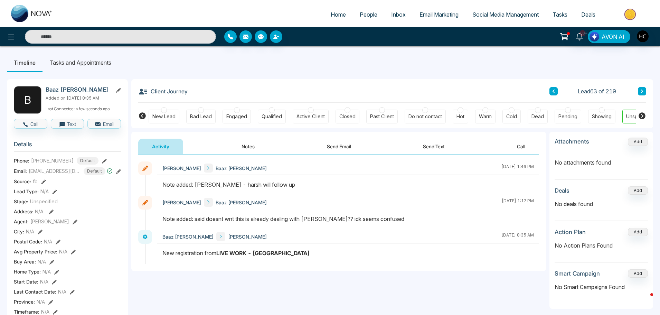
click at [242, 146] on button "Notes" at bounding box center [248, 146] width 41 height 16
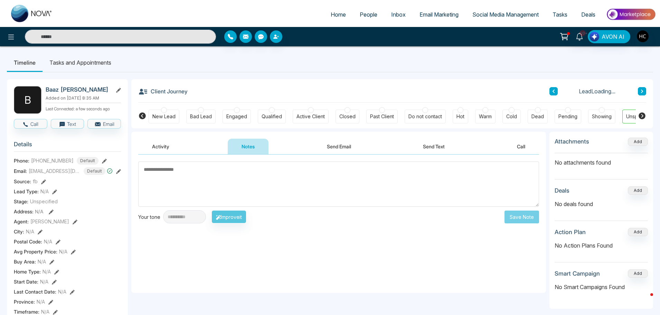
click at [641, 89] on icon at bounding box center [641, 91] width 3 height 4
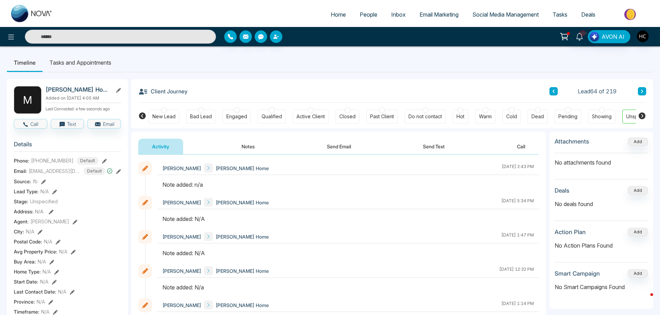
click at [251, 145] on button "Notes" at bounding box center [248, 146] width 41 height 16
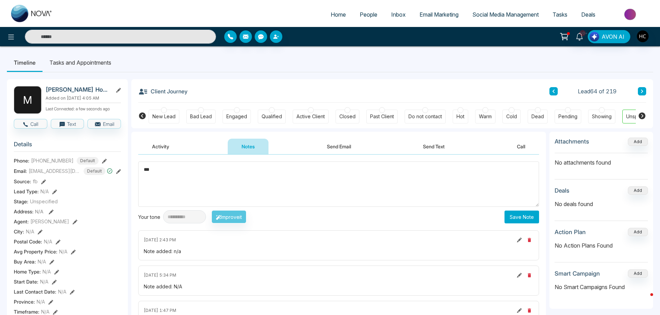
type textarea "***"
click at [510, 217] on button "Save Note" at bounding box center [521, 216] width 35 height 13
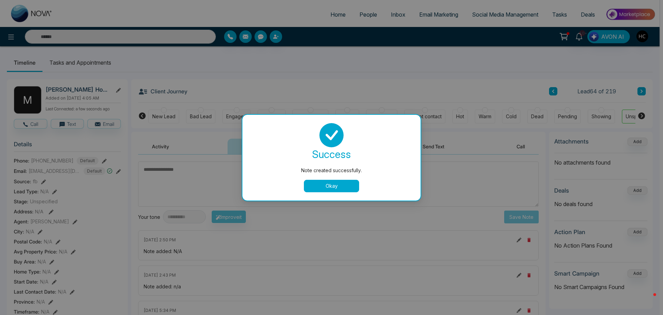
click at [350, 183] on button "Okay" at bounding box center [331, 186] width 55 height 12
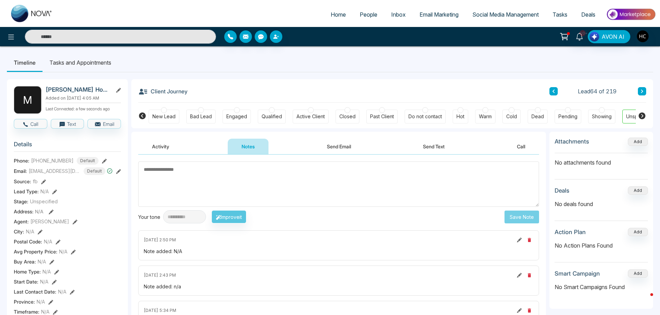
click at [641, 92] on icon at bounding box center [642, 90] width 2 height 3
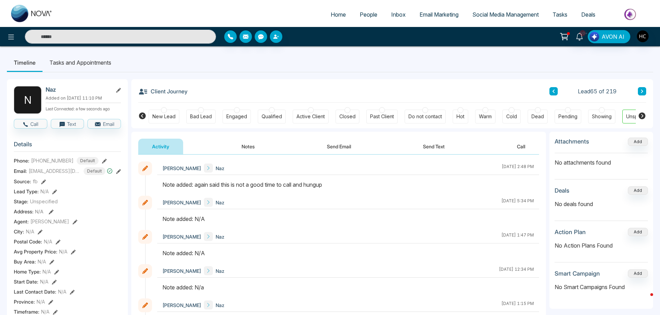
click at [641, 91] on icon at bounding box center [641, 91] width 3 height 4
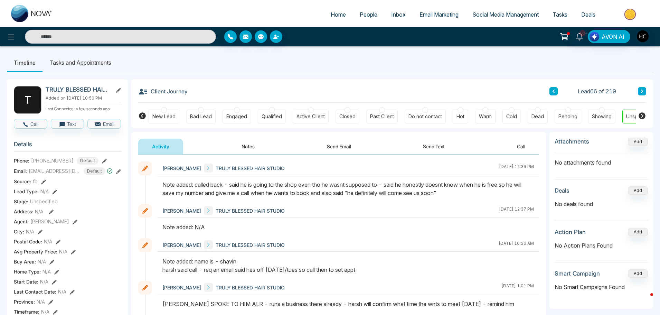
click at [644, 88] on button at bounding box center [642, 91] width 8 height 8
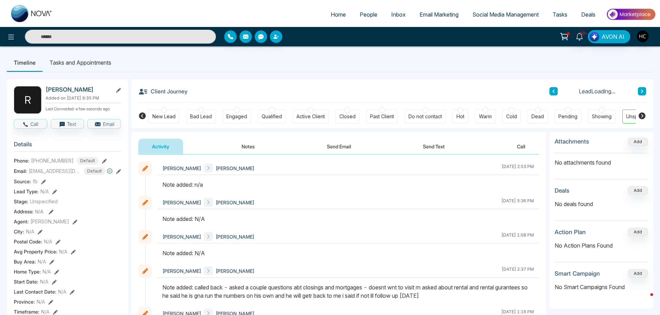
click at [244, 146] on button "Notes" at bounding box center [248, 146] width 41 height 16
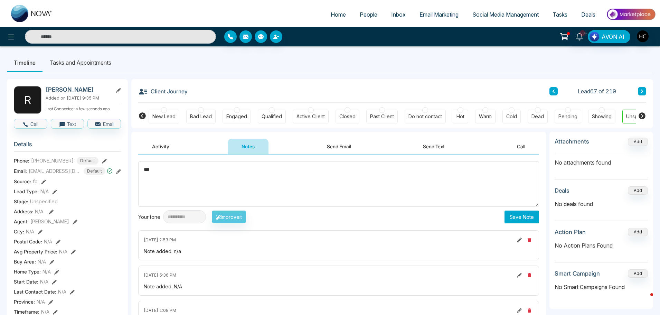
type textarea "***"
click at [524, 213] on button "Save Note" at bounding box center [521, 216] width 35 height 13
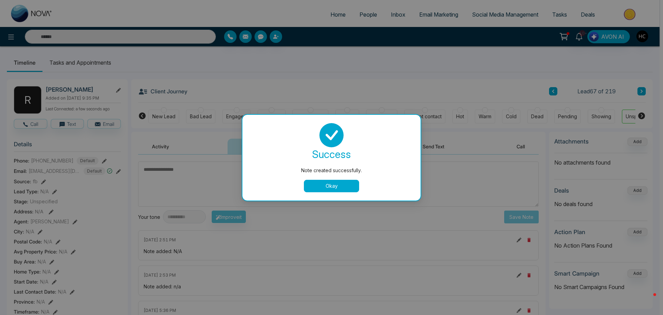
click at [327, 181] on button "Okay" at bounding box center [331, 186] width 55 height 12
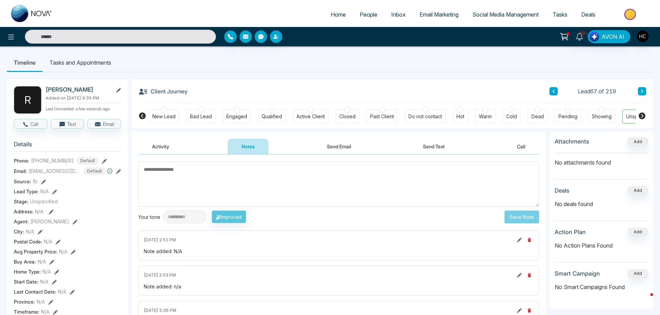
click at [642, 91] on icon at bounding box center [642, 90] width 2 height 3
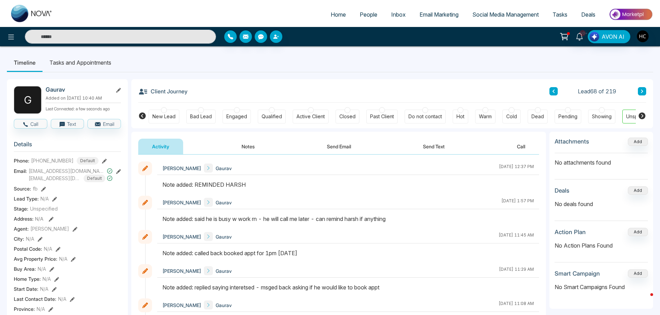
click at [640, 89] on button at bounding box center [642, 91] width 8 height 8
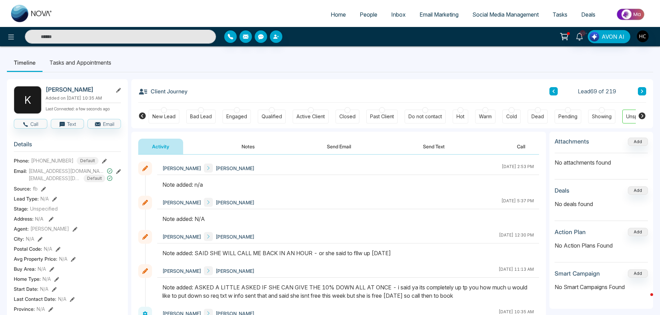
click at [253, 142] on button "Notes" at bounding box center [248, 146] width 41 height 16
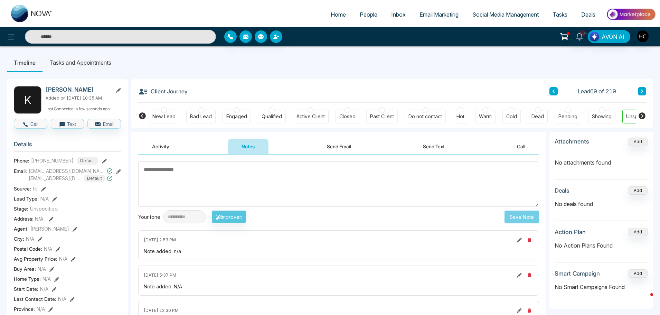
paste textarea "***"
type textarea "***"
click at [531, 216] on button "Save Note" at bounding box center [521, 216] width 35 height 13
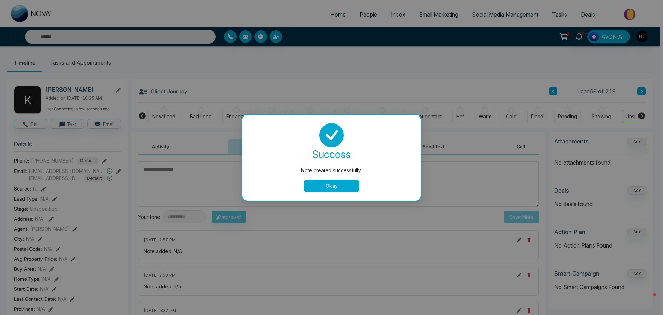
click at [333, 180] on button "Okay" at bounding box center [331, 186] width 55 height 12
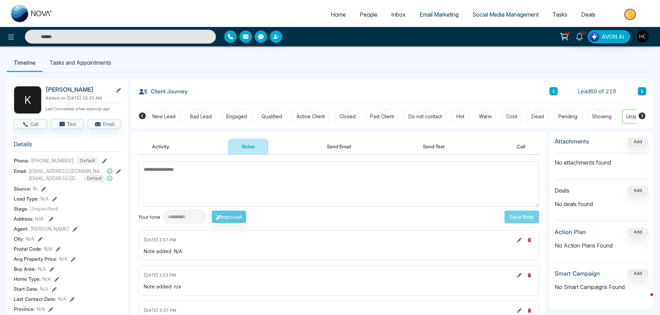
click at [640, 91] on icon at bounding box center [641, 91] width 3 height 4
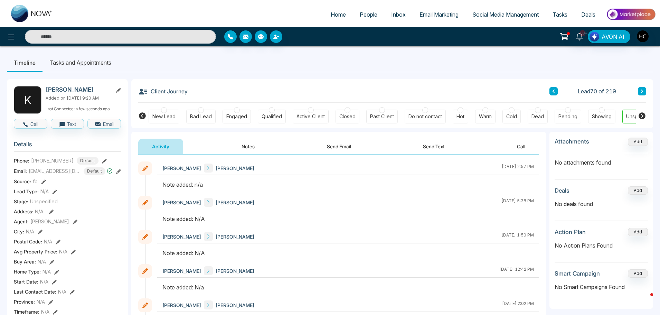
click at [246, 146] on button "Notes" at bounding box center [248, 146] width 41 height 16
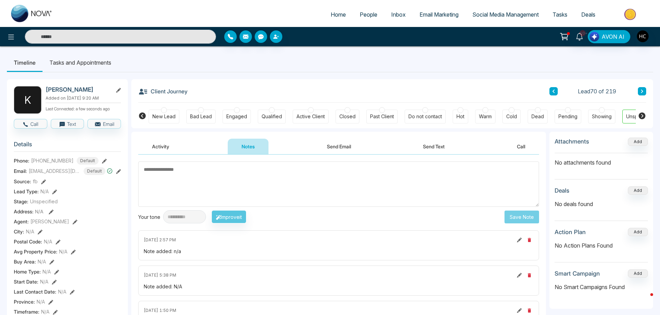
click at [261, 189] on textarea at bounding box center [338, 183] width 401 height 45
type textarea "***"
click at [517, 218] on button "Save Note" at bounding box center [521, 216] width 35 height 13
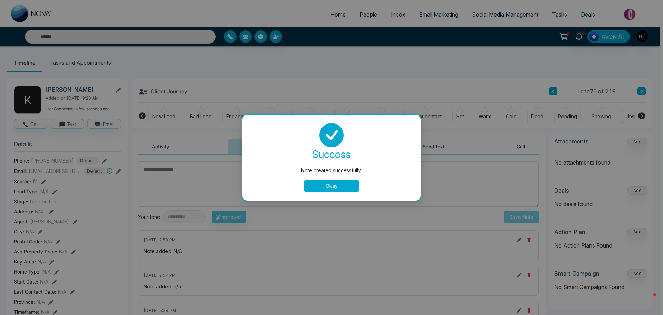
click at [341, 183] on button "Okay" at bounding box center [331, 186] width 55 height 12
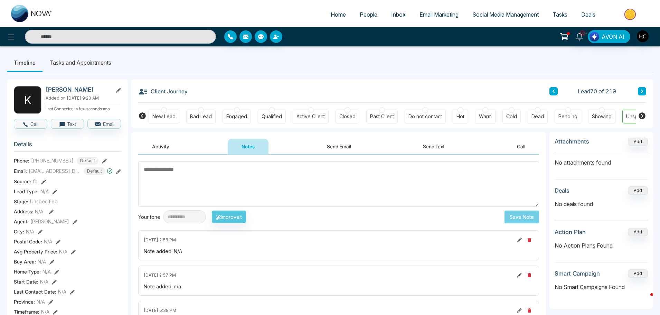
click at [641, 94] on button at bounding box center [642, 91] width 8 height 8
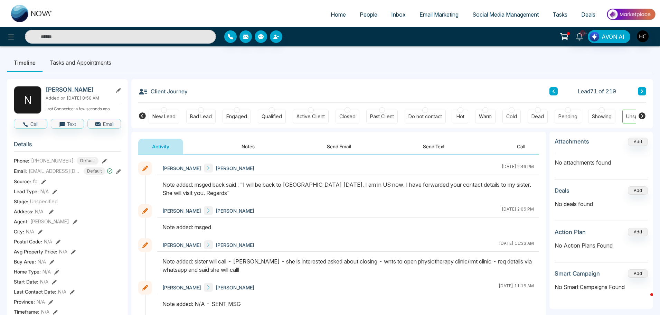
click at [644, 93] on button at bounding box center [642, 91] width 8 height 8
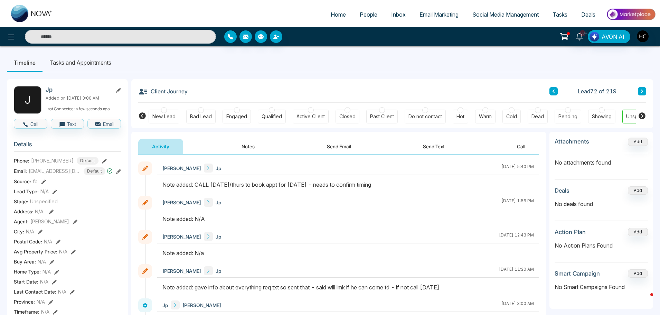
click at [245, 144] on button "Notes" at bounding box center [248, 146] width 41 height 16
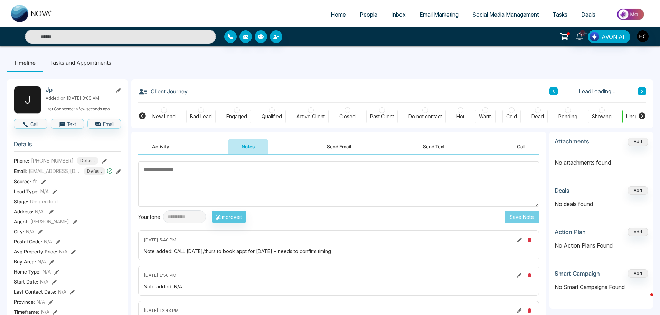
click at [306, 194] on textarea at bounding box center [338, 183] width 401 height 45
type textarea "***"
click at [514, 217] on button "Save Note" at bounding box center [521, 216] width 35 height 13
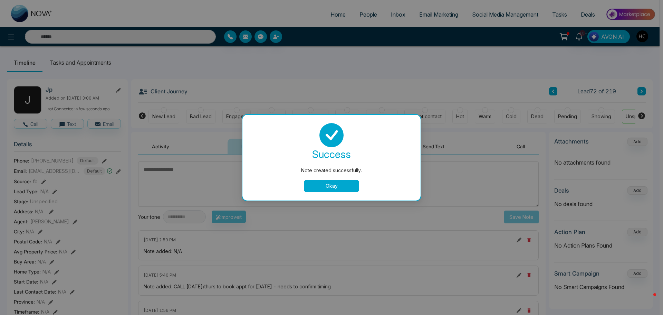
click at [344, 186] on button "Okay" at bounding box center [331, 186] width 55 height 12
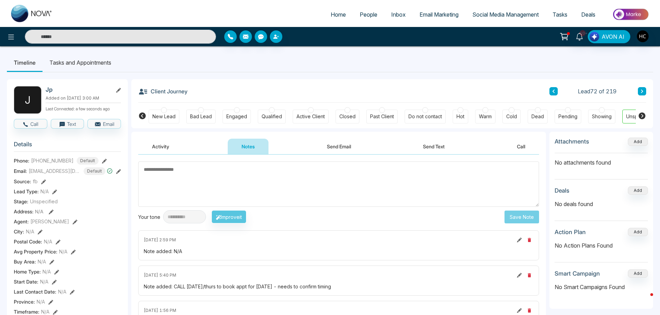
click at [639, 91] on button at bounding box center [642, 91] width 8 height 8
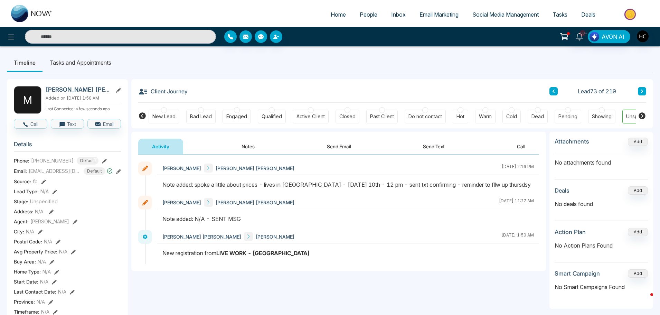
click at [247, 146] on button "Notes" at bounding box center [248, 146] width 41 height 16
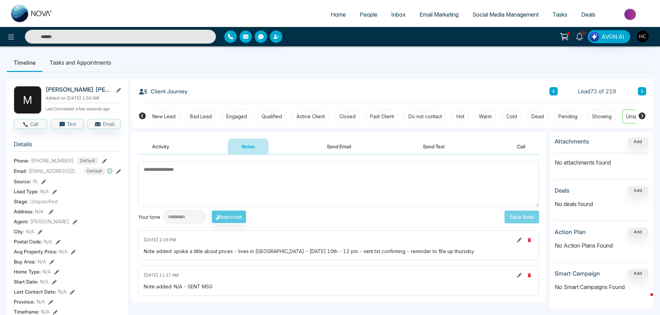
click at [263, 173] on textarea at bounding box center [338, 183] width 401 height 45
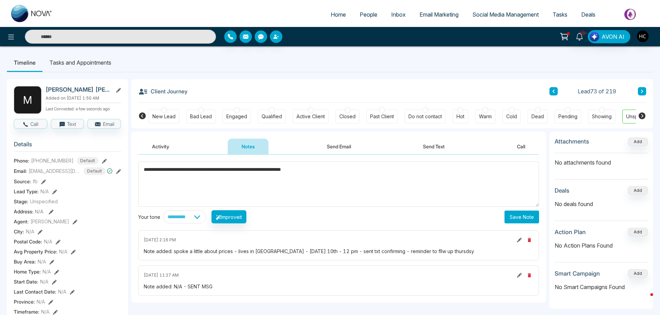
type textarea "**********"
click at [523, 212] on button "Save Note" at bounding box center [521, 216] width 35 height 13
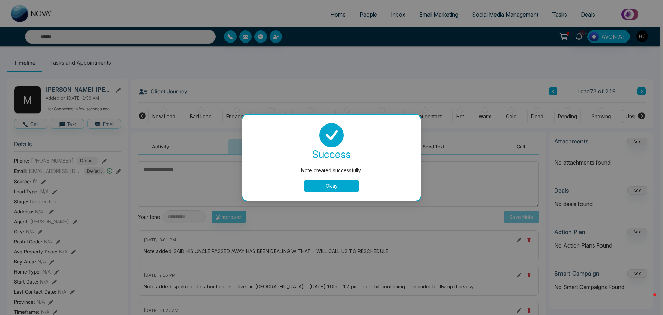
click at [348, 186] on button "Okay" at bounding box center [331, 186] width 55 height 12
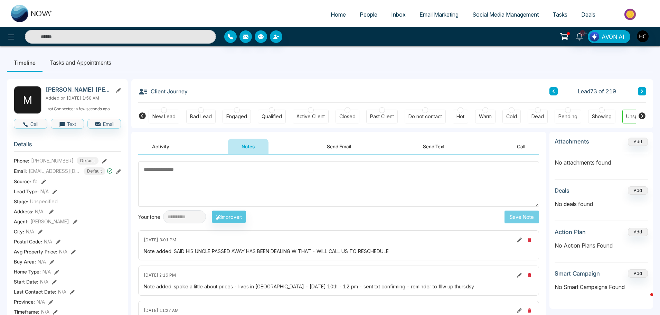
click at [639, 92] on button at bounding box center [642, 91] width 8 height 8
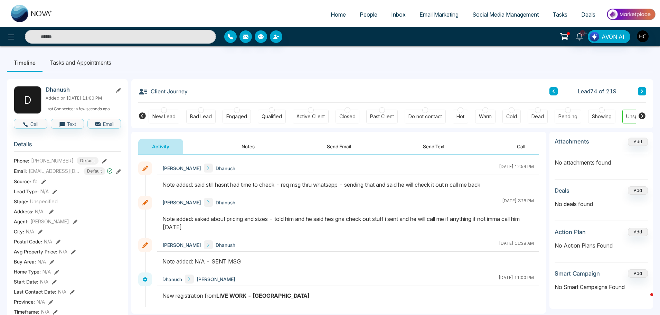
click at [643, 90] on icon at bounding box center [641, 91] width 3 height 4
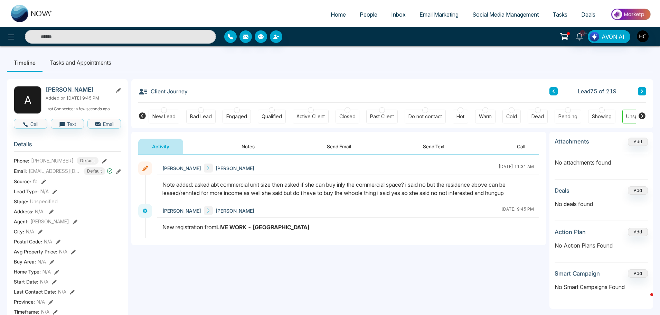
click at [641, 92] on icon at bounding box center [641, 91] width 3 height 4
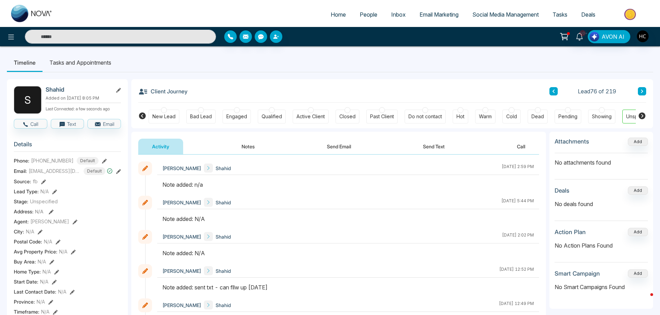
click at [242, 146] on button "Notes" at bounding box center [248, 146] width 41 height 16
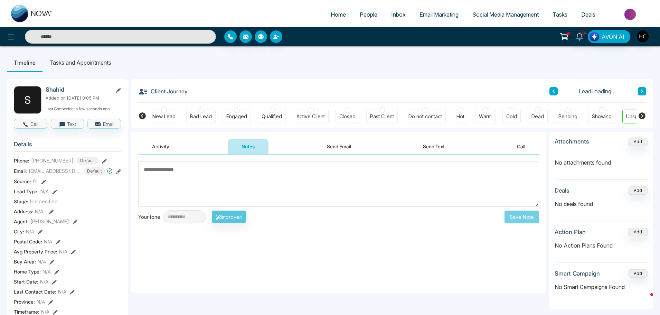
click at [266, 176] on textarea at bounding box center [338, 183] width 401 height 45
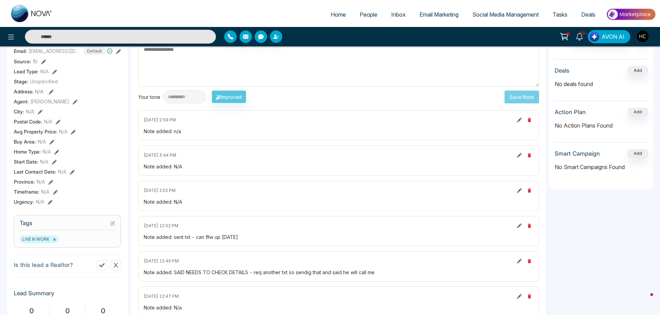
scroll to position [35, 0]
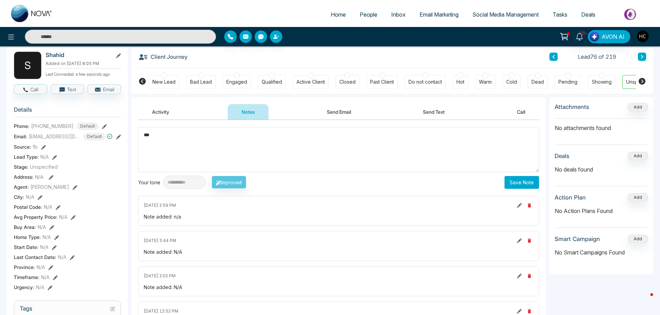
type textarea "***"
click at [518, 179] on button "Save Note" at bounding box center [521, 182] width 35 height 13
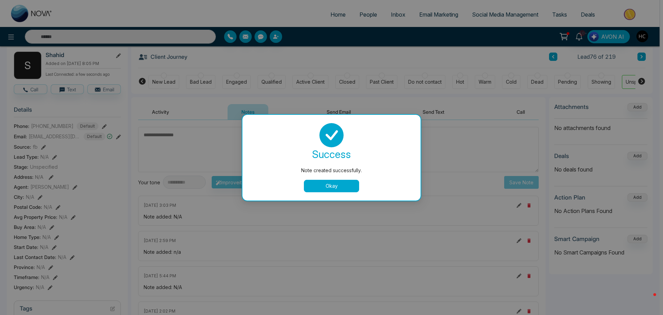
click at [615, 55] on div "Note created successfully. success Note created successfully. Okay" at bounding box center [331, 157] width 663 height 315
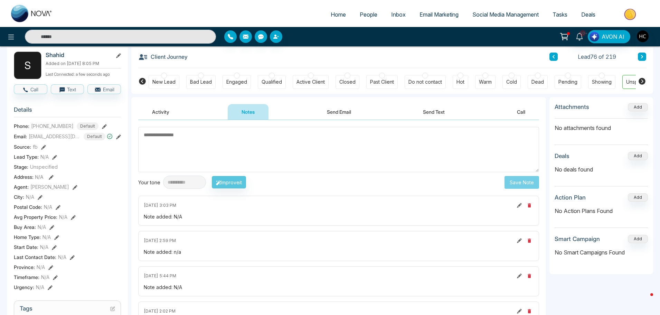
click at [641, 55] on icon at bounding box center [642, 56] width 2 height 3
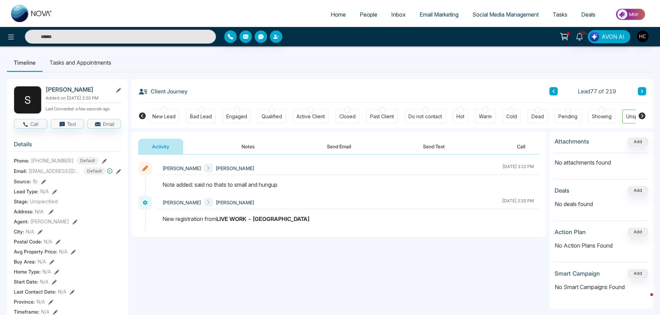
click at [639, 89] on button at bounding box center [642, 91] width 8 height 8
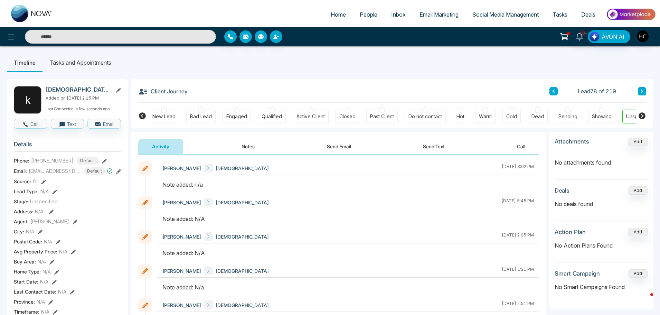
click at [248, 145] on button "Notes" at bounding box center [248, 146] width 41 height 16
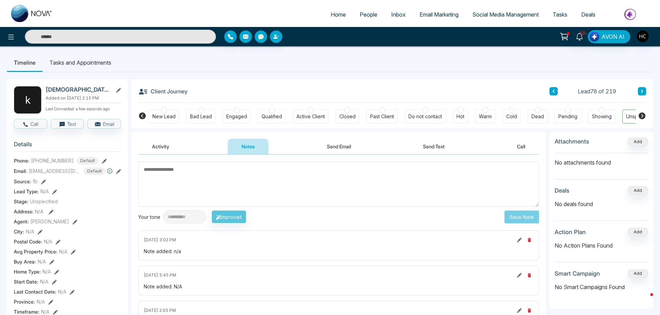
click at [295, 189] on textarea at bounding box center [338, 183] width 401 height 45
type textarea "***"
click at [515, 213] on button "Save Note" at bounding box center [521, 216] width 35 height 13
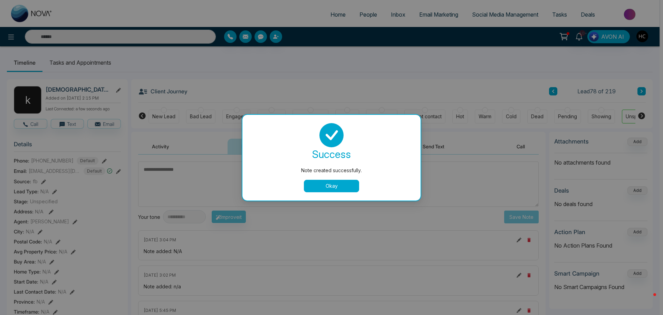
click at [315, 186] on button "Okay" at bounding box center [331, 186] width 55 height 12
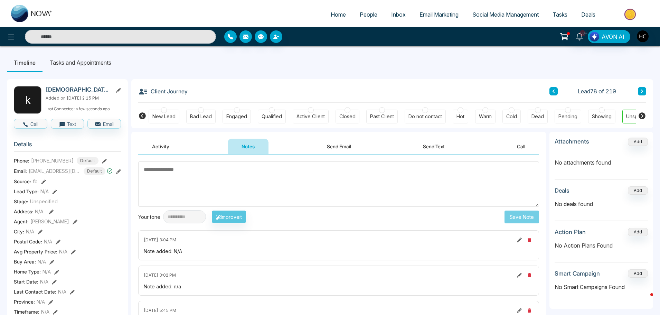
click at [638, 87] on button at bounding box center [642, 91] width 8 height 8
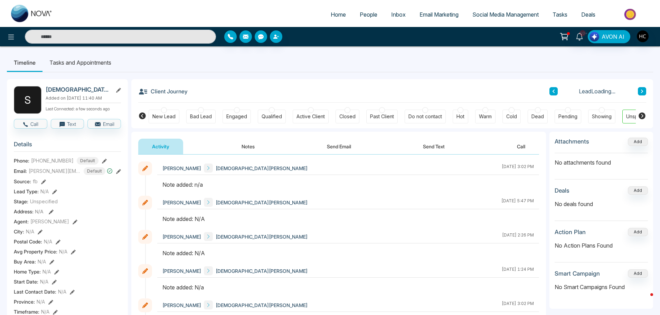
click at [241, 144] on button "Notes" at bounding box center [248, 146] width 41 height 16
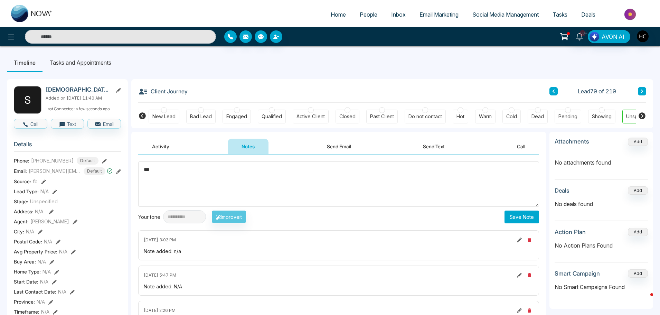
type textarea "***"
click at [520, 218] on button "Save Note" at bounding box center [521, 216] width 35 height 13
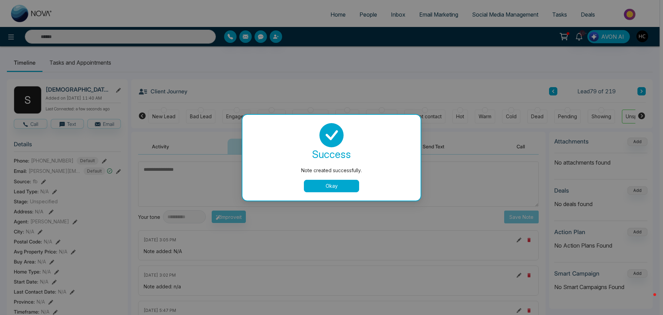
click at [332, 183] on button "Okay" at bounding box center [331, 186] width 55 height 12
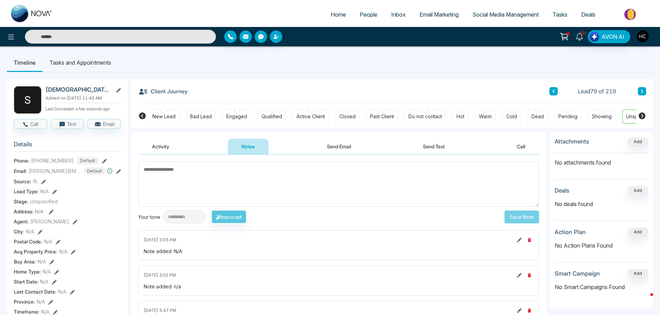
click at [640, 92] on icon at bounding box center [641, 91] width 3 height 4
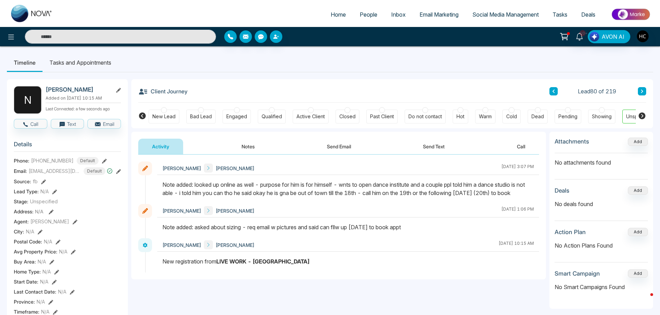
click at [242, 146] on button "Notes" at bounding box center [248, 146] width 41 height 16
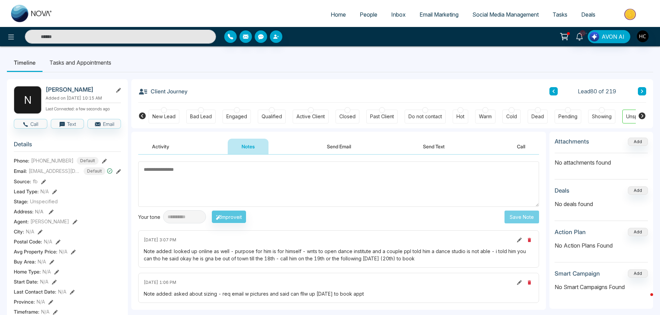
click at [643, 89] on icon at bounding box center [641, 91] width 3 height 4
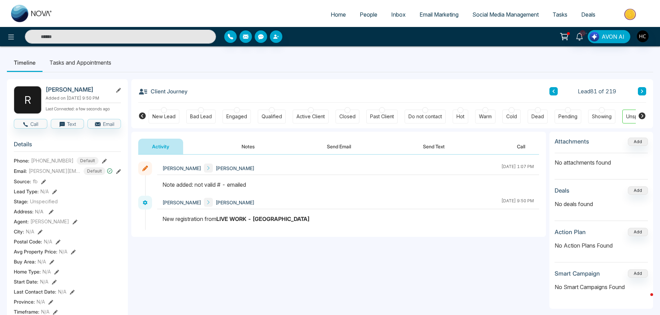
click at [641, 90] on icon at bounding box center [642, 90] width 2 height 3
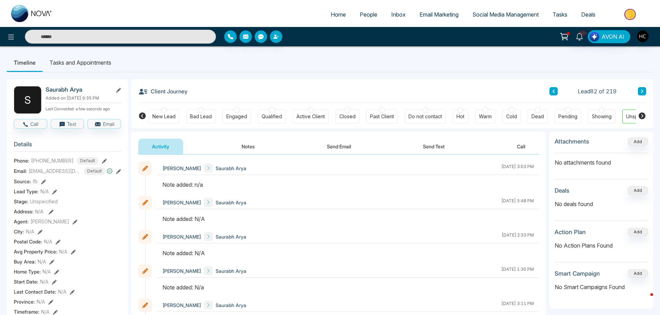
click at [254, 148] on button "Notes" at bounding box center [248, 146] width 41 height 16
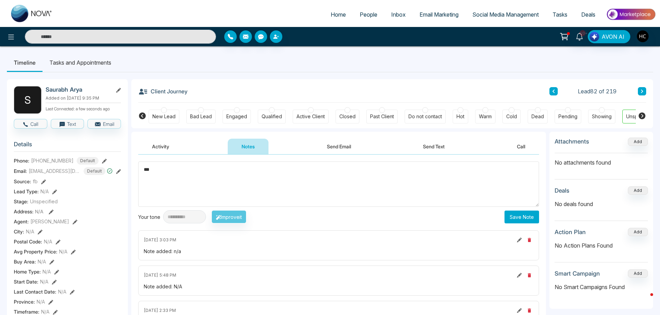
type textarea "***"
click at [524, 214] on button "Save Note" at bounding box center [521, 216] width 35 height 13
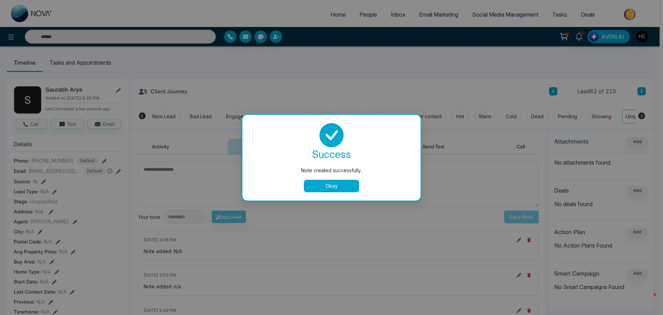
click at [332, 187] on button "Okay" at bounding box center [331, 186] width 55 height 12
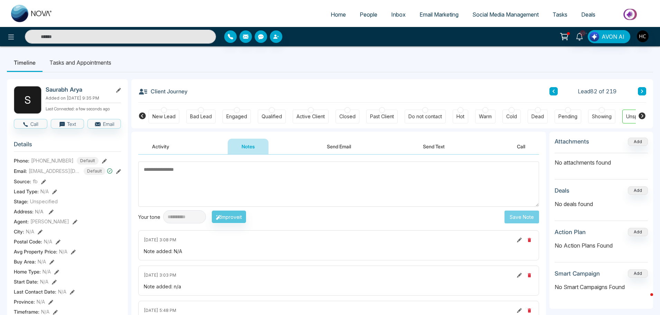
click at [642, 90] on icon at bounding box center [642, 90] width 2 height 3
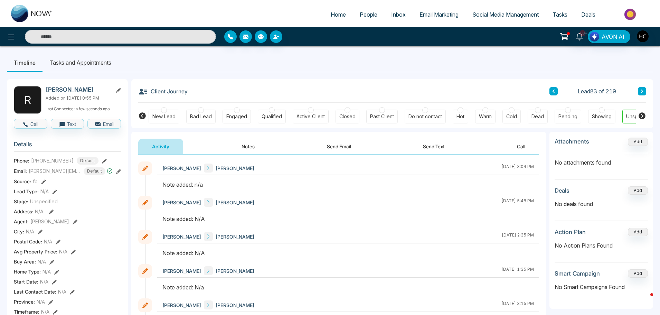
scroll to position [35, 0]
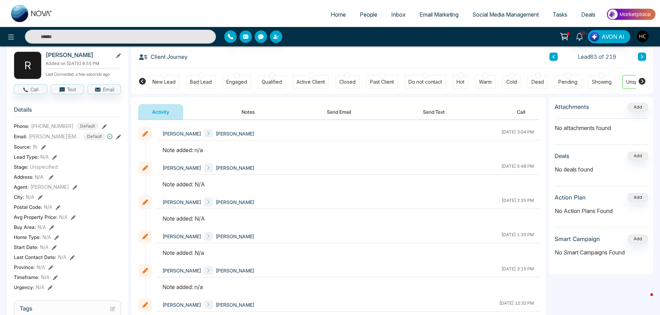
click at [242, 114] on button "Notes" at bounding box center [248, 112] width 41 height 16
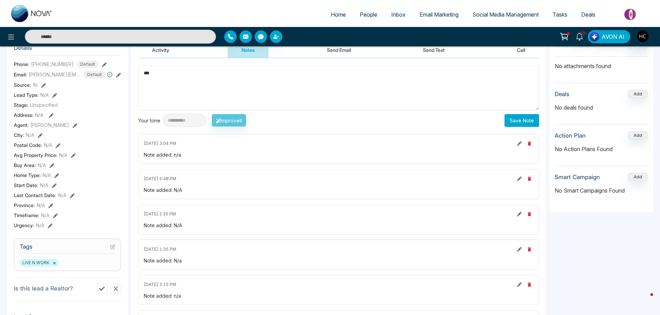
scroll to position [35, 0]
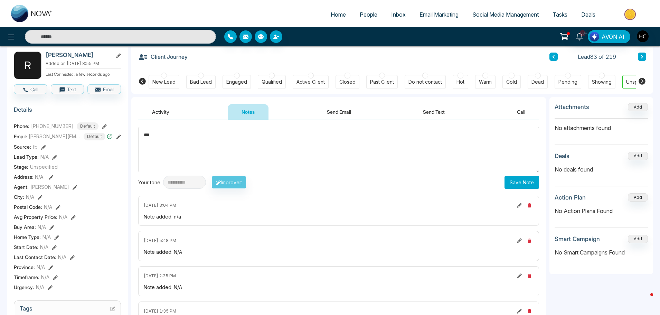
type textarea "***"
click at [525, 181] on button "Save Note" at bounding box center [521, 182] width 35 height 13
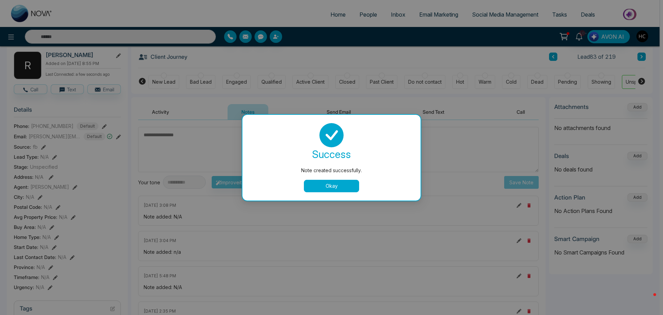
click at [352, 184] on button "Okay" at bounding box center [331, 186] width 55 height 12
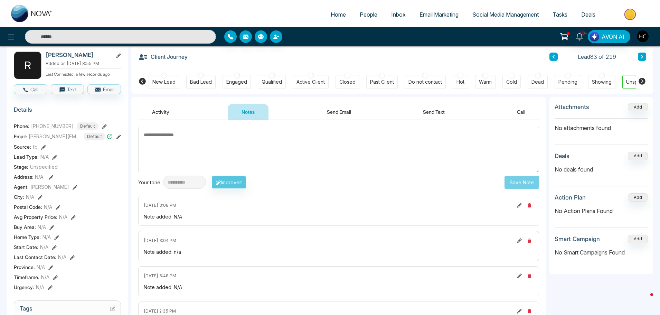
click at [643, 56] on button at bounding box center [642, 56] width 8 height 8
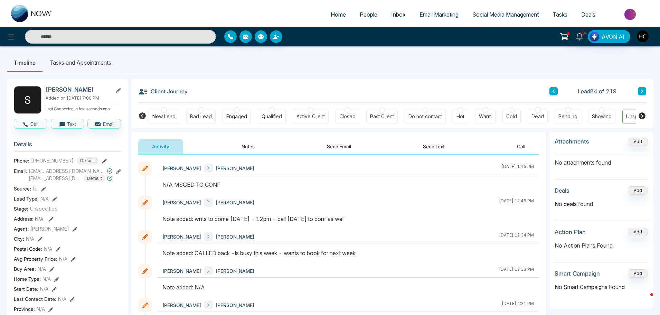
click at [641, 92] on icon at bounding box center [641, 91] width 3 height 4
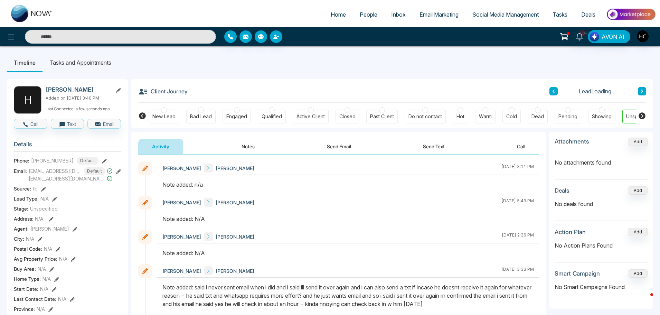
click at [257, 145] on button "Notes" at bounding box center [248, 146] width 41 height 16
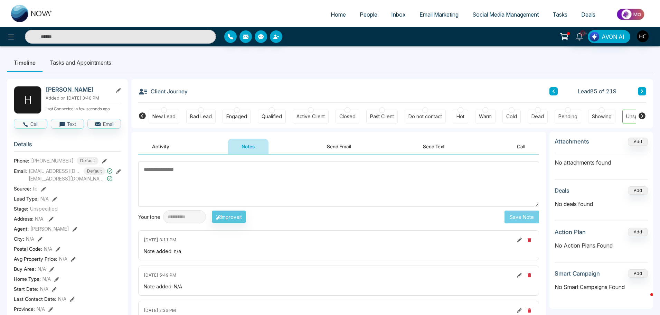
click at [220, 179] on textarea at bounding box center [338, 183] width 401 height 45
type textarea "***"
click at [535, 221] on button "Save Note" at bounding box center [521, 216] width 35 height 13
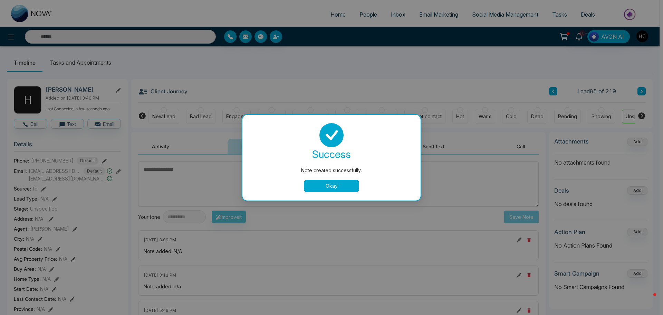
click at [338, 185] on button "Okay" at bounding box center [331, 186] width 55 height 12
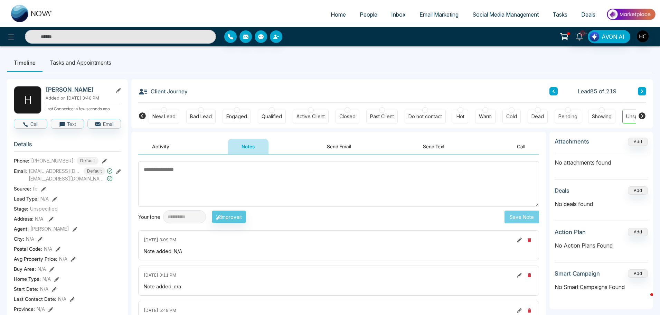
click at [640, 90] on button at bounding box center [642, 91] width 8 height 8
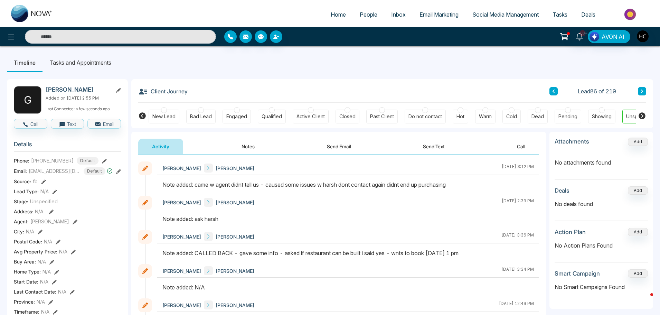
click at [645, 94] on button at bounding box center [642, 91] width 8 height 8
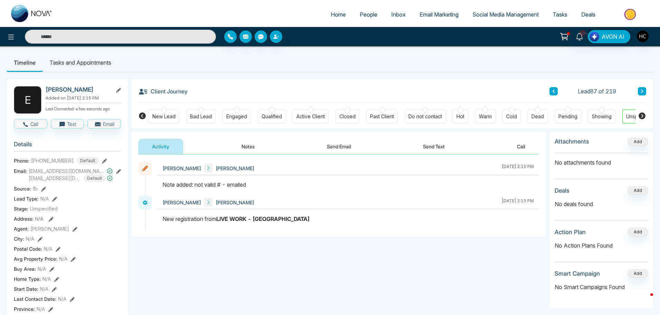
click at [635, 87] on div "Lead 87 of 219" at bounding box center [597, 91] width 97 height 8
click at [642, 89] on icon at bounding box center [641, 91] width 3 height 4
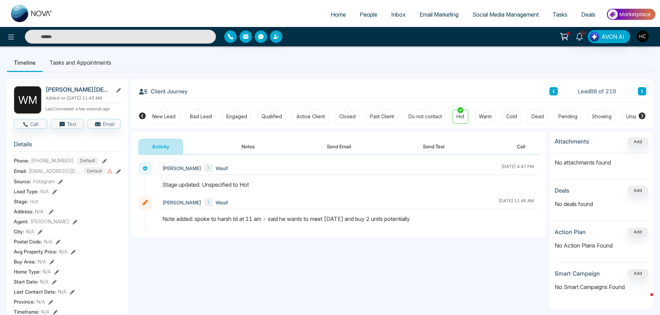
click at [642, 89] on icon at bounding box center [641, 91] width 3 height 4
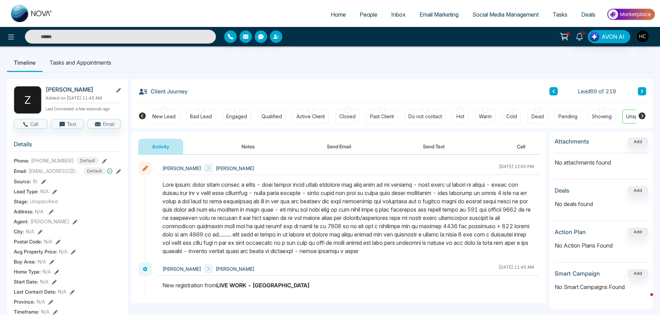
click at [642, 89] on icon at bounding box center [641, 91] width 3 height 4
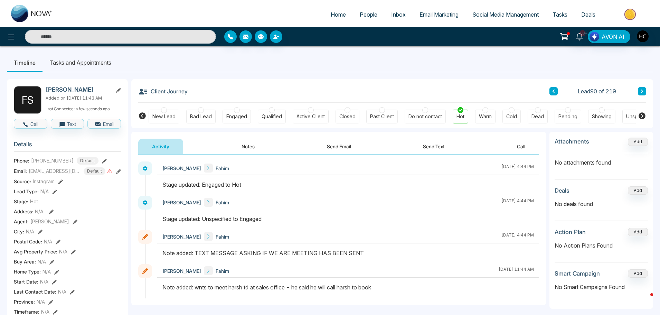
click at [642, 89] on icon at bounding box center [641, 91] width 3 height 4
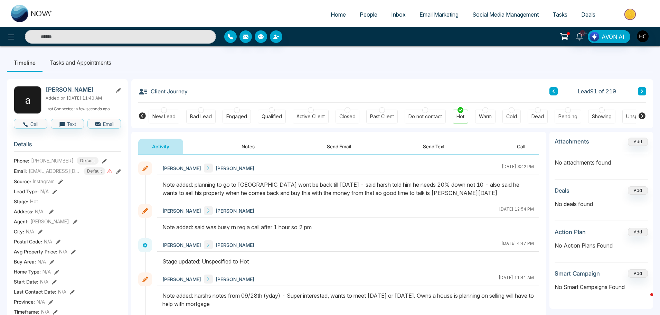
click at [642, 89] on icon at bounding box center [641, 91] width 3 height 4
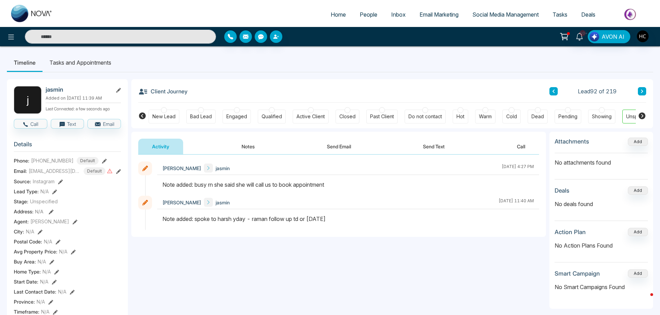
click at [642, 89] on icon at bounding box center [641, 91] width 3 height 4
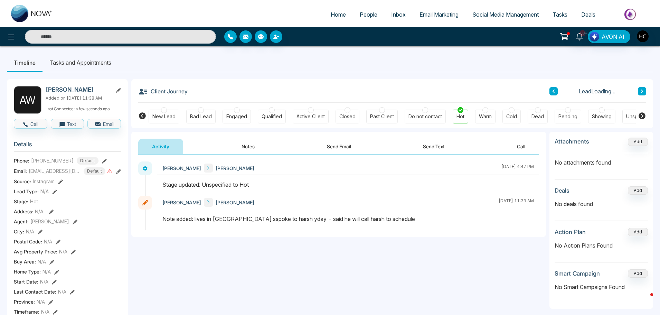
click at [642, 89] on icon at bounding box center [641, 91] width 3 height 4
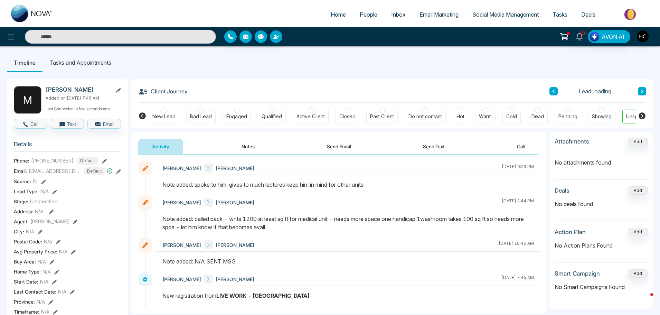
click at [642, 89] on icon at bounding box center [641, 91] width 3 height 4
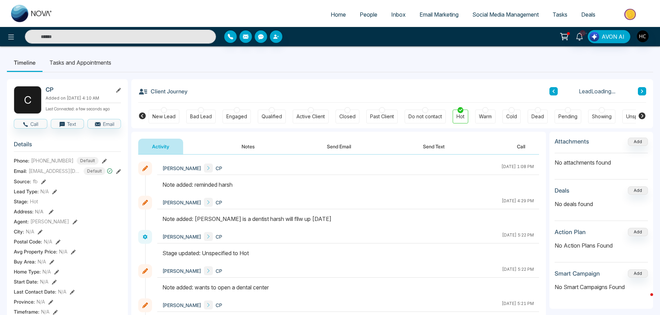
click at [642, 89] on icon at bounding box center [641, 91] width 3 height 4
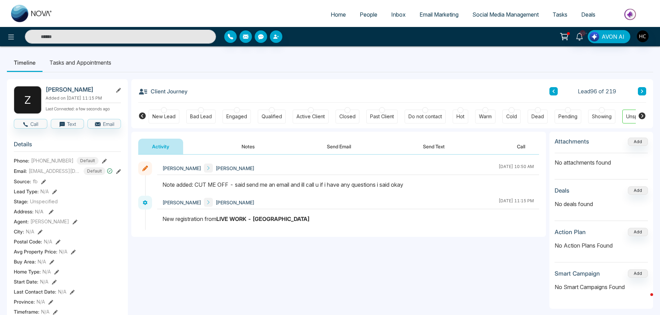
click at [642, 89] on icon at bounding box center [641, 91] width 3 height 4
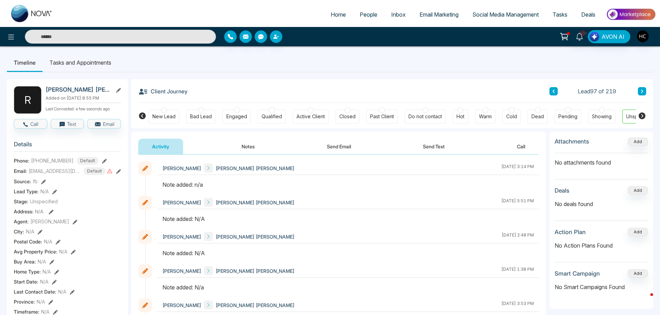
click at [247, 146] on button "Notes" at bounding box center [248, 146] width 41 height 16
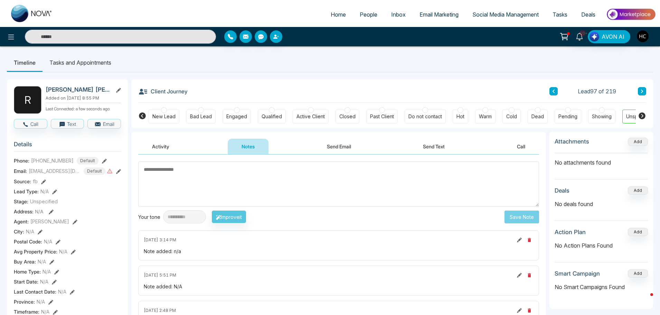
click at [242, 174] on textarea at bounding box center [338, 183] width 401 height 45
type textarea "***"
click at [515, 212] on button "Save Note" at bounding box center [521, 216] width 35 height 13
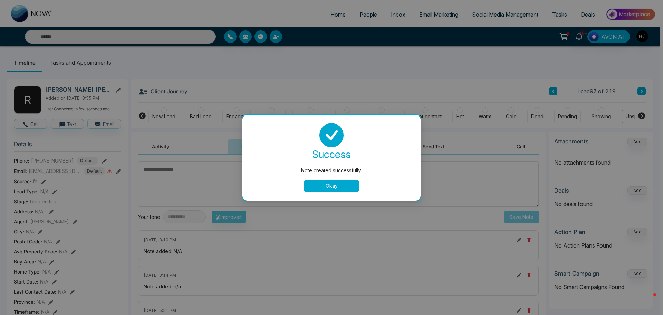
click at [345, 180] on button "Okay" at bounding box center [331, 186] width 55 height 12
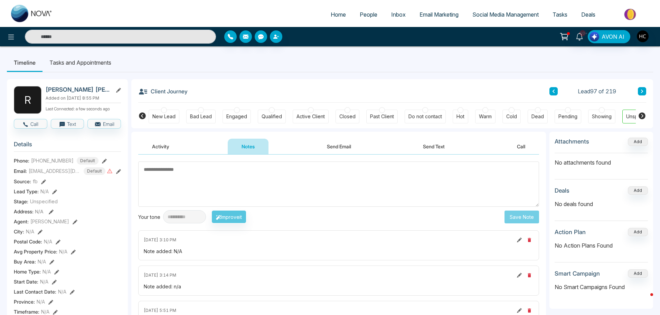
click at [640, 90] on icon at bounding box center [641, 91] width 3 height 4
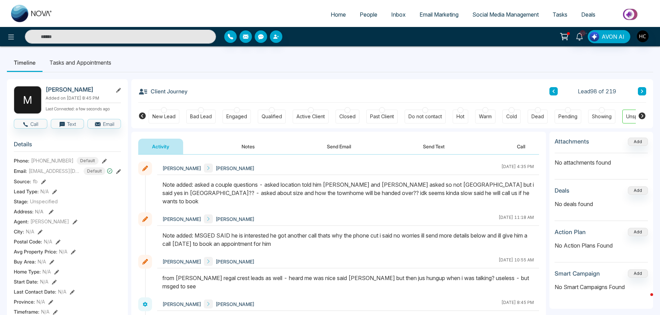
click at [256, 150] on button "Notes" at bounding box center [248, 146] width 41 height 16
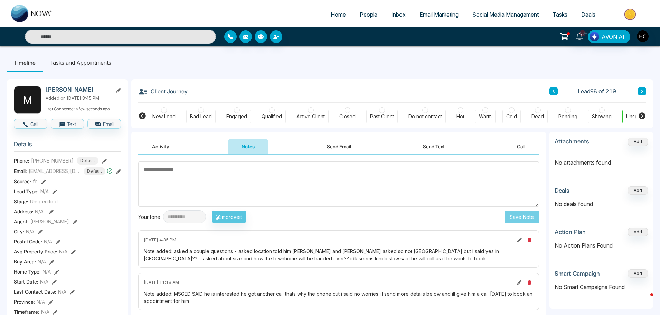
click at [643, 94] on button at bounding box center [642, 91] width 8 height 8
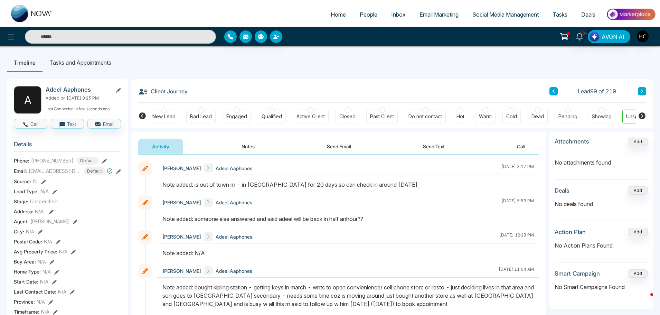
click at [638, 92] on button at bounding box center [642, 91] width 8 height 8
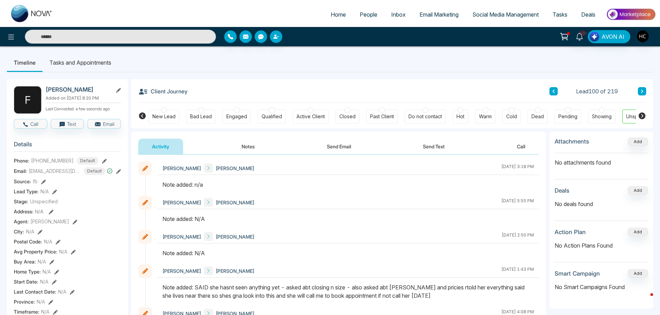
click at [248, 150] on button "Notes" at bounding box center [248, 146] width 41 height 16
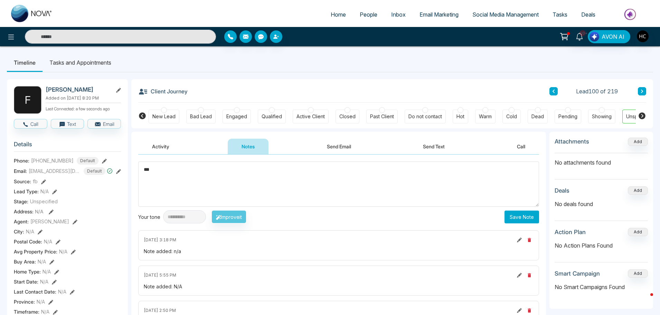
type textarea "***"
click at [534, 214] on button "Save Note" at bounding box center [521, 216] width 35 height 13
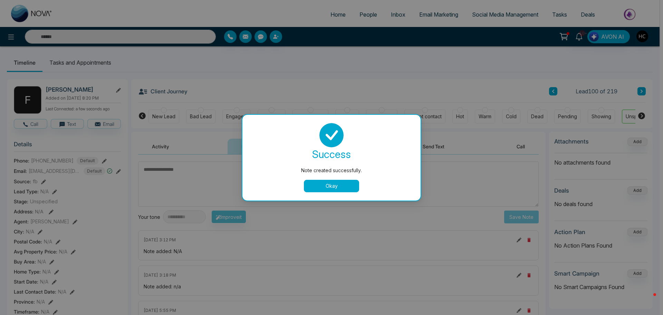
click at [349, 188] on button "Okay" at bounding box center [331, 186] width 55 height 12
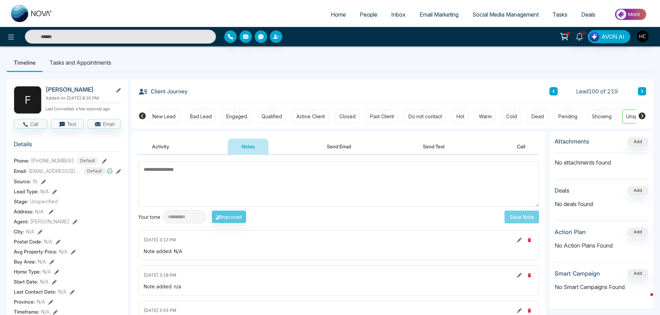
click at [641, 94] on button at bounding box center [642, 91] width 8 height 8
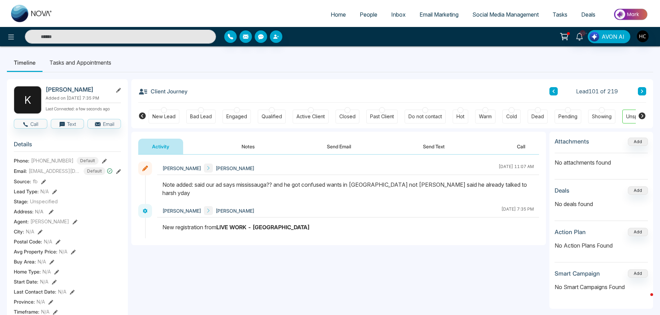
click at [647, 90] on div "Client Journey Lead 101 of 219 New Lead Bad Lead Engaged Qualified Active Clien…" at bounding box center [391, 103] width 521 height 49
click at [643, 90] on icon at bounding box center [641, 91] width 3 height 4
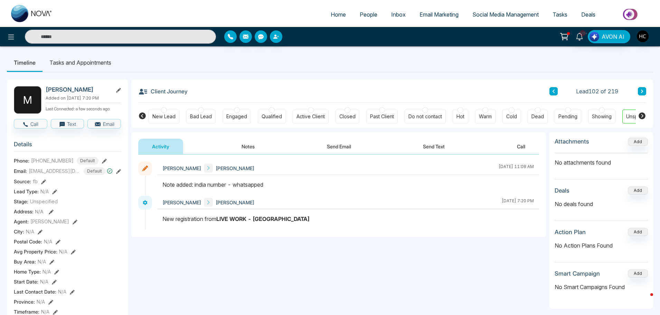
click at [641, 89] on button at bounding box center [642, 91] width 8 height 8
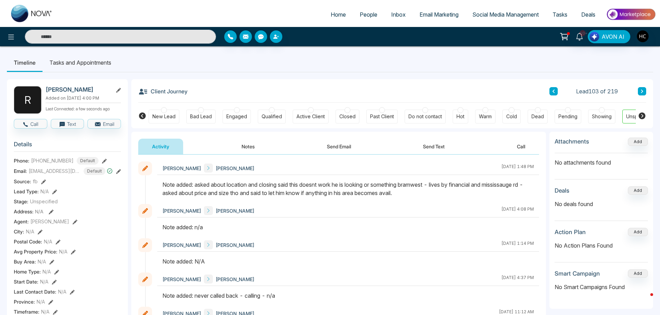
click at [638, 92] on button at bounding box center [642, 91] width 8 height 8
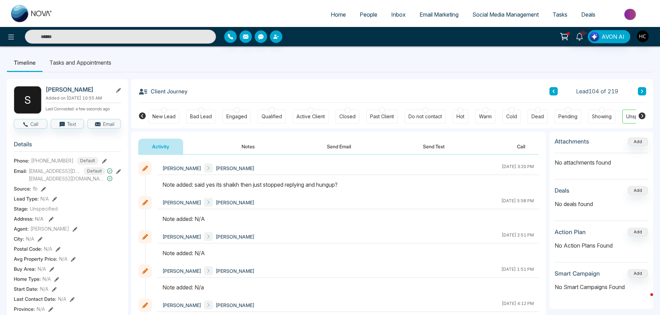
click at [638, 89] on button at bounding box center [642, 91] width 8 height 8
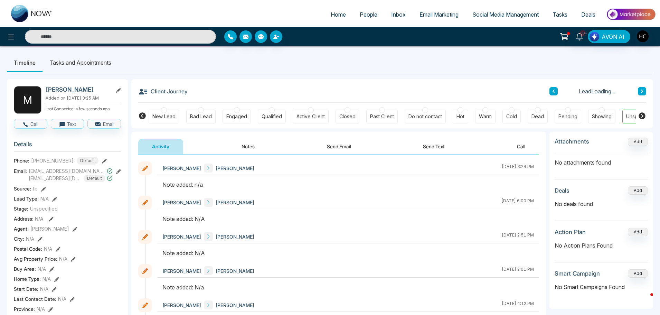
click at [246, 147] on button "Notes" at bounding box center [248, 146] width 41 height 16
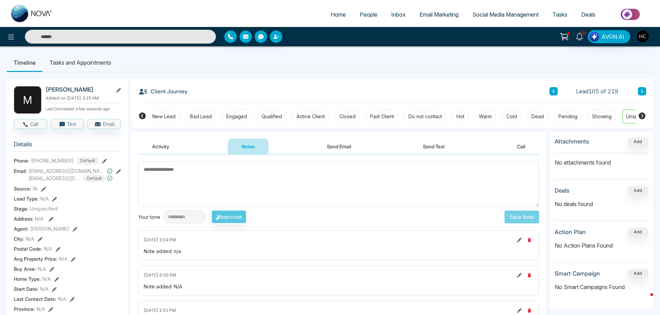
click at [202, 178] on textarea at bounding box center [338, 183] width 401 height 45
type textarea "***"
click at [519, 214] on button "Save Note" at bounding box center [521, 216] width 35 height 13
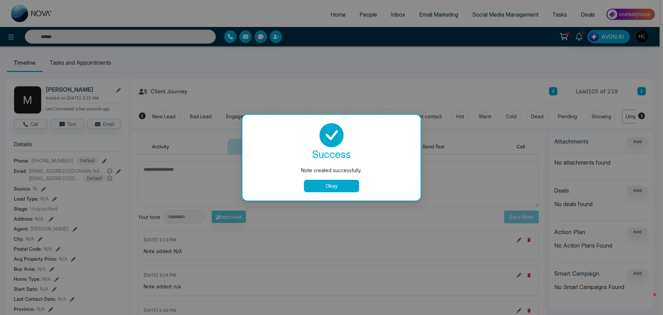
click at [656, 77] on div "Note created successfully. success Note created successfully. Okay" at bounding box center [331, 157] width 663 height 315
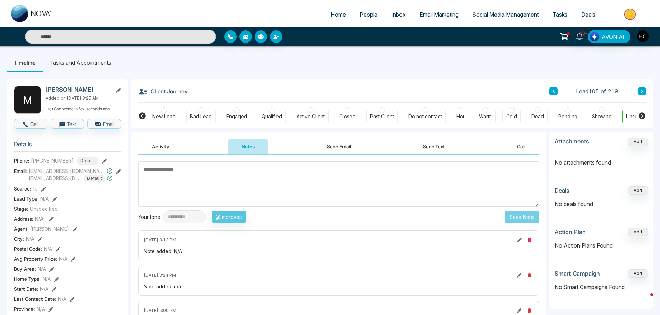
click at [643, 91] on button at bounding box center [642, 91] width 8 height 8
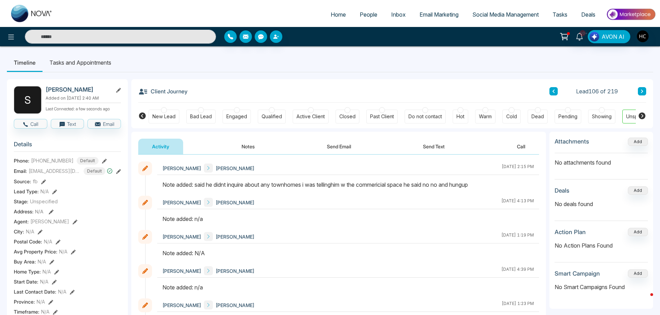
click at [640, 90] on button at bounding box center [642, 91] width 8 height 8
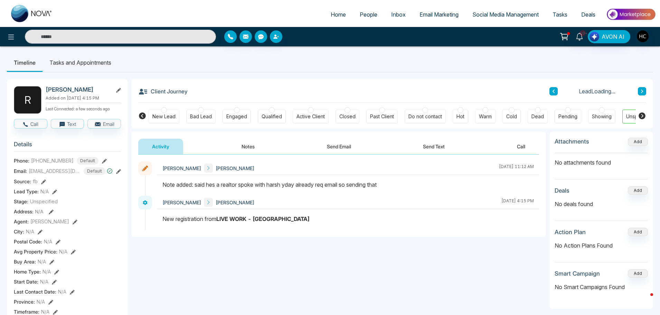
click at [639, 90] on button at bounding box center [642, 91] width 8 height 8
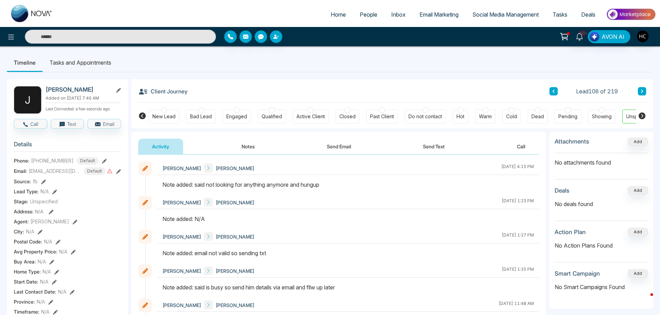
click at [639, 92] on button at bounding box center [642, 91] width 8 height 8
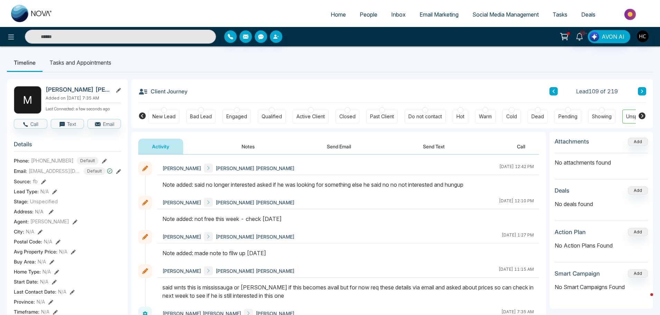
click at [639, 89] on button at bounding box center [642, 91] width 8 height 8
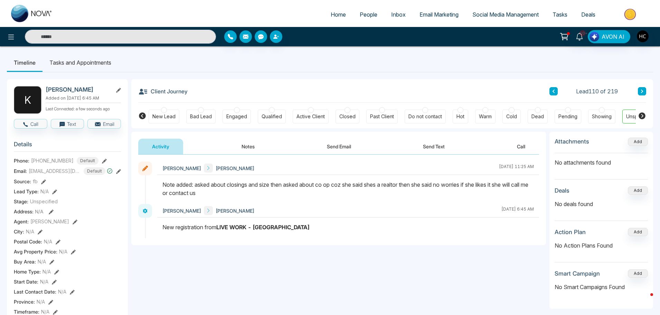
click at [636, 93] on div "Lead 110 of 219" at bounding box center [597, 91] width 97 height 8
click at [646, 92] on div "Client Journey Lead 110 of 219 New Lead Bad Lead Engaged Qualified Active Clien…" at bounding box center [391, 103] width 521 height 49
click at [645, 92] on button at bounding box center [642, 91] width 8 height 8
click at [643, 91] on button at bounding box center [642, 91] width 8 height 8
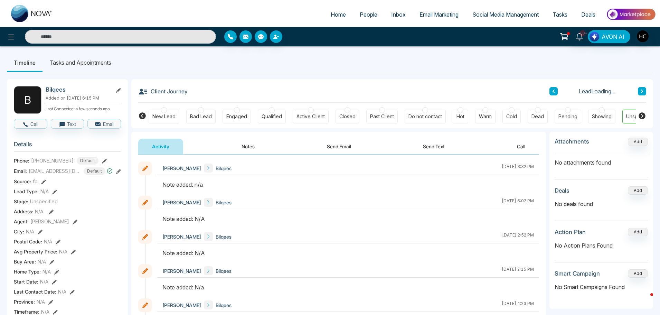
click at [260, 149] on button "Notes" at bounding box center [248, 146] width 41 height 16
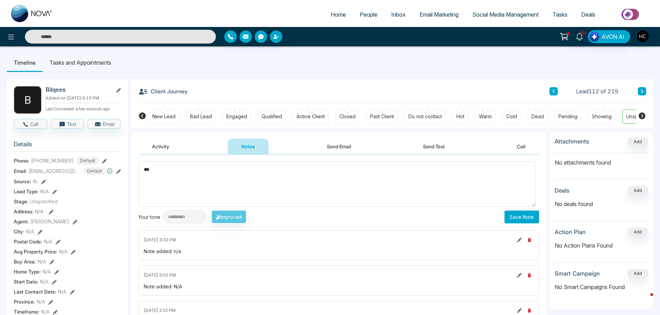
type textarea "***"
click at [506, 214] on button "Save Note" at bounding box center [521, 216] width 35 height 13
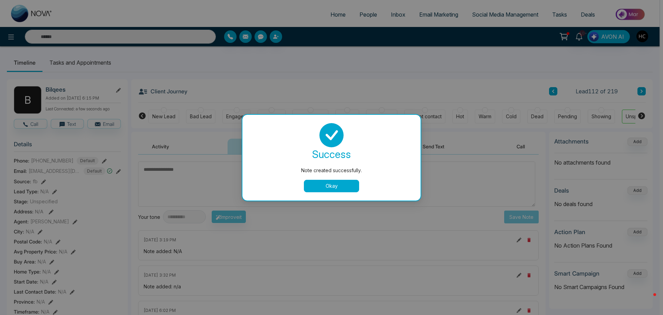
click at [349, 192] on button "Okay" at bounding box center [331, 186] width 55 height 12
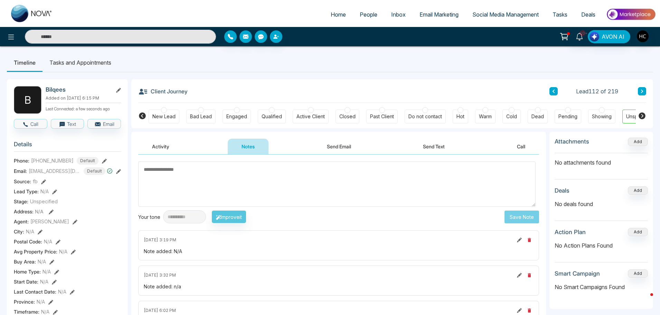
click at [644, 94] on button at bounding box center [642, 91] width 8 height 8
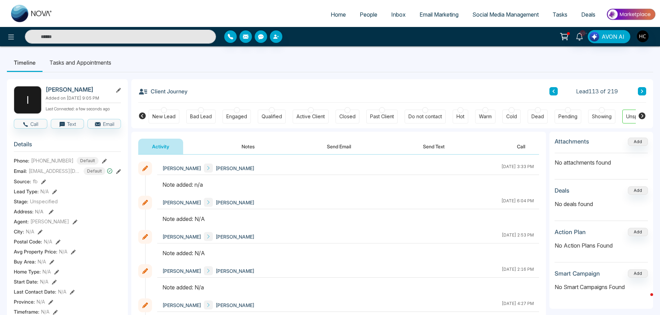
click at [244, 147] on button "Notes" at bounding box center [248, 146] width 41 height 16
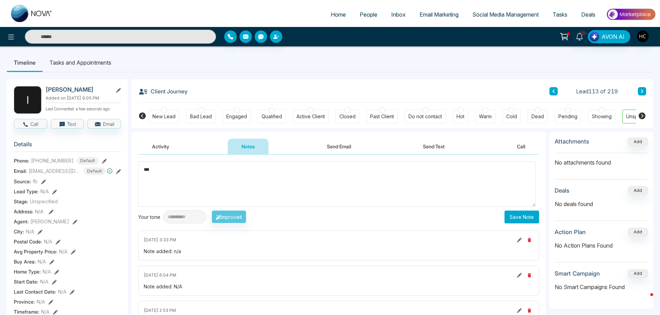
type textarea "***"
click at [518, 219] on button "Save Note" at bounding box center [521, 216] width 35 height 13
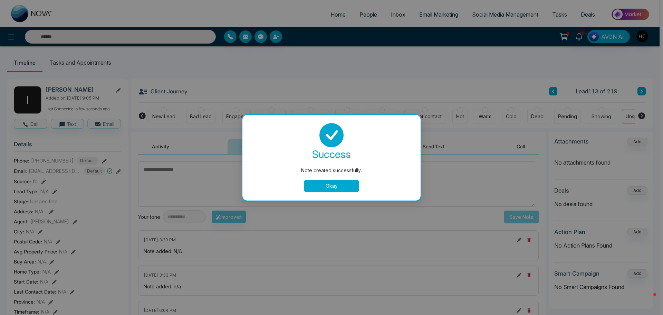
click at [649, 63] on div "Note created successfully. success Note created successfully. Okay" at bounding box center [331, 157] width 663 height 315
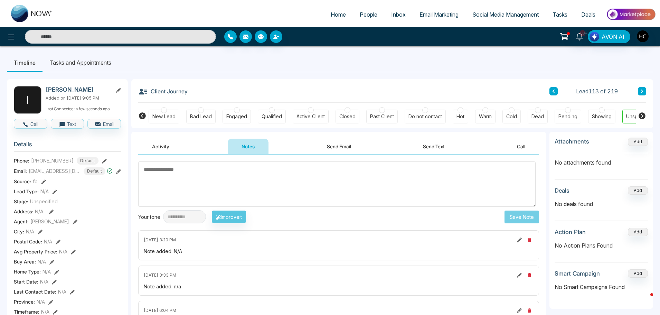
click at [637, 95] on div "Lead 113 of 219" at bounding box center [597, 91] width 97 height 8
click at [640, 87] on button at bounding box center [642, 91] width 8 height 8
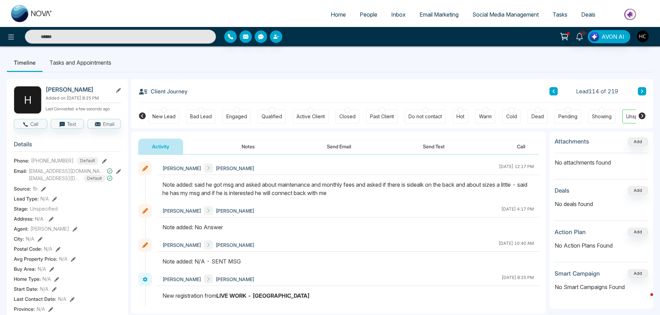
click at [642, 90] on icon at bounding box center [641, 91] width 3 height 4
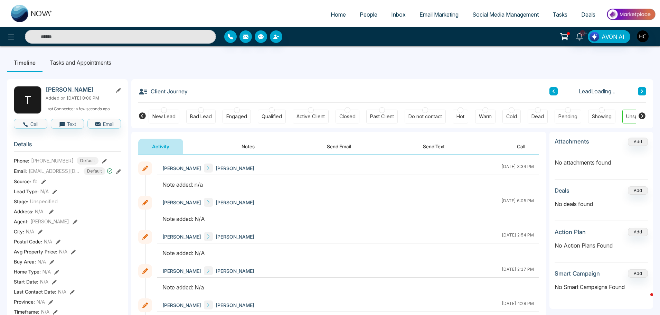
click at [252, 150] on button "Notes" at bounding box center [248, 146] width 41 height 16
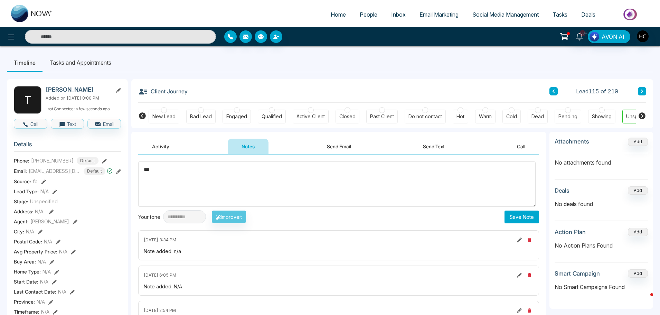
type textarea "***"
click at [513, 219] on button "Save Note" at bounding box center [521, 216] width 35 height 13
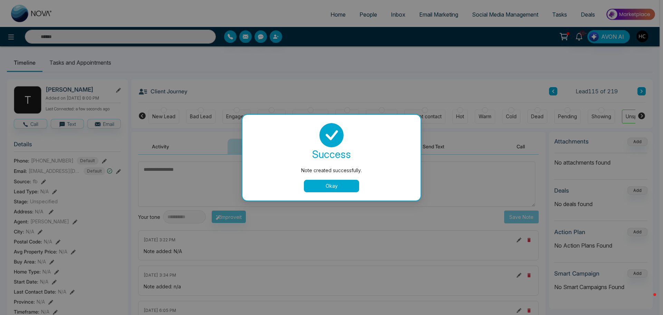
click at [344, 184] on button "Okay" at bounding box center [331, 186] width 55 height 12
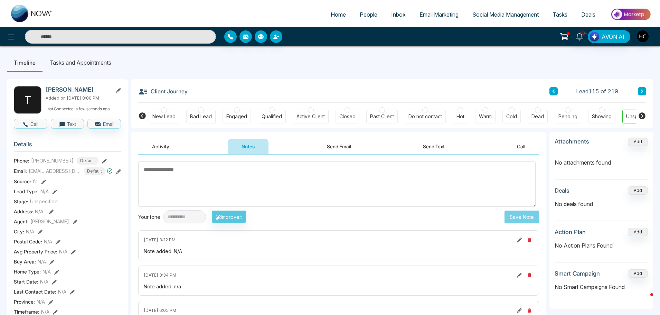
click at [644, 92] on button at bounding box center [642, 91] width 8 height 8
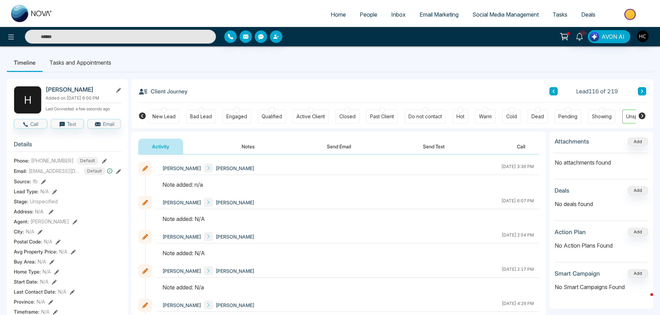
click at [245, 146] on button "Notes" at bounding box center [248, 146] width 41 height 16
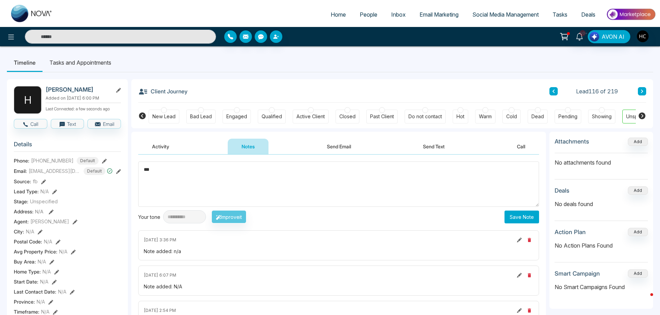
type textarea "***"
click at [514, 211] on button "Save Note" at bounding box center [521, 216] width 35 height 13
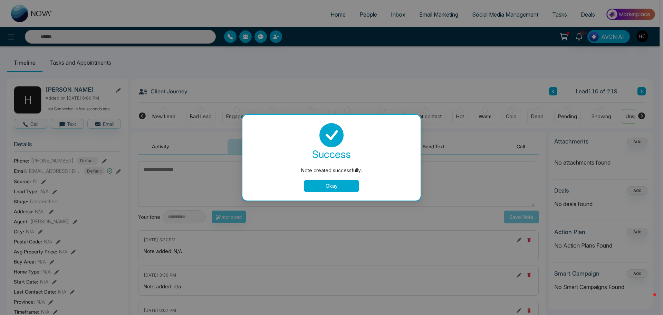
click at [623, 76] on div "Note created successfully. success Note created successfully. Okay" at bounding box center [331, 157] width 663 height 315
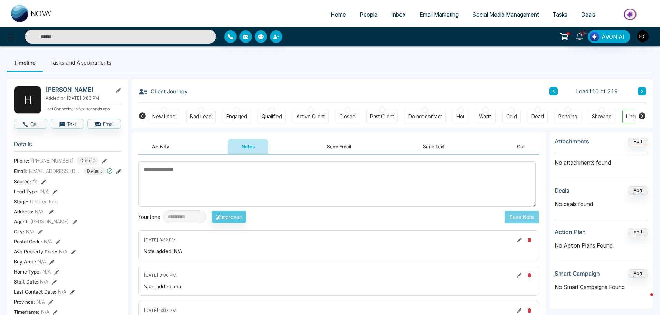
click at [642, 87] on div "Client Journey Lead 116 of 219" at bounding box center [392, 90] width 508 height 23
click at [641, 88] on button at bounding box center [642, 91] width 8 height 8
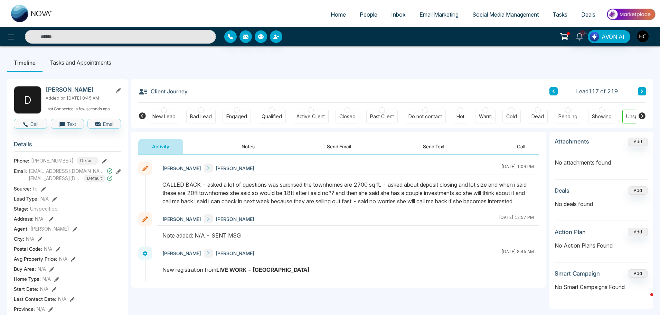
click at [641, 94] on button at bounding box center [642, 91] width 8 height 8
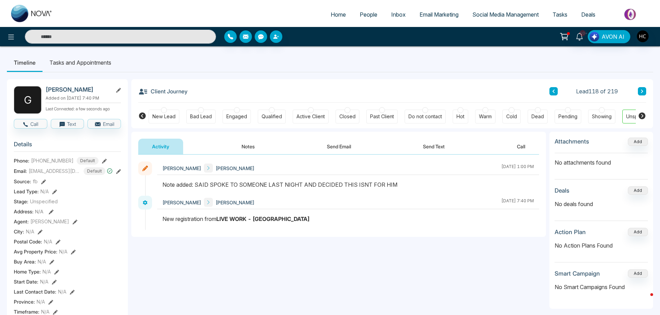
click at [640, 90] on icon at bounding box center [641, 91] width 3 height 4
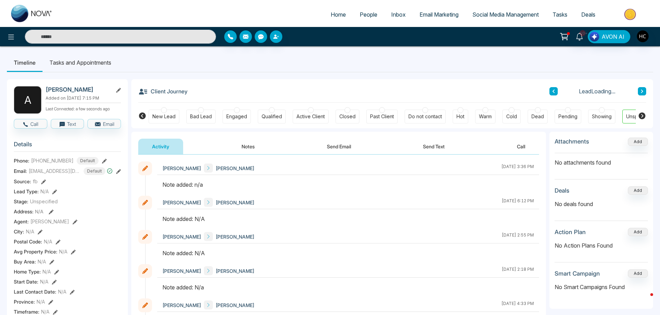
click at [243, 145] on button "Notes" at bounding box center [248, 146] width 41 height 16
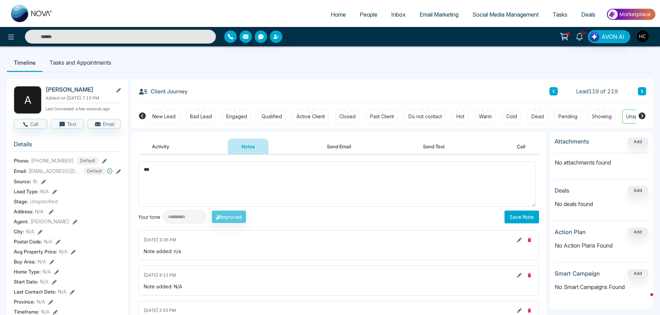
type textarea "***"
click at [512, 213] on button "Save Note" at bounding box center [521, 216] width 35 height 13
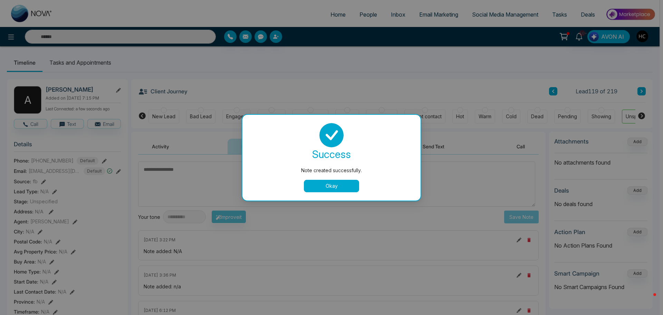
click at [325, 184] on button "Okay" at bounding box center [331, 186] width 55 height 12
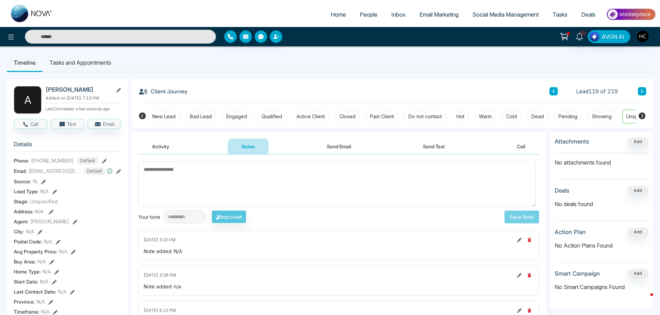
click at [640, 90] on icon at bounding box center [641, 91] width 3 height 4
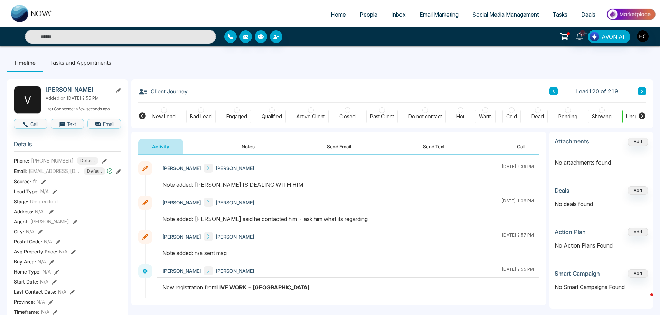
click at [640, 90] on button at bounding box center [642, 91] width 8 height 8
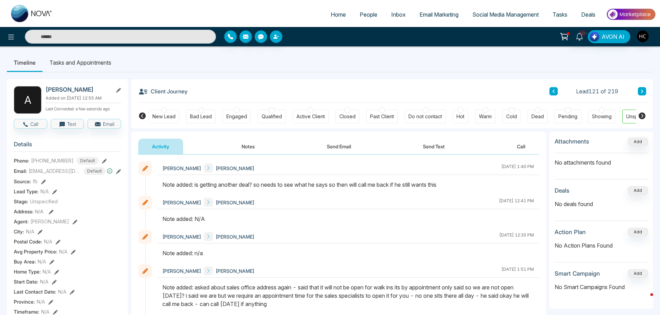
click at [640, 90] on button at bounding box center [642, 91] width 8 height 8
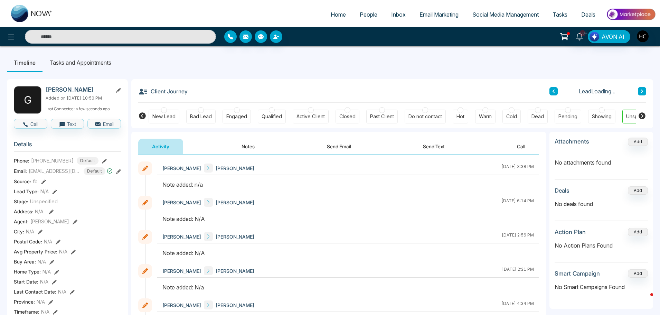
click at [249, 146] on button "Notes" at bounding box center [248, 146] width 41 height 16
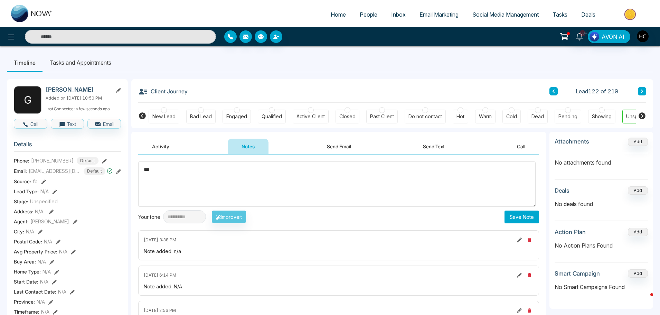
type textarea "***"
click at [523, 216] on button "Save Note" at bounding box center [521, 216] width 35 height 13
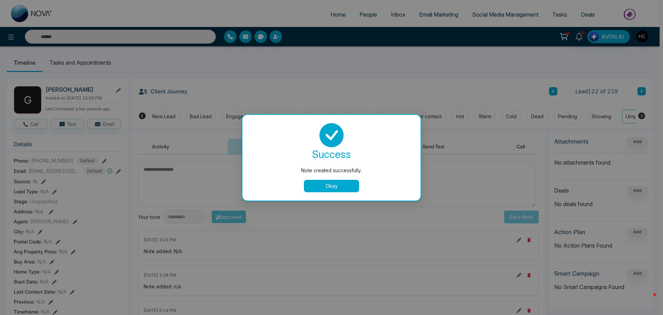
click at [350, 188] on button "Okay" at bounding box center [331, 186] width 55 height 12
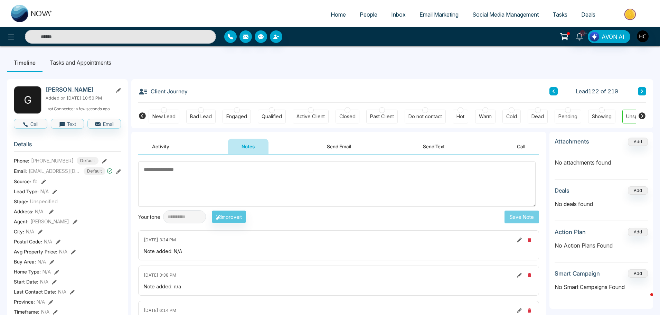
click at [644, 88] on button at bounding box center [642, 91] width 8 height 8
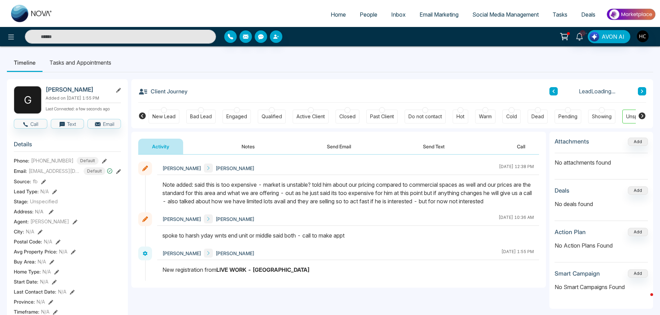
click at [248, 146] on button "Notes" at bounding box center [248, 146] width 41 height 16
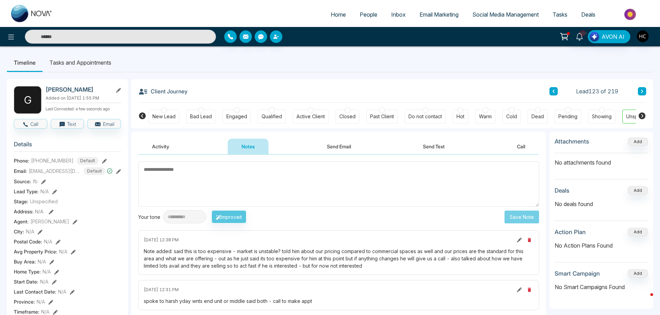
click at [640, 89] on button at bounding box center [642, 91] width 8 height 8
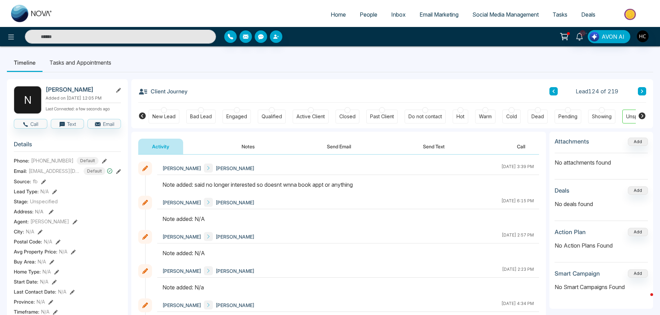
click at [642, 92] on icon at bounding box center [642, 90] width 2 height 3
click at [259, 146] on button "Notes" at bounding box center [248, 146] width 41 height 16
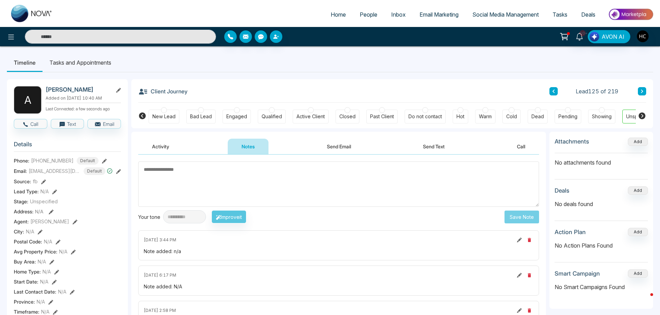
click at [255, 177] on textarea at bounding box center [338, 183] width 401 height 45
type textarea "***"
click at [524, 219] on button "Save Note" at bounding box center [521, 216] width 35 height 13
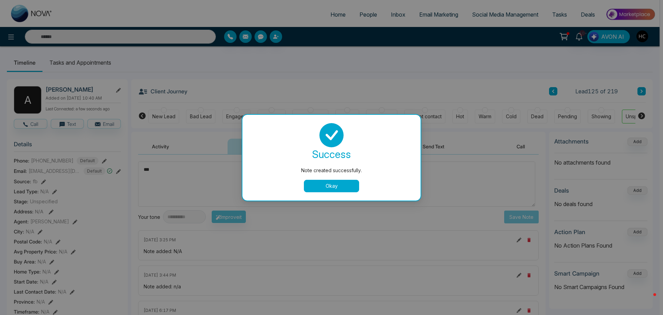
click at [353, 187] on button "Okay" at bounding box center [331, 186] width 55 height 12
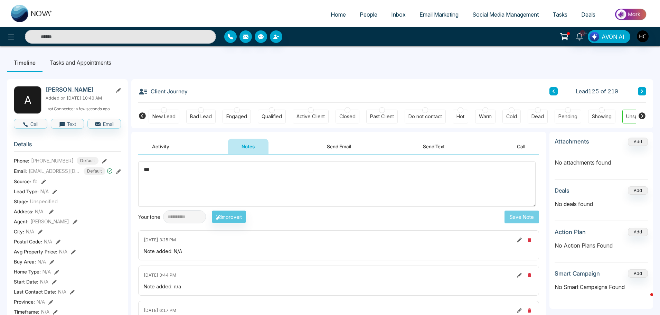
click at [641, 93] on icon at bounding box center [642, 90] width 2 height 3
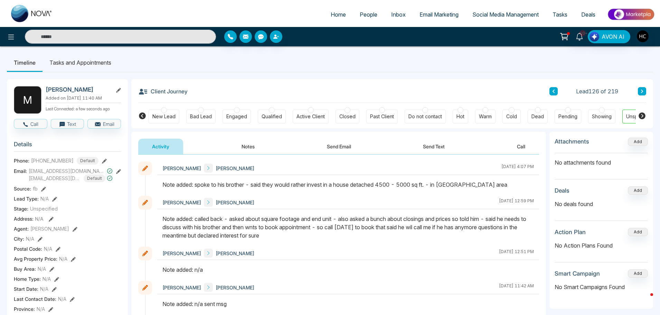
click at [640, 92] on button at bounding box center [642, 91] width 8 height 8
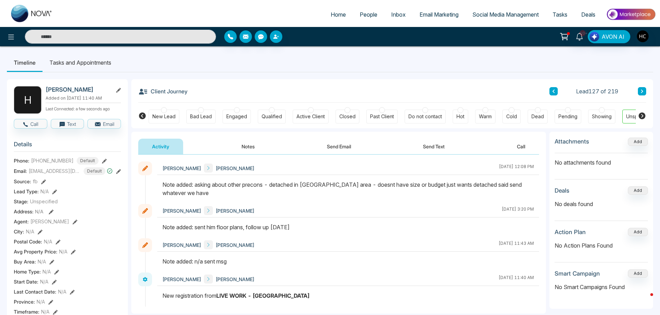
click at [638, 88] on button at bounding box center [642, 91] width 8 height 8
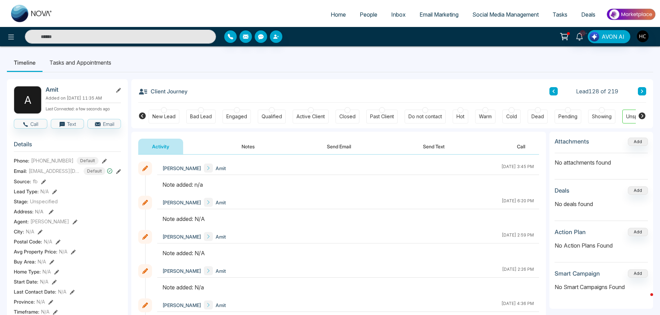
click at [252, 144] on button "Notes" at bounding box center [248, 146] width 41 height 16
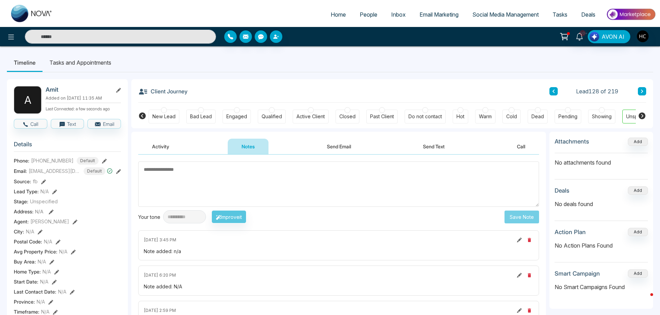
click at [246, 180] on textarea at bounding box center [338, 183] width 401 height 45
click at [230, 176] on textarea at bounding box center [338, 183] width 401 height 45
type textarea "***"
click at [523, 216] on button "Save Note" at bounding box center [521, 216] width 35 height 13
click at [641, 91] on icon at bounding box center [641, 91] width 3 height 4
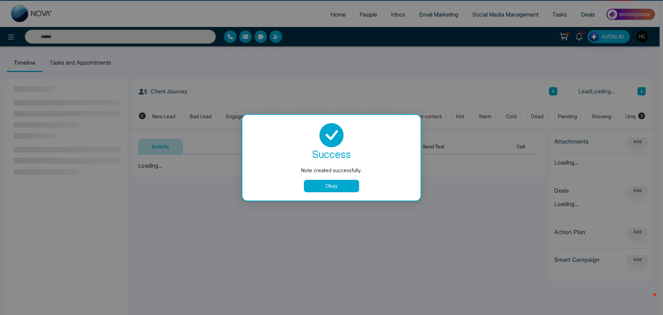
click at [641, 91] on div "Note created successfully. success Note created successfully. Okay" at bounding box center [331, 157] width 663 height 315
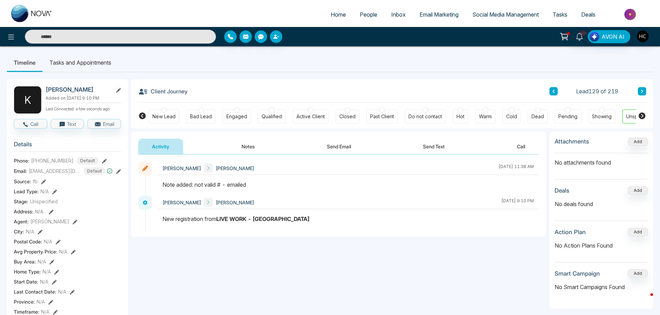
click at [641, 93] on icon at bounding box center [642, 90] width 2 height 3
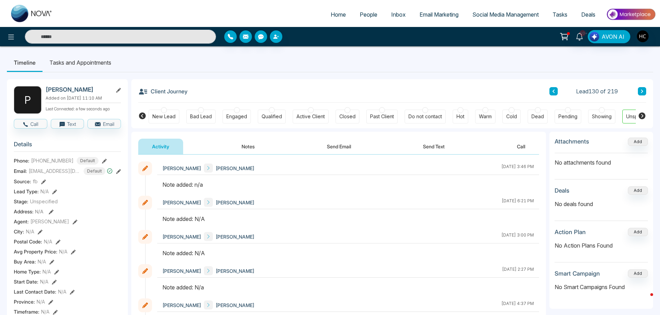
click at [257, 150] on button "Notes" at bounding box center [248, 146] width 41 height 16
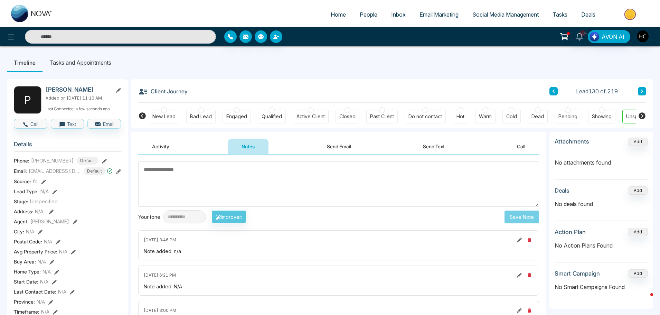
click at [207, 174] on textarea at bounding box center [338, 183] width 401 height 45
type textarea "***"
click at [524, 221] on button "Save Note" at bounding box center [521, 216] width 35 height 13
click at [353, 183] on textarea at bounding box center [336, 183] width 397 height 45
click at [640, 92] on button at bounding box center [642, 91] width 8 height 8
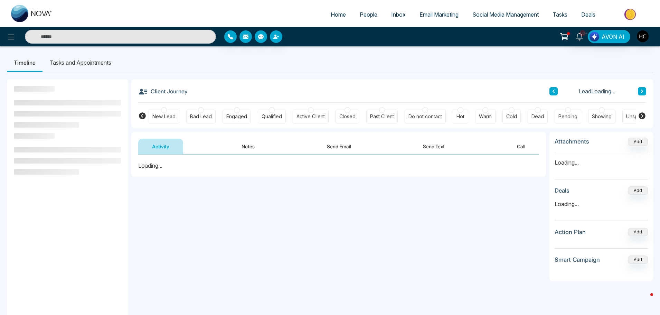
click at [252, 146] on button "Notes" at bounding box center [248, 146] width 41 height 16
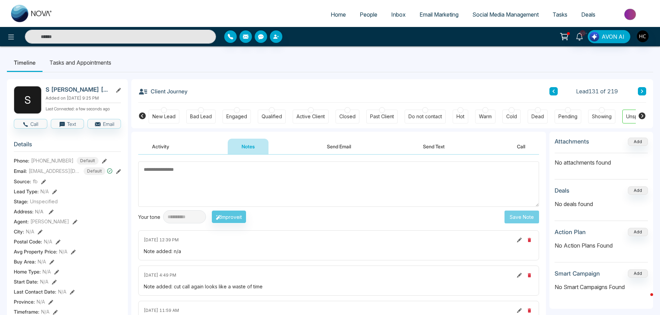
click at [645, 94] on button at bounding box center [642, 91] width 8 height 8
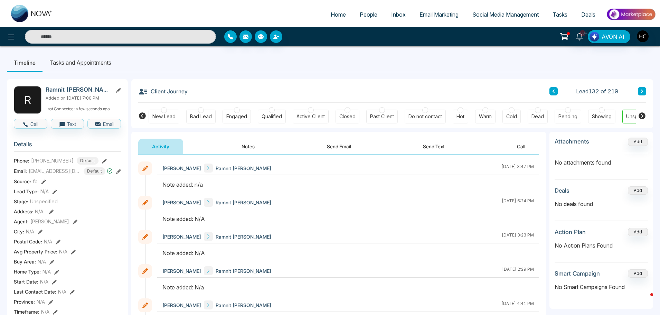
click at [254, 147] on button "Notes" at bounding box center [248, 146] width 41 height 16
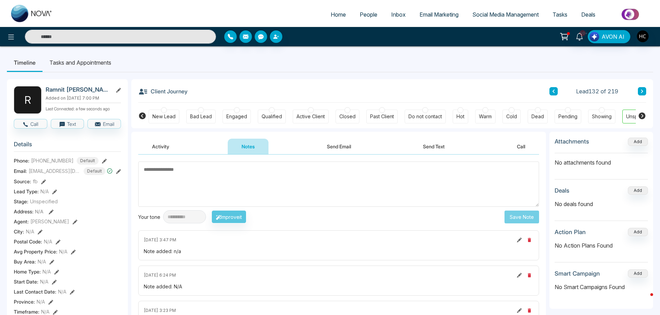
drag, startPoint x: 248, startPoint y: 165, endPoint x: 240, endPoint y: 181, distance: 18.4
click at [240, 181] on textarea at bounding box center [338, 183] width 401 height 45
type textarea "***"
click at [504, 215] on button "Save Note" at bounding box center [521, 216] width 35 height 13
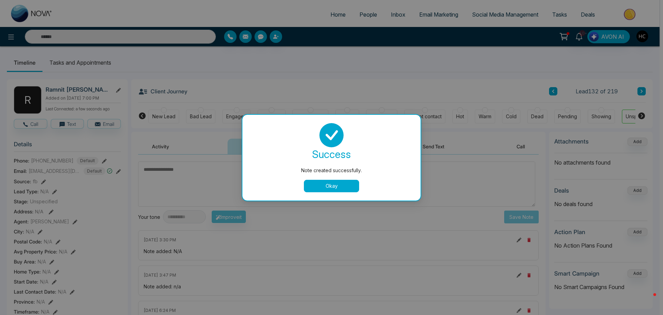
click at [310, 183] on button "Okay" at bounding box center [331, 186] width 55 height 12
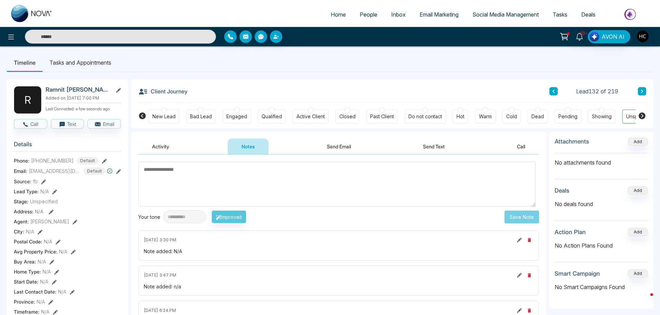
click at [641, 94] on button at bounding box center [642, 91] width 8 height 8
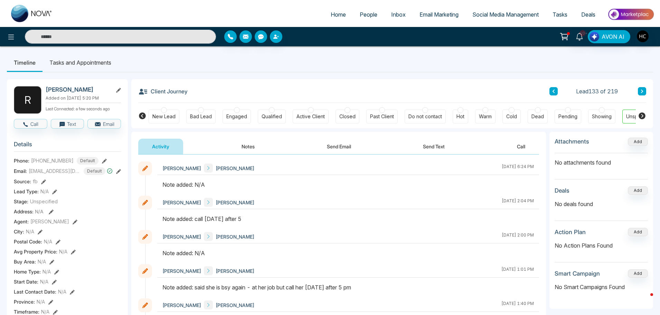
click at [258, 148] on button "Notes" at bounding box center [248, 146] width 41 height 16
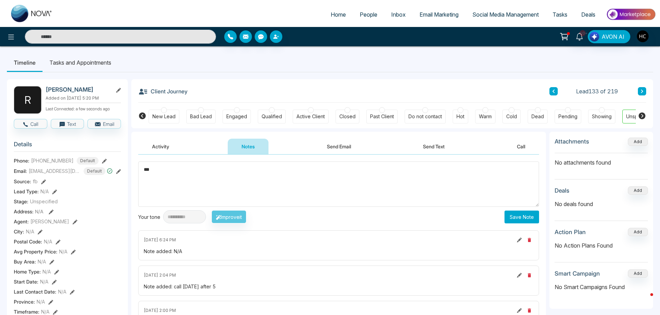
type textarea "***"
click at [519, 217] on button "Save Note" at bounding box center [521, 216] width 35 height 13
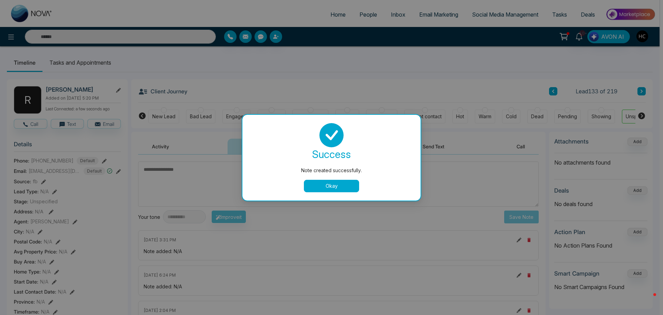
click at [341, 181] on button "Okay" at bounding box center [331, 186] width 55 height 12
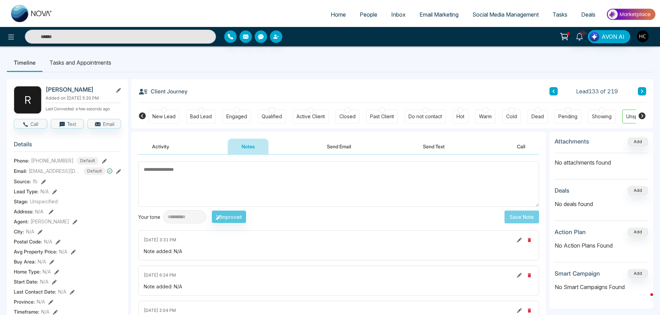
click at [644, 93] on button at bounding box center [642, 91] width 8 height 8
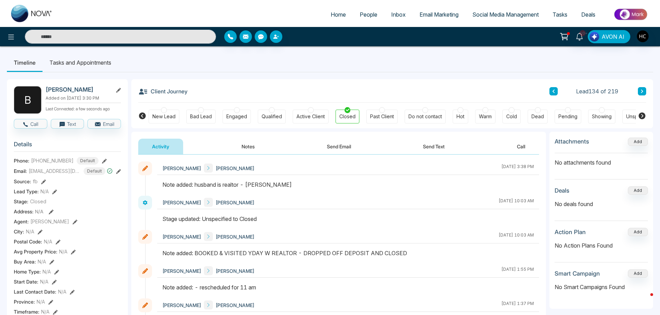
click at [645, 90] on button at bounding box center [642, 91] width 8 height 8
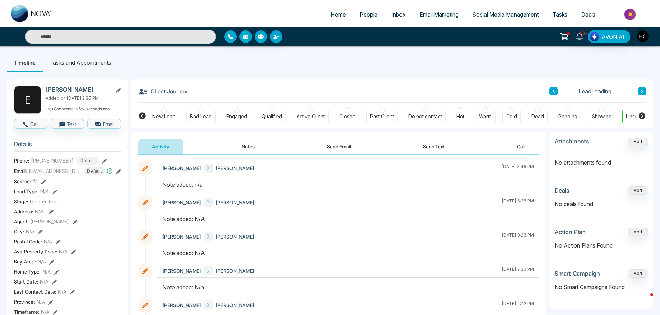
click at [243, 145] on button "Notes" at bounding box center [248, 146] width 41 height 16
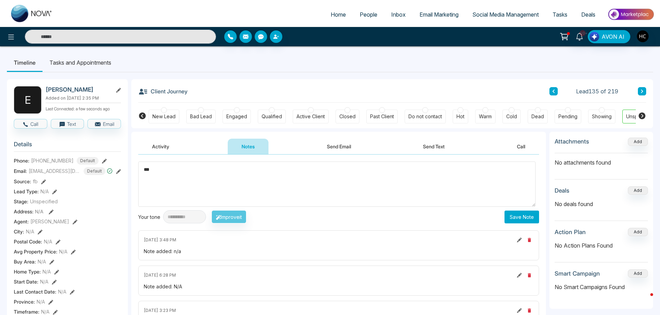
type textarea "***"
click at [520, 214] on button "Save Note" at bounding box center [521, 216] width 35 height 13
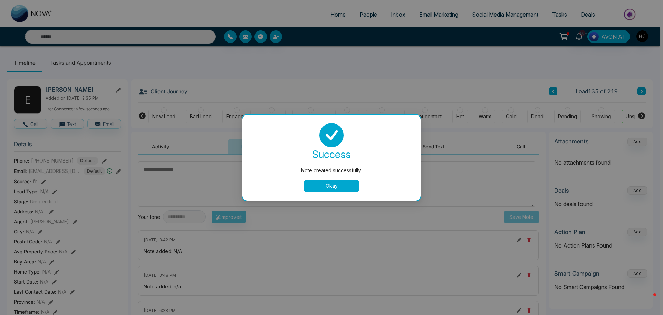
click at [334, 183] on button "Okay" at bounding box center [331, 186] width 55 height 12
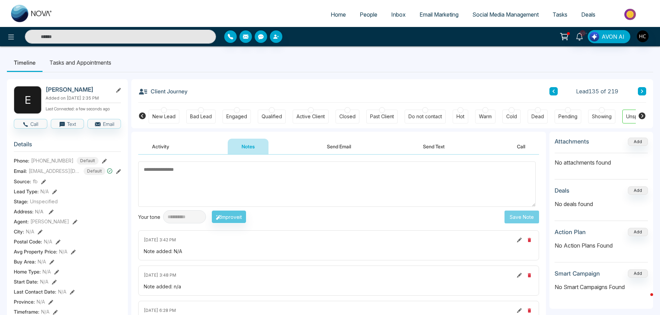
click at [639, 92] on button at bounding box center [642, 91] width 8 height 8
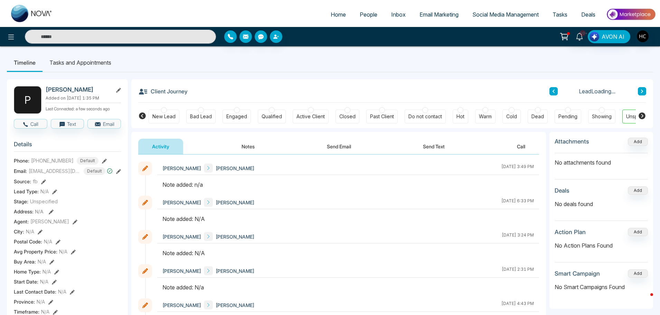
click at [246, 146] on button "Notes" at bounding box center [248, 146] width 41 height 16
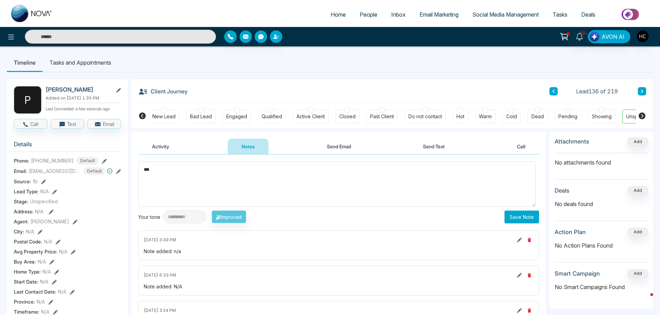
type textarea "***"
click at [528, 220] on button "Save Note" at bounding box center [521, 216] width 35 height 13
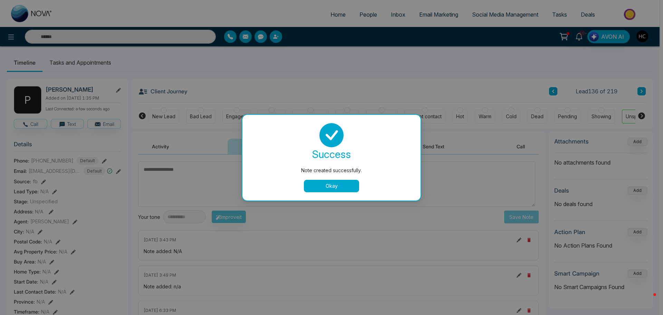
click at [595, 59] on div "Note created successfully. success Note created successfully. Okay" at bounding box center [331, 157] width 663 height 315
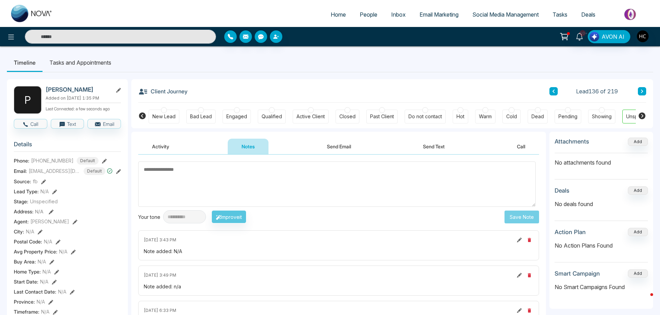
click at [642, 89] on icon at bounding box center [641, 91] width 3 height 4
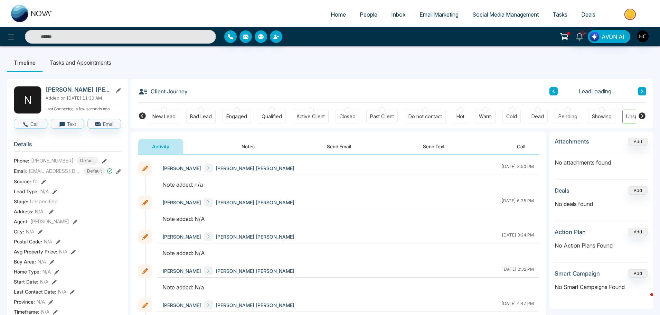
click at [246, 146] on button "Notes" at bounding box center [248, 146] width 41 height 16
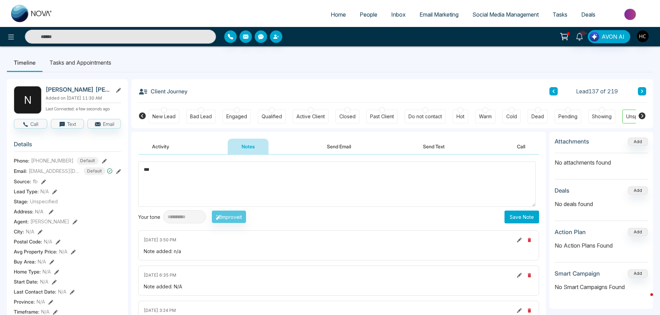
type textarea "***"
click at [514, 214] on button "Save Note" at bounding box center [521, 216] width 35 height 13
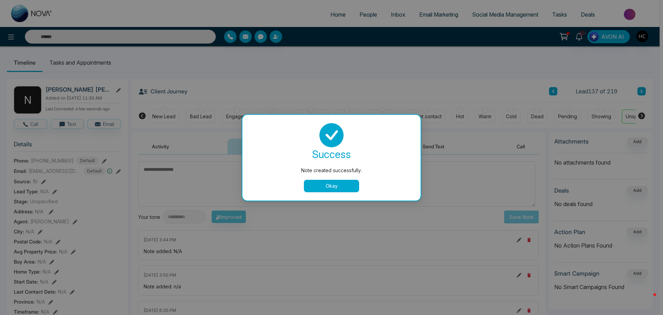
click at [337, 186] on button "Okay" at bounding box center [331, 186] width 55 height 12
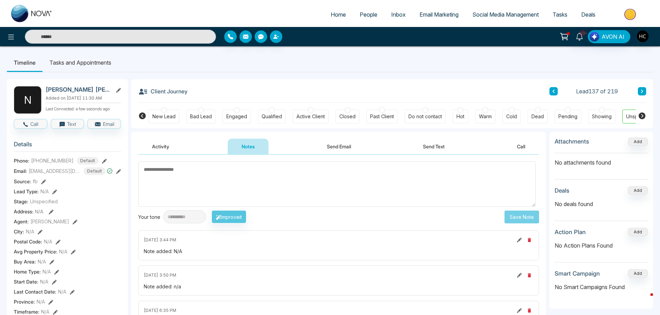
click at [639, 91] on button at bounding box center [642, 91] width 8 height 8
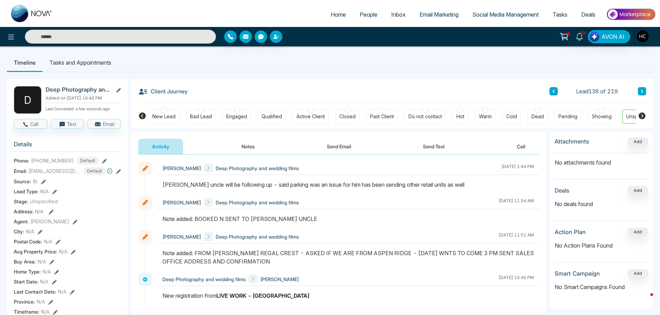
click at [638, 89] on button at bounding box center [642, 91] width 8 height 8
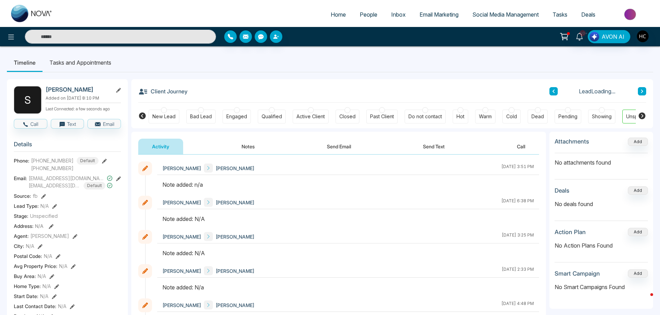
click at [263, 147] on button "Notes" at bounding box center [248, 146] width 41 height 16
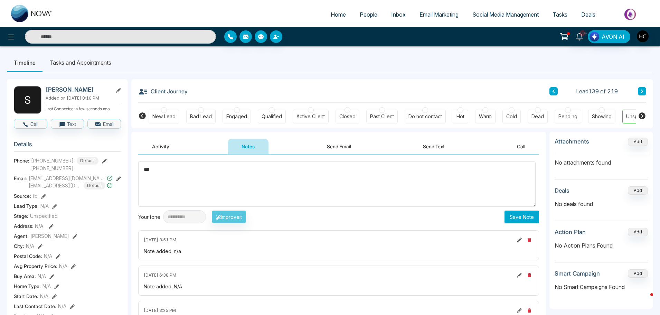
type textarea "***"
click at [518, 211] on button "Save Note" at bounding box center [521, 216] width 35 height 13
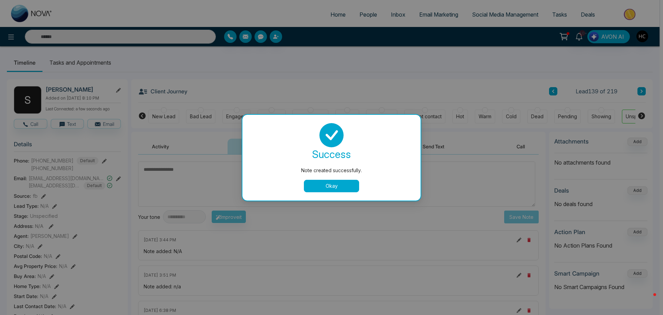
click at [341, 189] on button "Okay" at bounding box center [331, 186] width 55 height 12
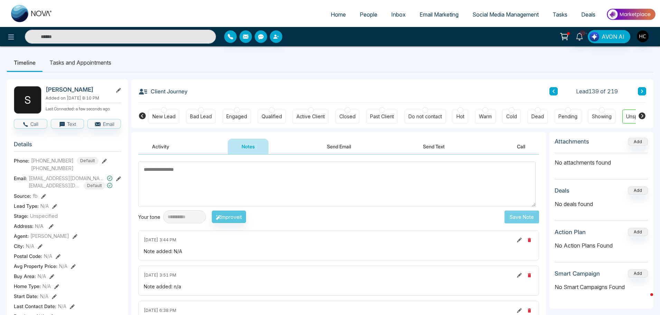
click at [643, 89] on button at bounding box center [642, 91] width 8 height 8
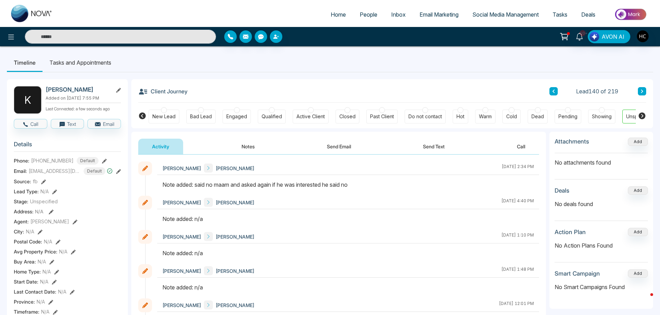
click at [644, 91] on button at bounding box center [642, 91] width 8 height 8
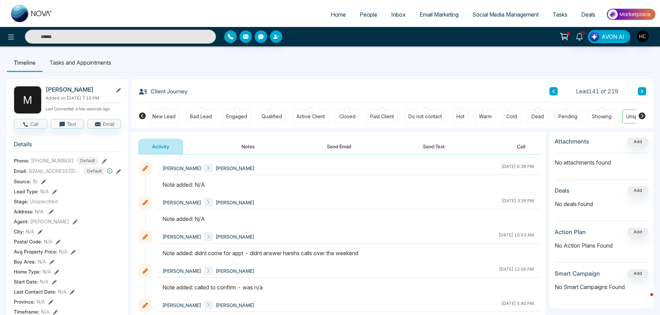
click at [248, 147] on button "Notes" at bounding box center [248, 146] width 41 height 16
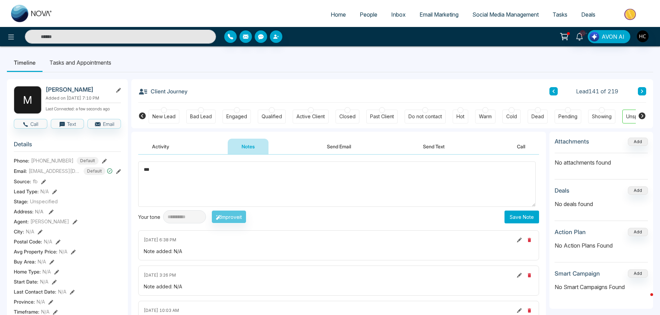
type textarea "***"
click at [522, 214] on button "Save Note" at bounding box center [521, 216] width 35 height 13
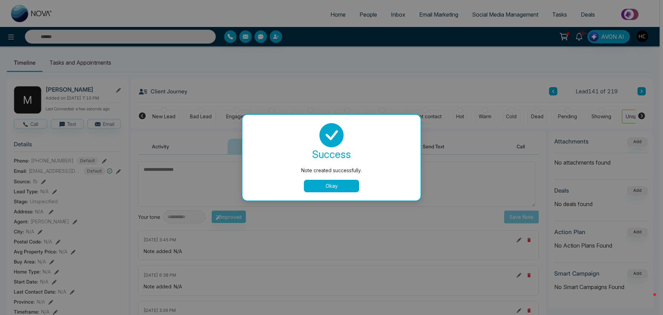
click at [331, 186] on button "Okay" at bounding box center [331, 186] width 55 height 12
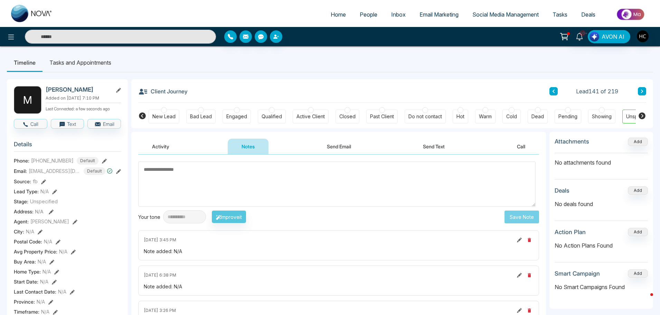
click at [643, 93] on icon at bounding box center [641, 91] width 3 height 4
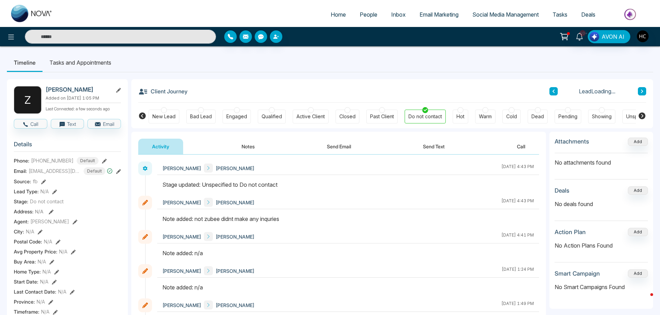
click at [641, 91] on icon at bounding box center [641, 91] width 3 height 4
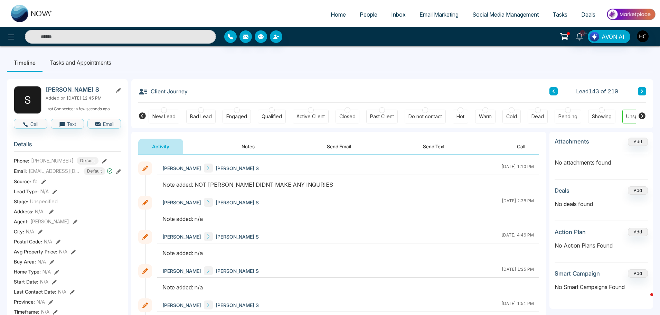
click at [642, 91] on button at bounding box center [642, 91] width 8 height 8
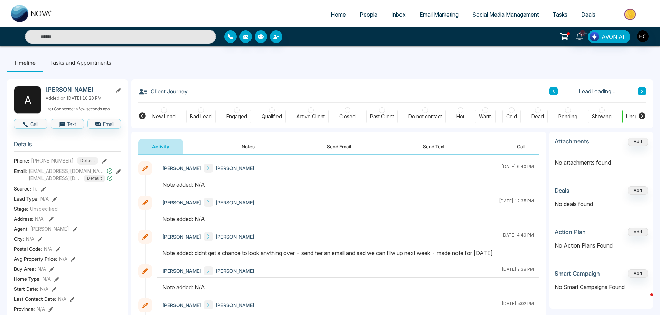
click at [254, 147] on button "Notes" at bounding box center [248, 146] width 41 height 16
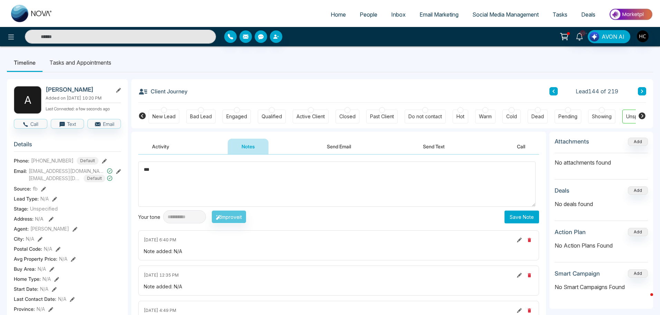
type textarea "***"
click at [527, 220] on button "Save Note" at bounding box center [521, 216] width 35 height 13
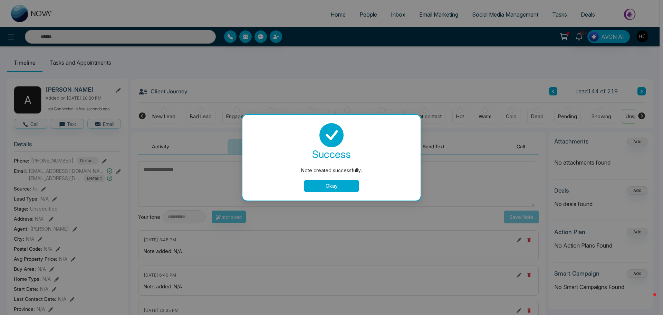
click at [338, 190] on button "Okay" at bounding box center [331, 186] width 55 height 12
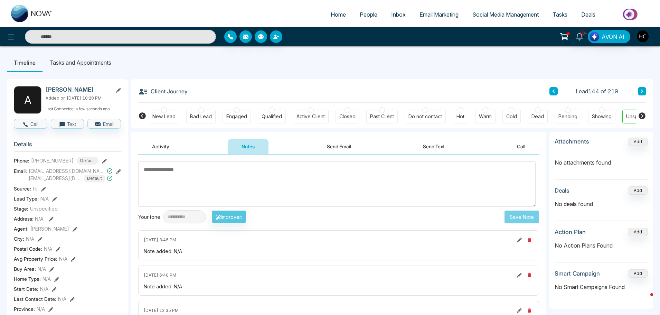
click at [645, 93] on button at bounding box center [642, 91] width 8 height 8
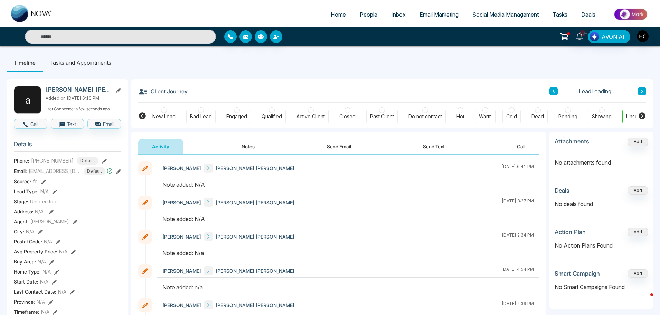
click at [246, 146] on button "Notes" at bounding box center [248, 146] width 41 height 16
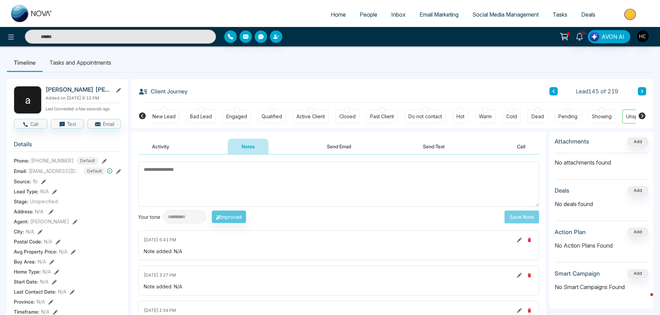
click at [218, 190] on textarea at bounding box center [338, 183] width 401 height 45
type textarea "***"
click at [525, 217] on button "Save Note" at bounding box center [521, 216] width 35 height 13
click at [620, 73] on body "**********" at bounding box center [331, 157] width 663 height 315
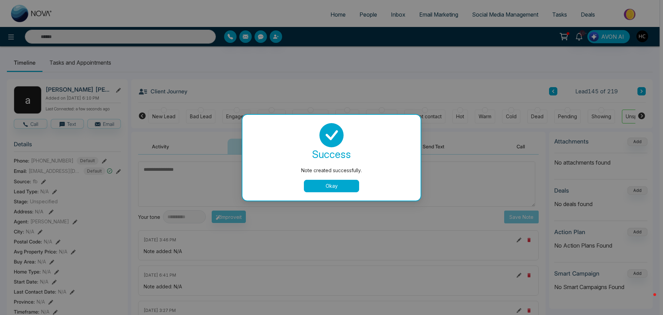
click at [635, 82] on div "Note created successfully. success Note created successfully. Okay" at bounding box center [331, 157] width 663 height 315
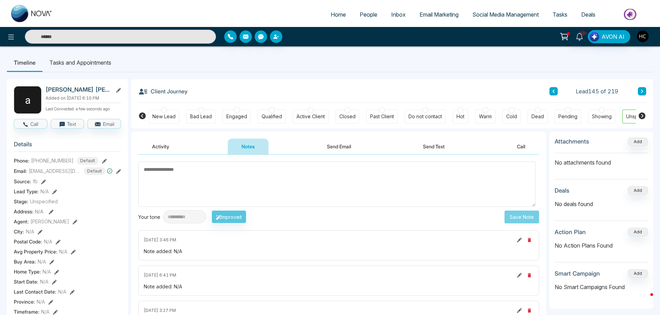
click at [643, 91] on icon at bounding box center [641, 91] width 3 height 4
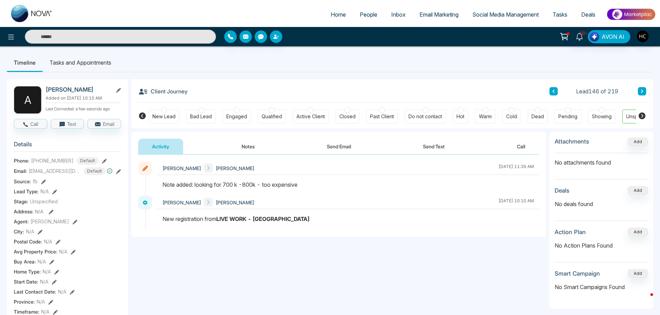
click at [641, 89] on icon at bounding box center [641, 91] width 3 height 4
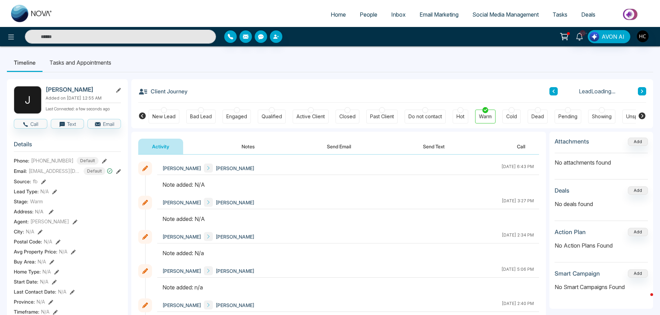
click at [254, 145] on button "Notes" at bounding box center [248, 146] width 41 height 16
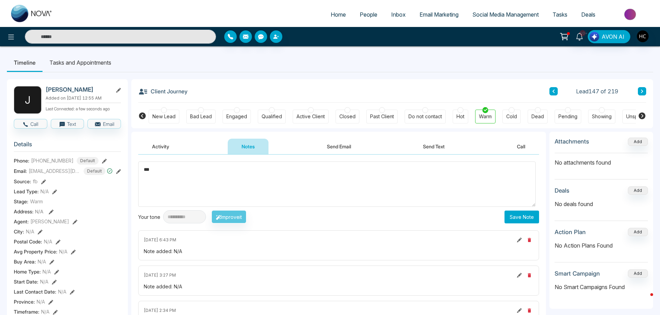
type textarea "***"
click at [520, 217] on button "Save Note" at bounding box center [521, 216] width 35 height 13
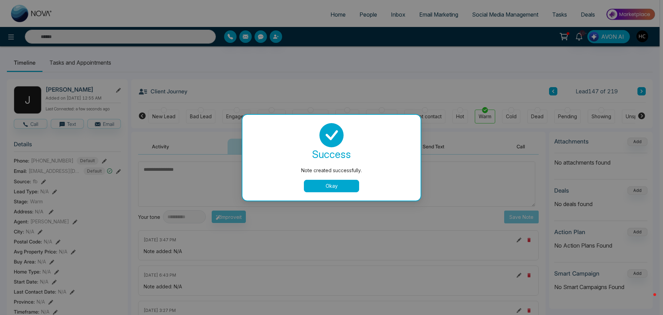
click at [322, 181] on button "Okay" at bounding box center [331, 186] width 55 height 12
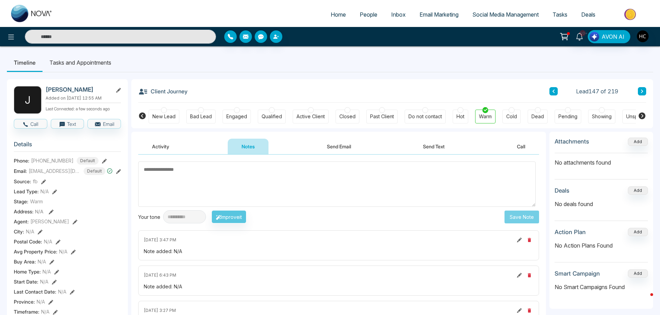
click at [639, 89] on button at bounding box center [642, 91] width 8 height 8
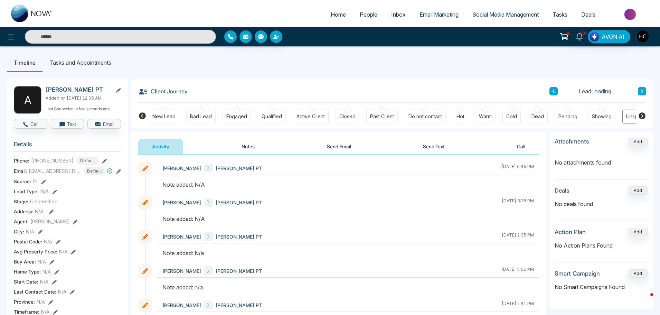
click at [256, 143] on button "Notes" at bounding box center [248, 146] width 41 height 16
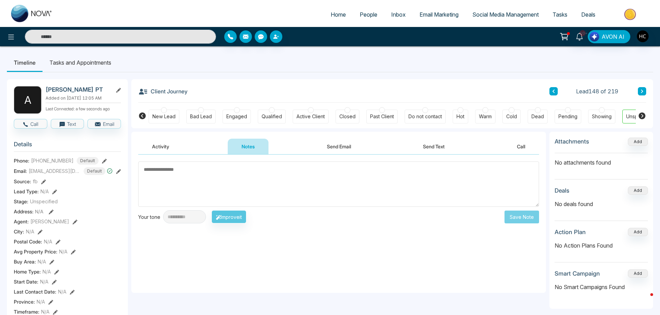
click at [317, 182] on textarea at bounding box center [338, 183] width 401 height 45
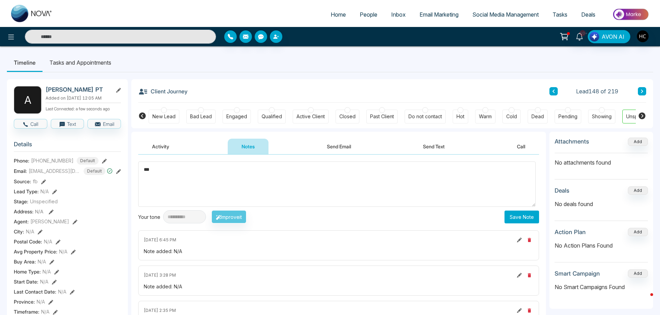
type textarea "***"
click at [528, 215] on button "Save Note" at bounding box center [521, 216] width 35 height 13
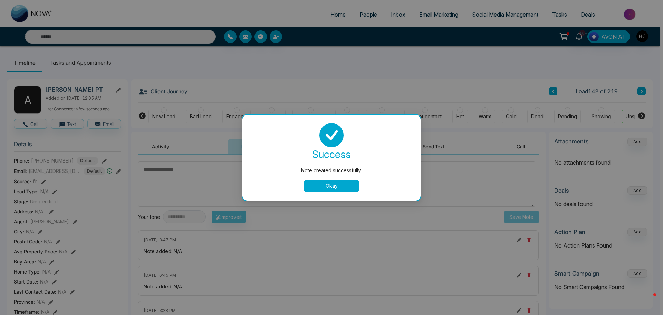
click at [647, 82] on div "Note created successfully. success Note created successfully. Okay" at bounding box center [331, 157] width 663 height 315
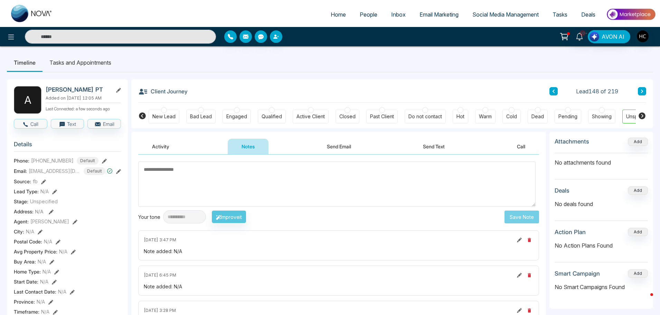
click at [644, 90] on button at bounding box center [642, 91] width 8 height 8
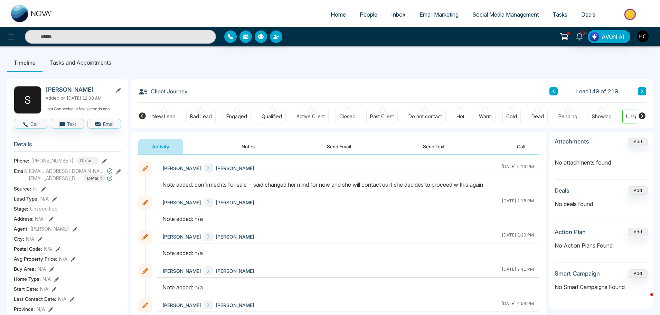
click at [643, 90] on icon at bounding box center [641, 91] width 3 height 4
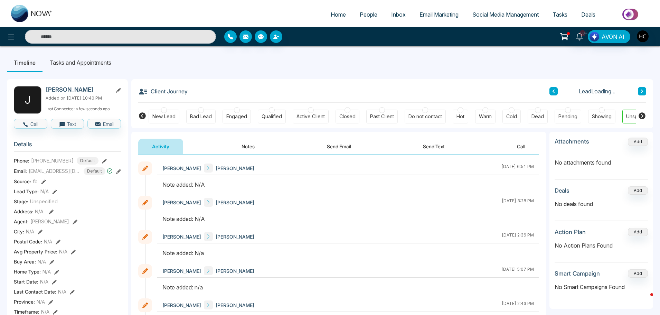
click at [252, 145] on button "Notes" at bounding box center [248, 146] width 41 height 16
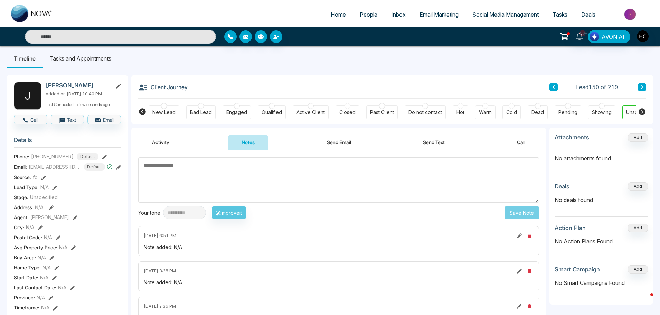
scroll to position [4, 0]
click at [224, 174] on textarea at bounding box center [338, 179] width 401 height 45
type textarea "***"
click at [517, 212] on button "Save Note" at bounding box center [521, 213] width 35 height 13
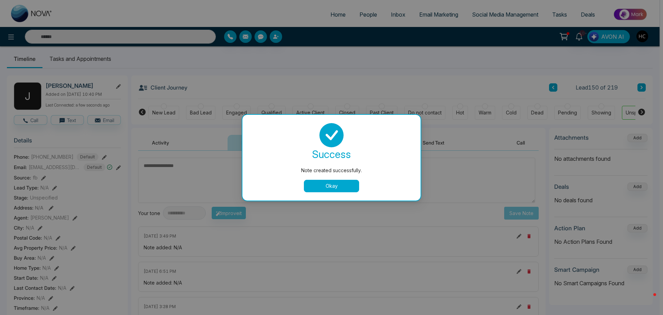
click at [335, 184] on button "Okay" at bounding box center [331, 186] width 55 height 12
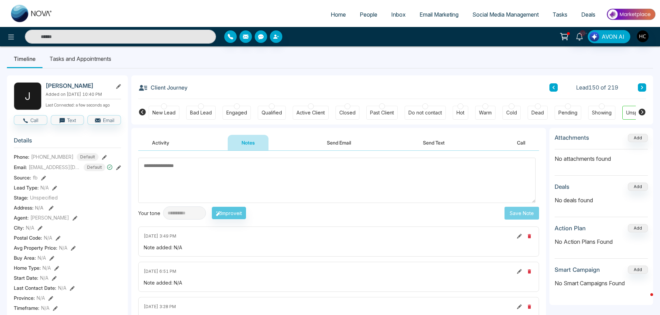
click at [641, 86] on icon at bounding box center [641, 87] width 3 height 4
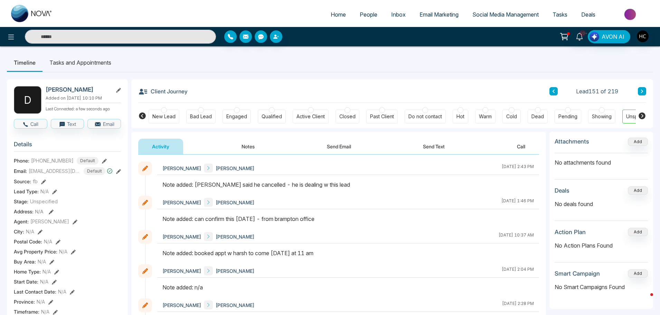
click at [641, 91] on icon at bounding box center [641, 91] width 3 height 4
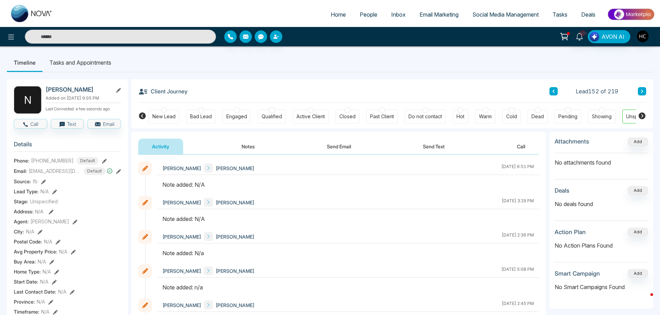
click at [257, 145] on button "Notes" at bounding box center [248, 146] width 41 height 16
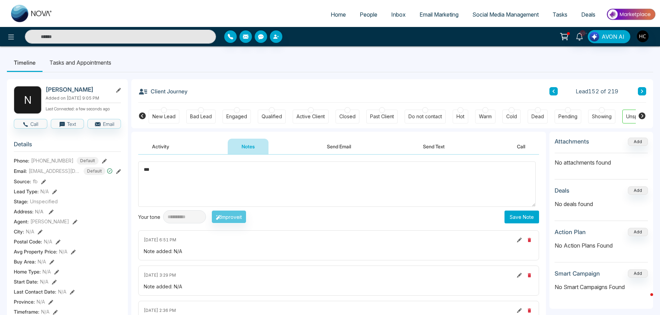
type textarea "***"
click at [520, 210] on button "Save Note" at bounding box center [521, 216] width 35 height 13
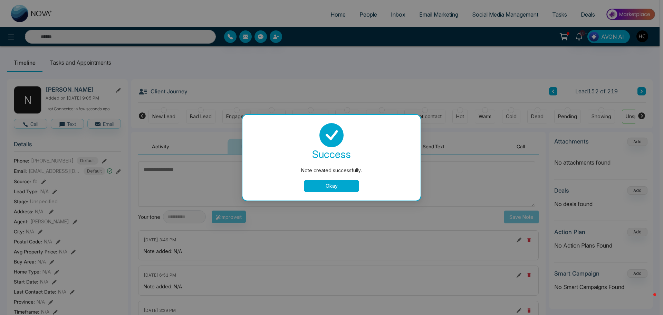
click at [343, 184] on button "Okay" at bounding box center [331, 186] width 55 height 12
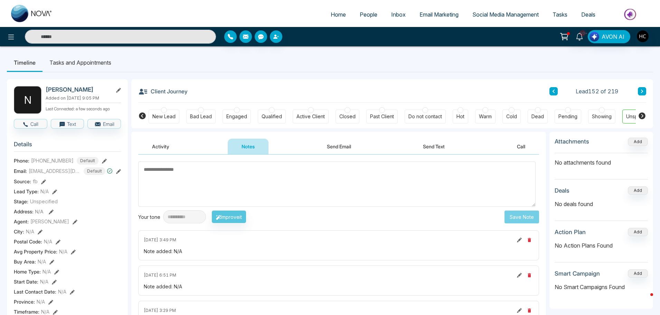
click at [641, 91] on icon at bounding box center [641, 91] width 3 height 4
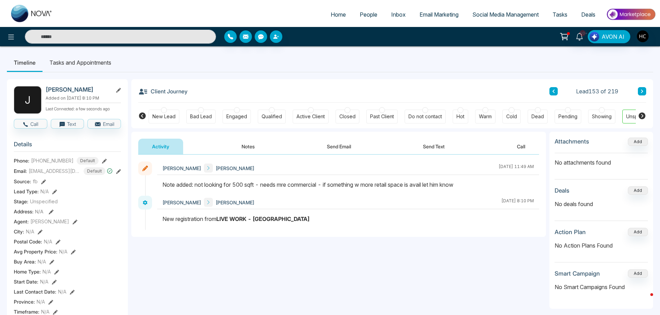
click at [643, 90] on icon at bounding box center [641, 91] width 3 height 4
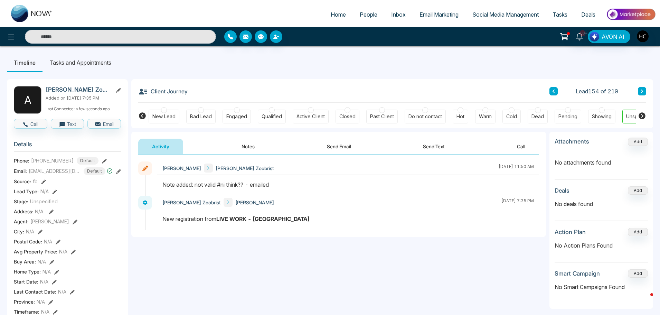
click at [641, 89] on icon at bounding box center [641, 91] width 3 height 4
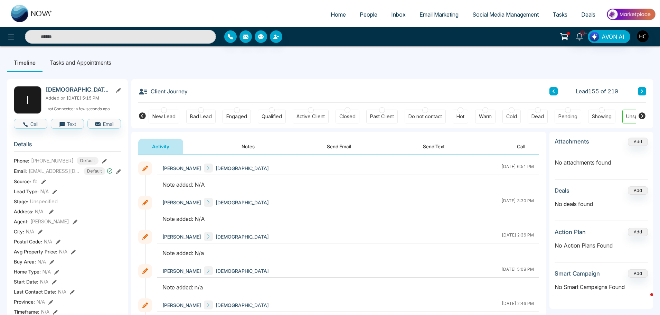
click at [257, 148] on button "Notes" at bounding box center [248, 146] width 41 height 16
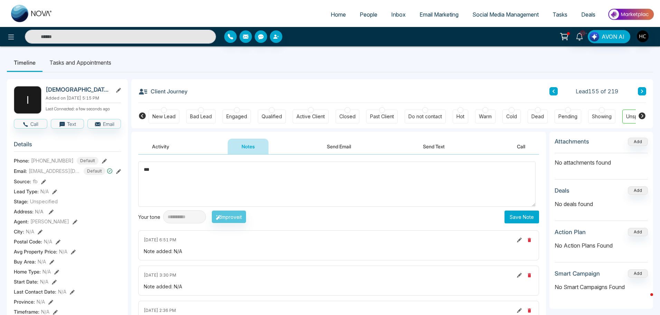
type textarea "***"
click at [512, 220] on button "Save Note" at bounding box center [521, 216] width 35 height 13
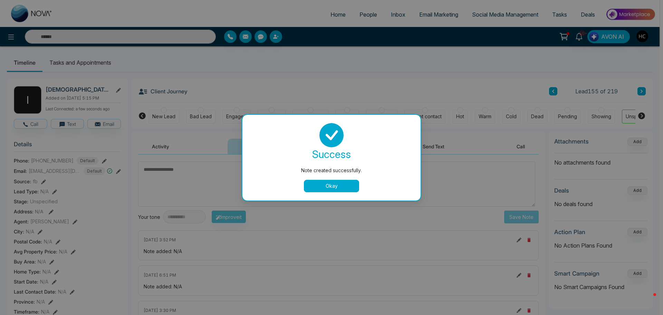
click at [314, 184] on button "Okay" at bounding box center [331, 186] width 55 height 12
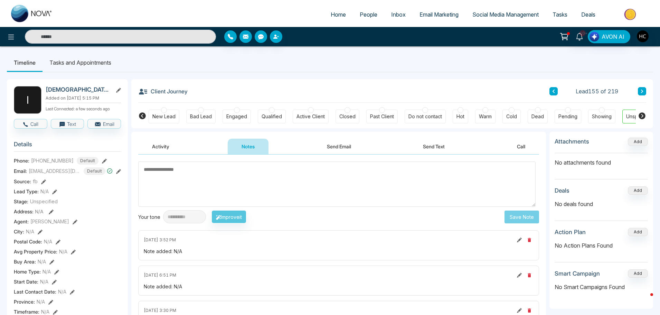
click at [640, 92] on button at bounding box center [642, 91] width 8 height 8
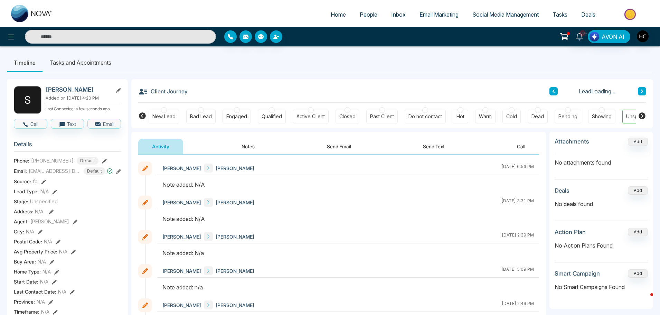
click at [246, 147] on button "Notes" at bounding box center [248, 146] width 41 height 16
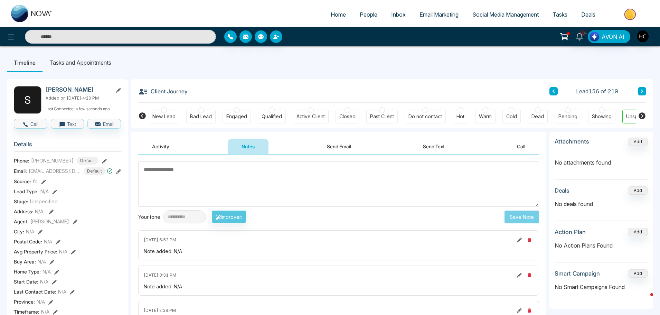
click at [310, 181] on textarea at bounding box center [338, 183] width 401 height 45
type textarea "***"
click at [520, 219] on button "Save Note" at bounding box center [521, 216] width 35 height 13
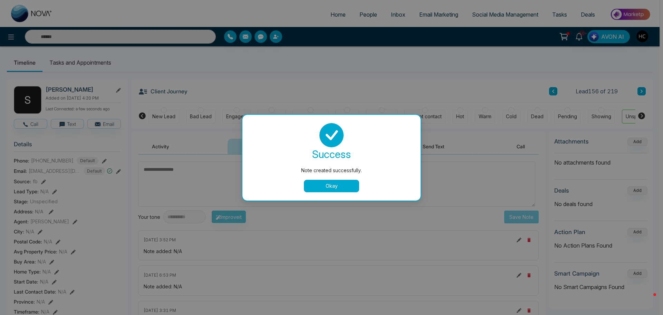
click at [641, 95] on div "Note created successfully. success Note created successfully. Okay" at bounding box center [331, 157] width 663 height 315
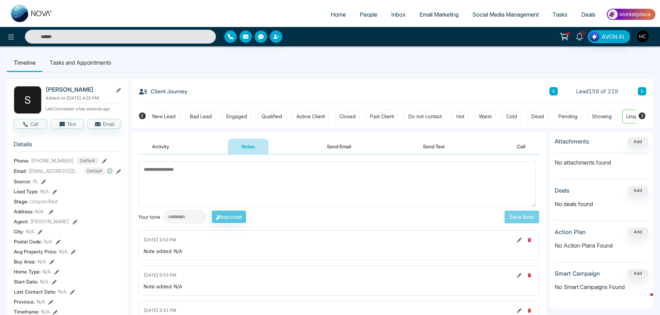
click at [643, 93] on icon at bounding box center [641, 91] width 3 height 4
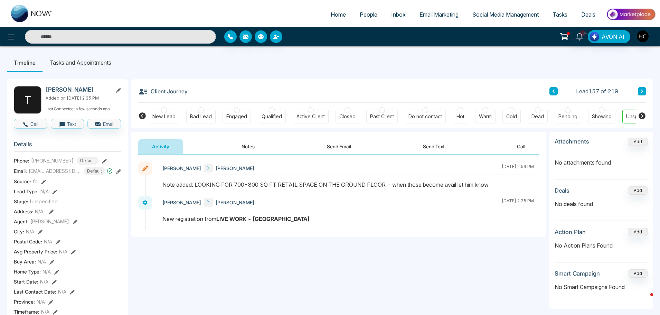
click at [644, 93] on button at bounding box center [642, 91] width 8 height 8
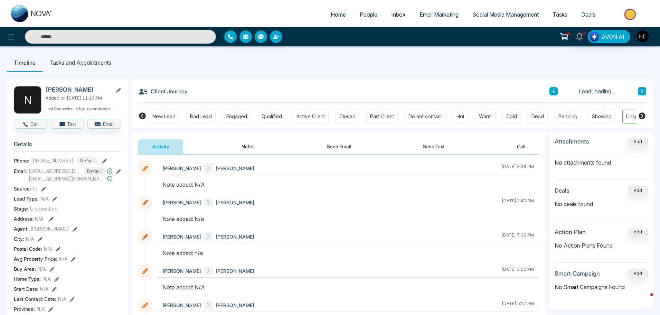
click at [247, 149] on button "Notes" at bounding box center [248, 146] width 41 height 16
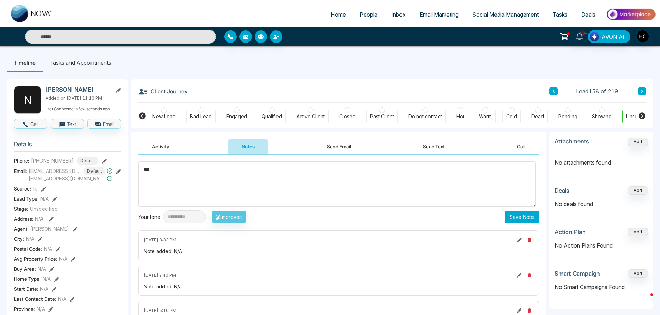
type textarea "***"
click at [535, 216] on button "Save Note" at bounding box center [521, 216] width 35 height 13
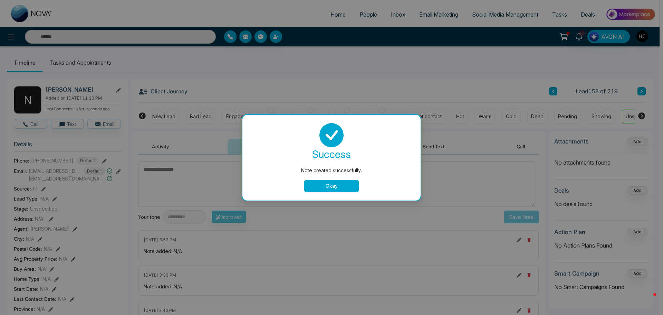
click at [333, 185] on button "Okay" at bounding box center [331, 186] width 55 height 12
